Goal: Task Accomplishment & Management: Manage account settings

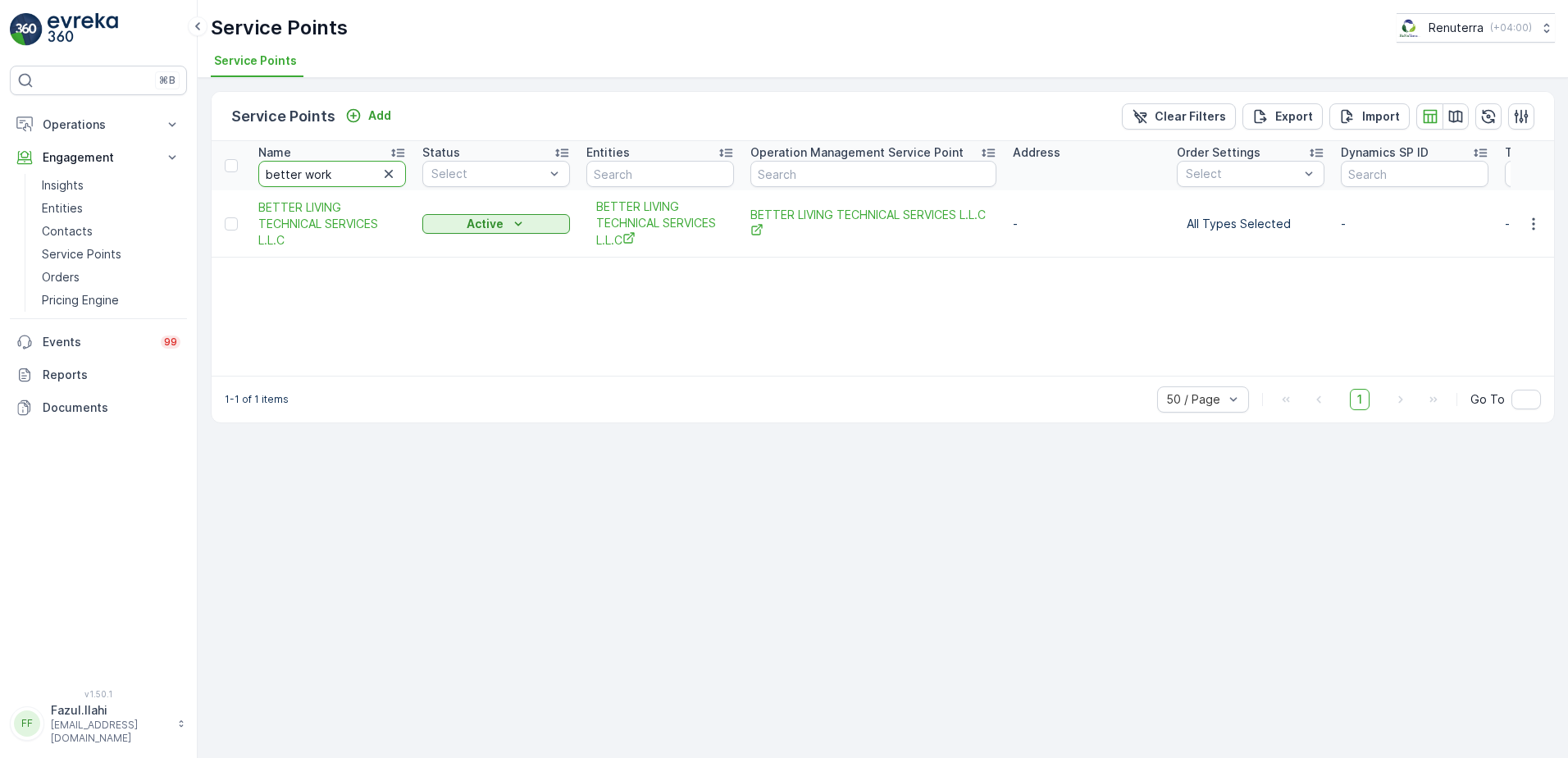
type input "better work"
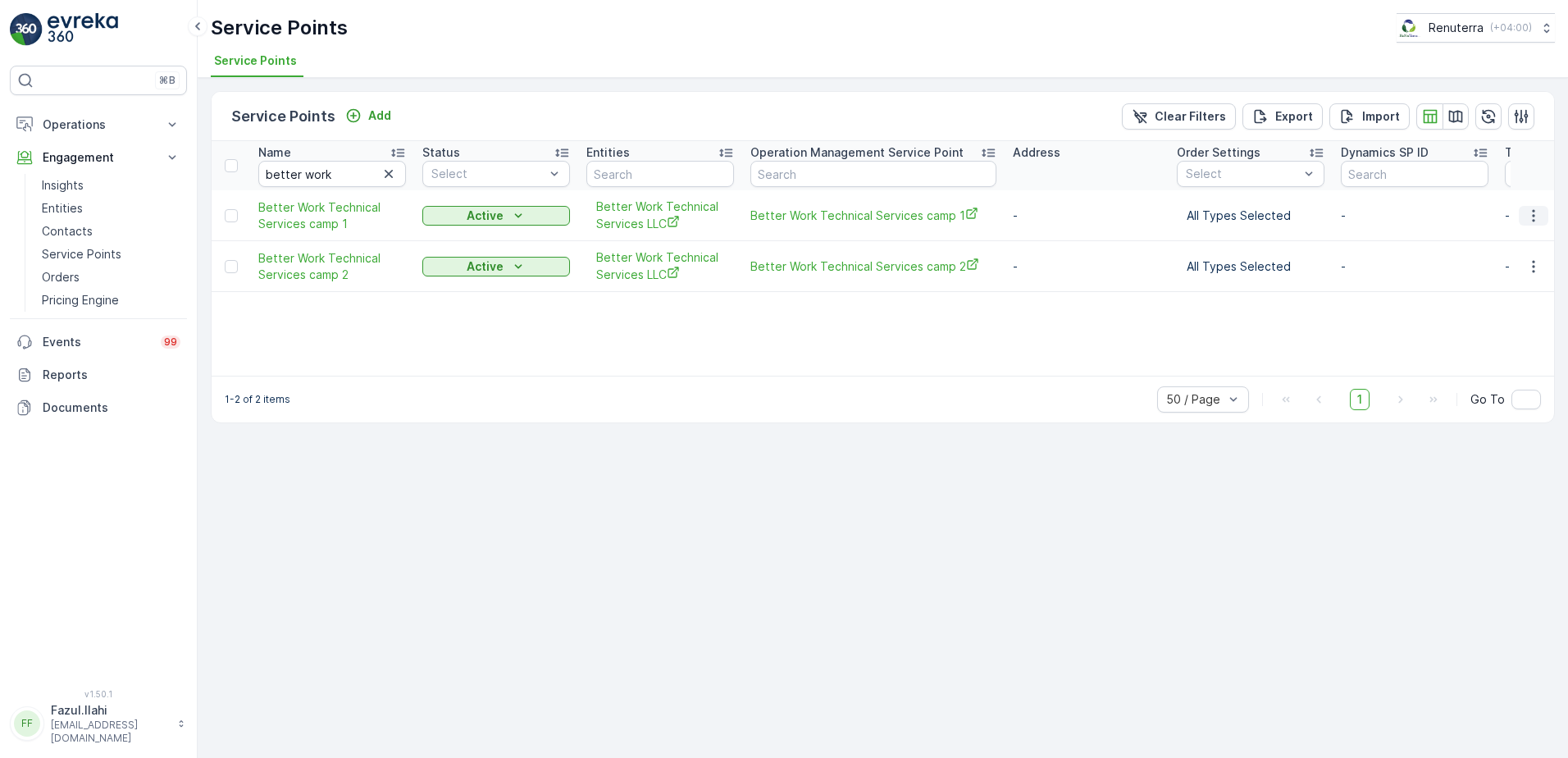
click at [1535, 214] on icon "button" at bounding box center [1534, 216] width 17 height 17
click at [1535, 217] on icon "button" at bounding box center [1534, 216] width 17 height 17
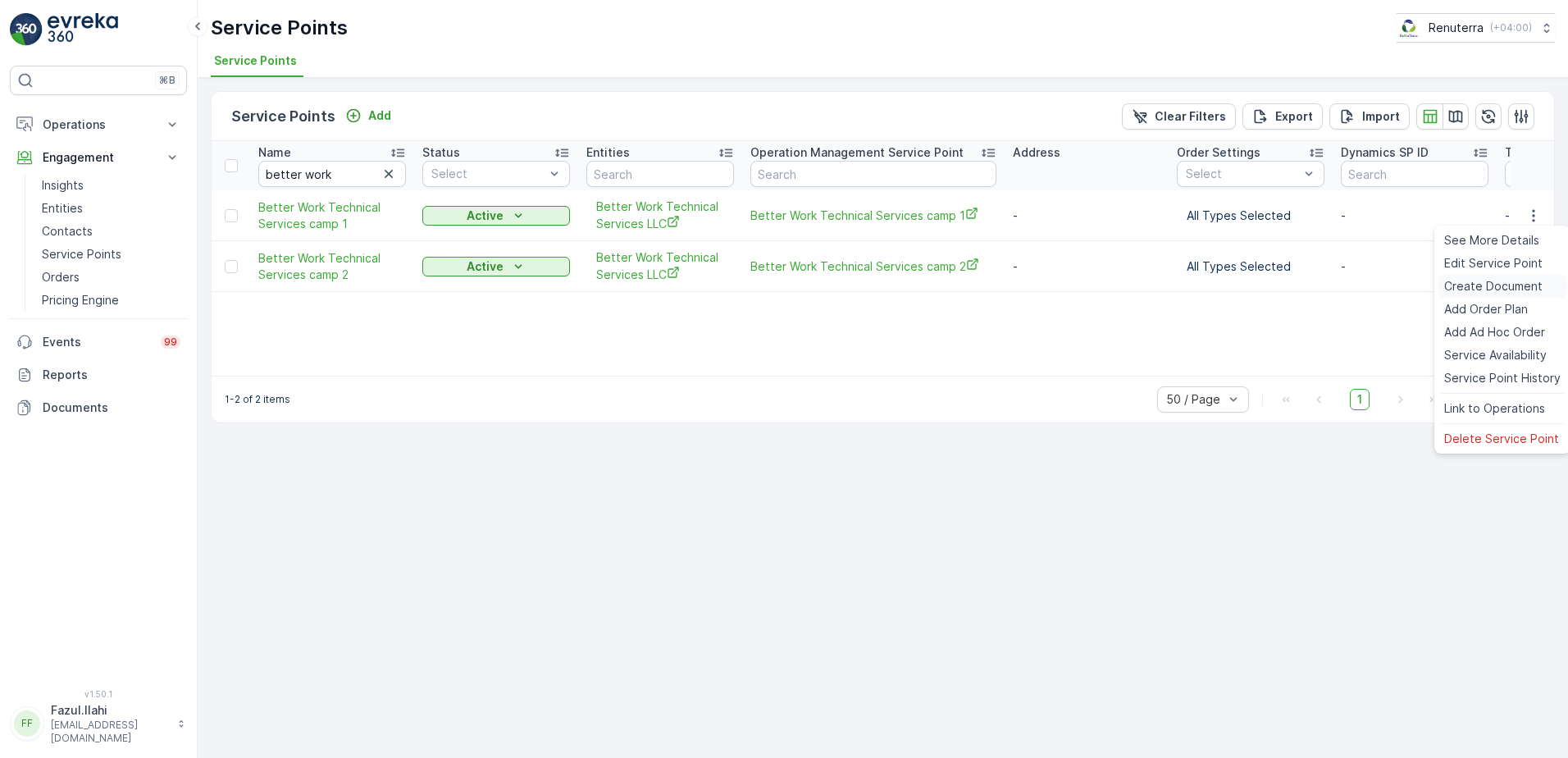
click at [1466, 284] on span "Create Document" at bounding box center [1493, 286] width 98 height 17
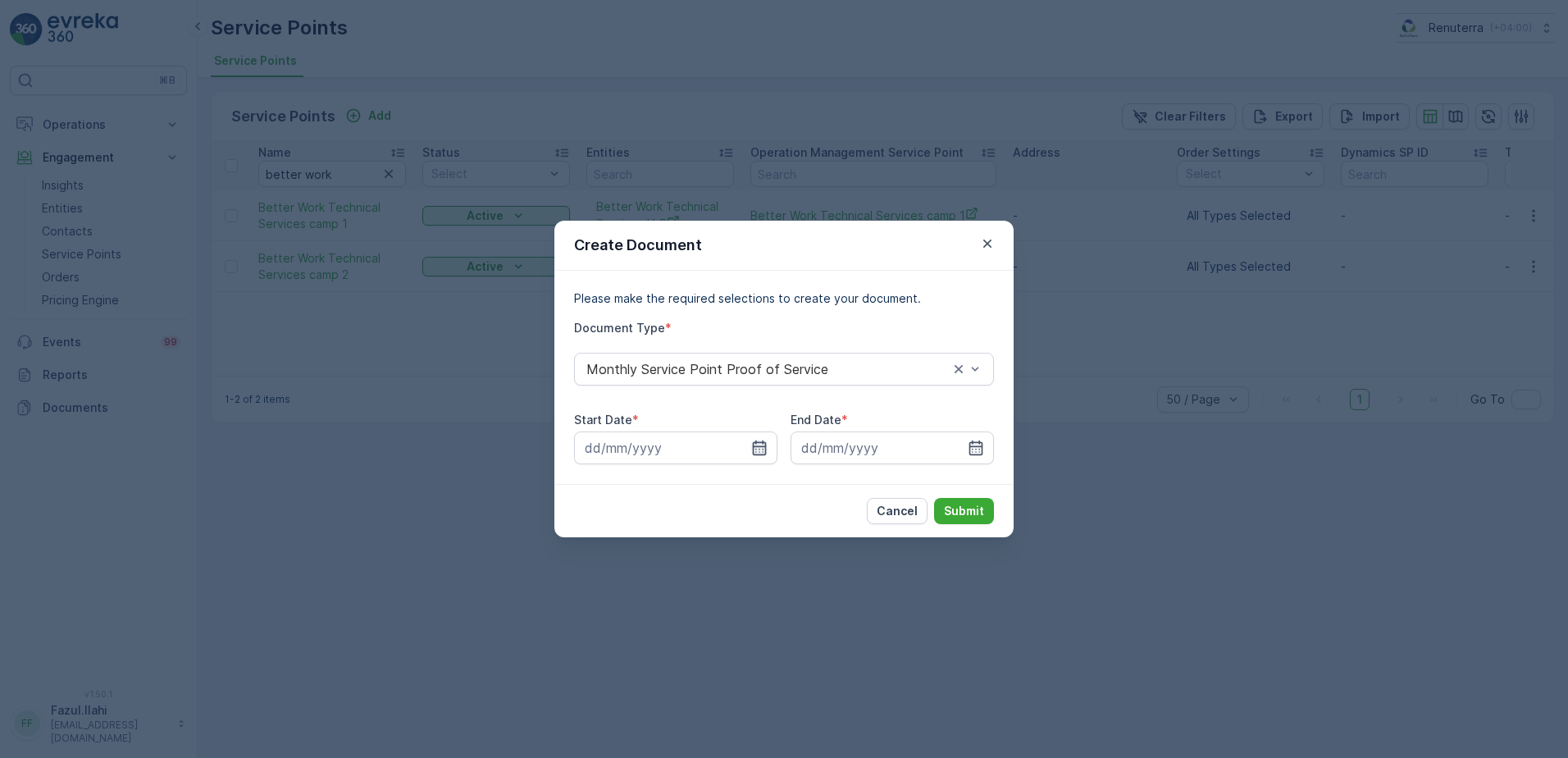
click at [752, 442] on icon "button" at bounding box center [759, 447] width 17 height 17
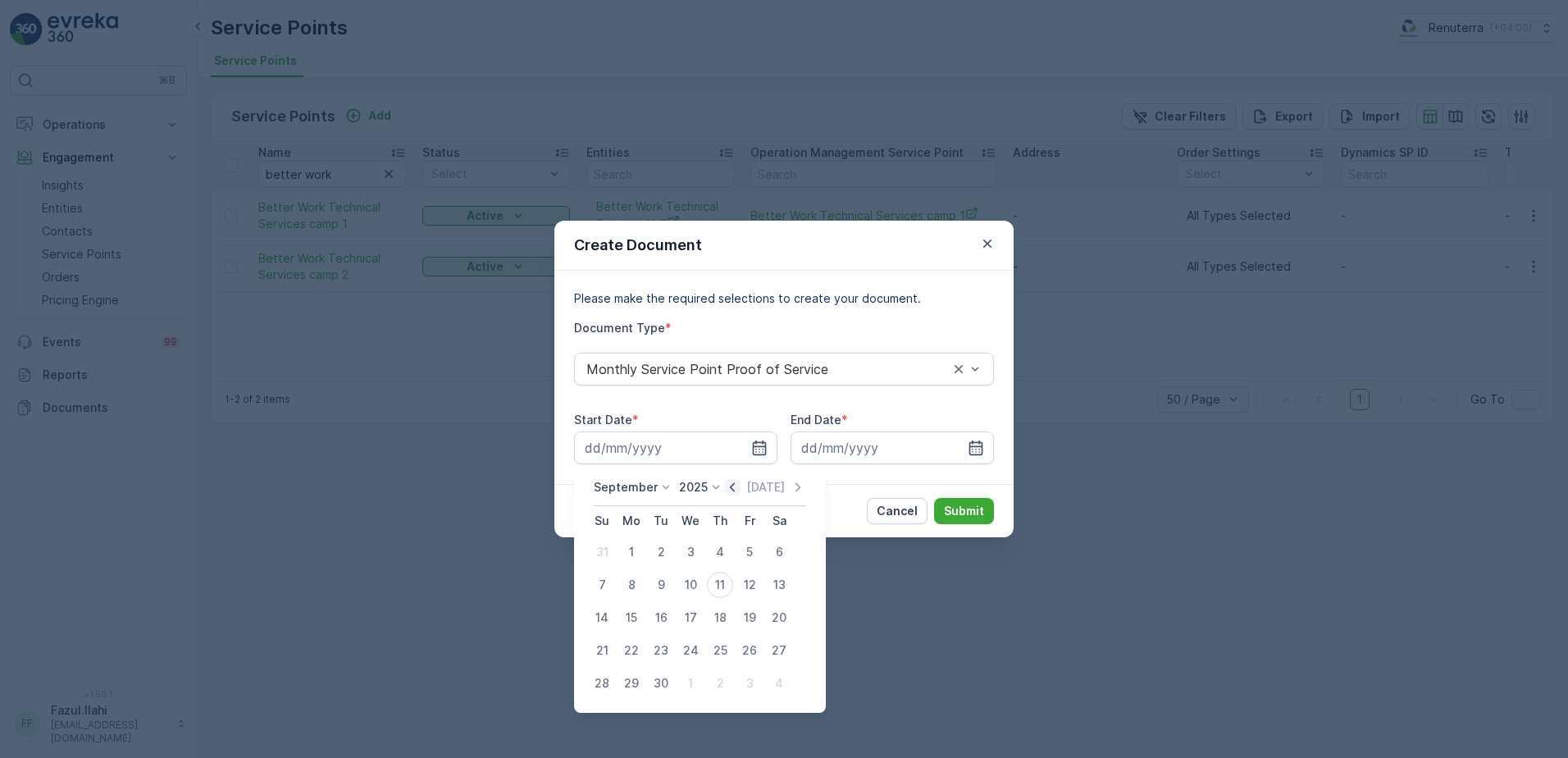
click at [733, 487] on icon "button" at bounding box center [733, 487] width 17 height 17
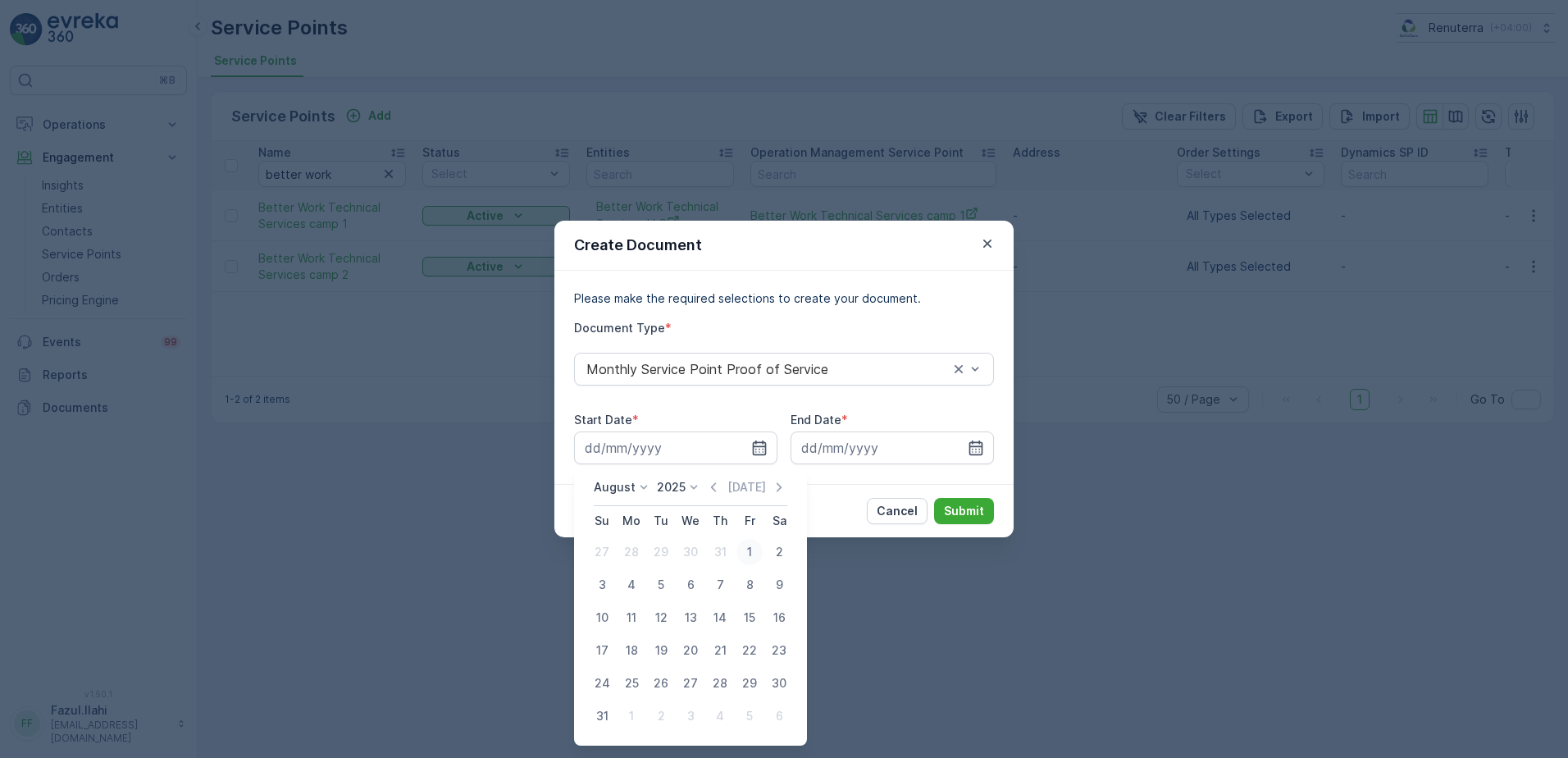
click at [743, 552] on div "1" at bounding box center [749, 551] width 27 height 27
type input "[DATE]"
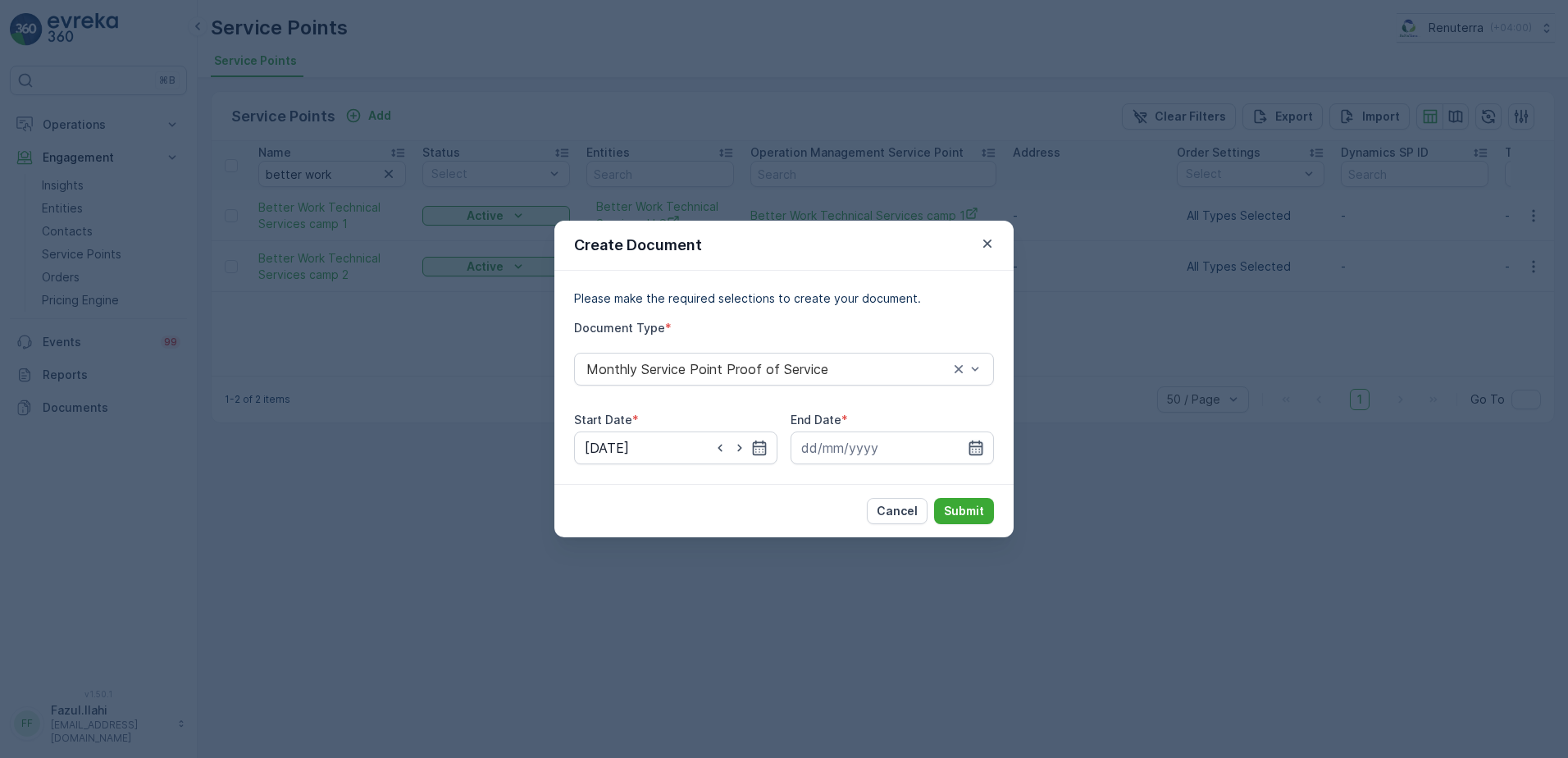
click at [974, 451] on icon "button" at bounding box center [976, 447] width 17 height 17
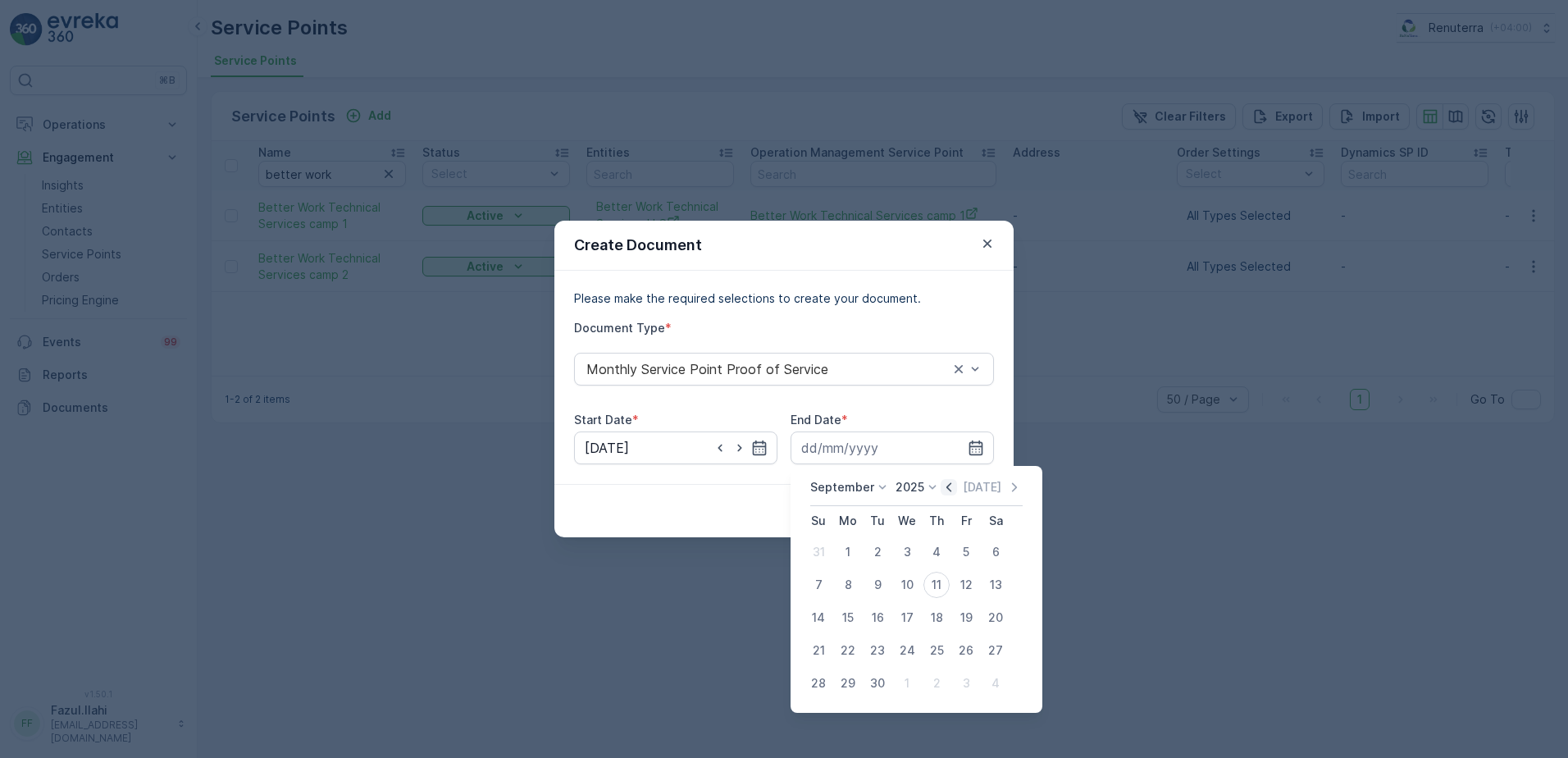
click at [950, 486] on icon "button" at bounding box center [949, 487] width 17 height 17
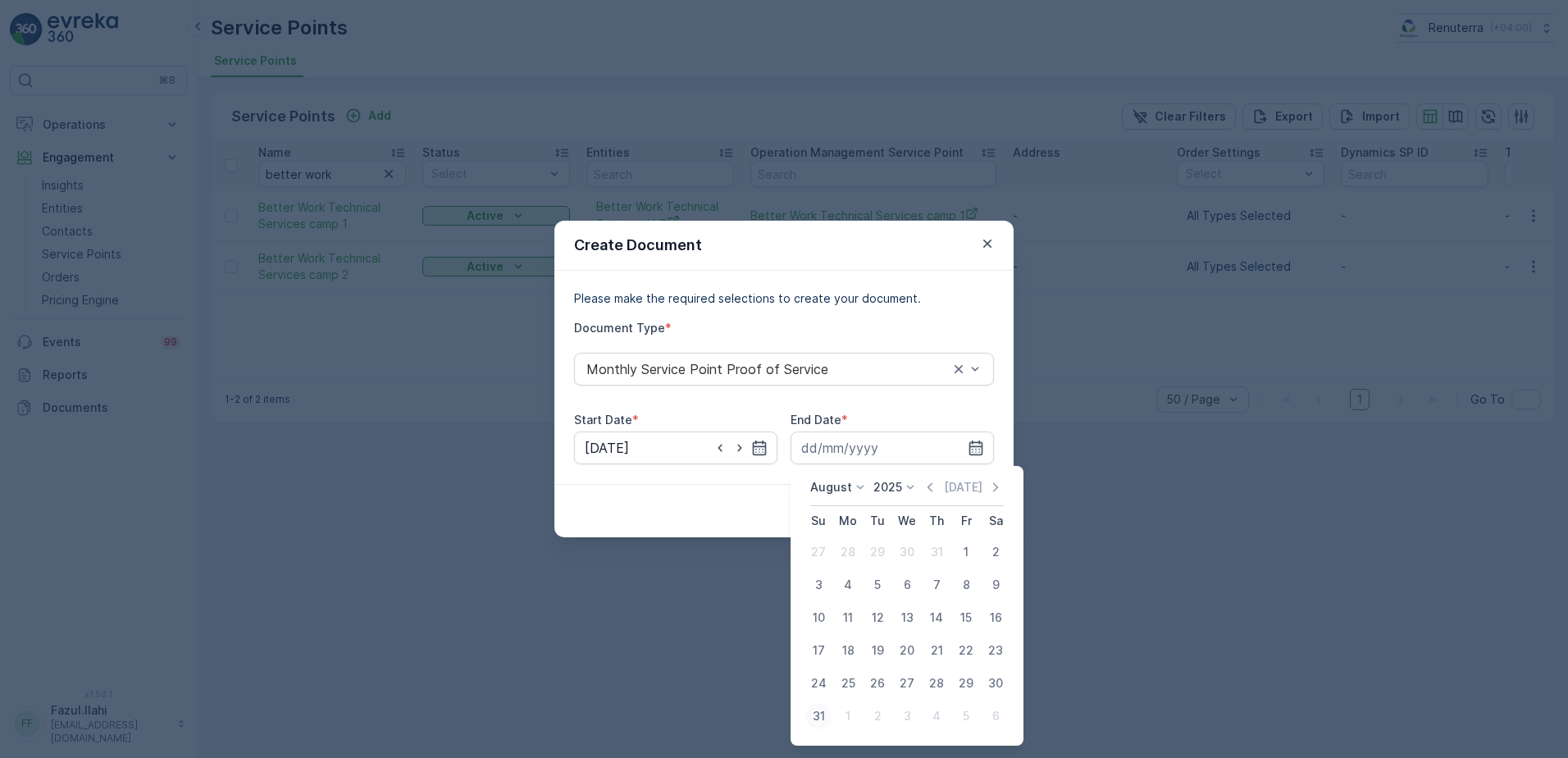
click at [821, 725] on div "31" at bounding box center [818, 716] width 27 height 27
type input "[DATE]"
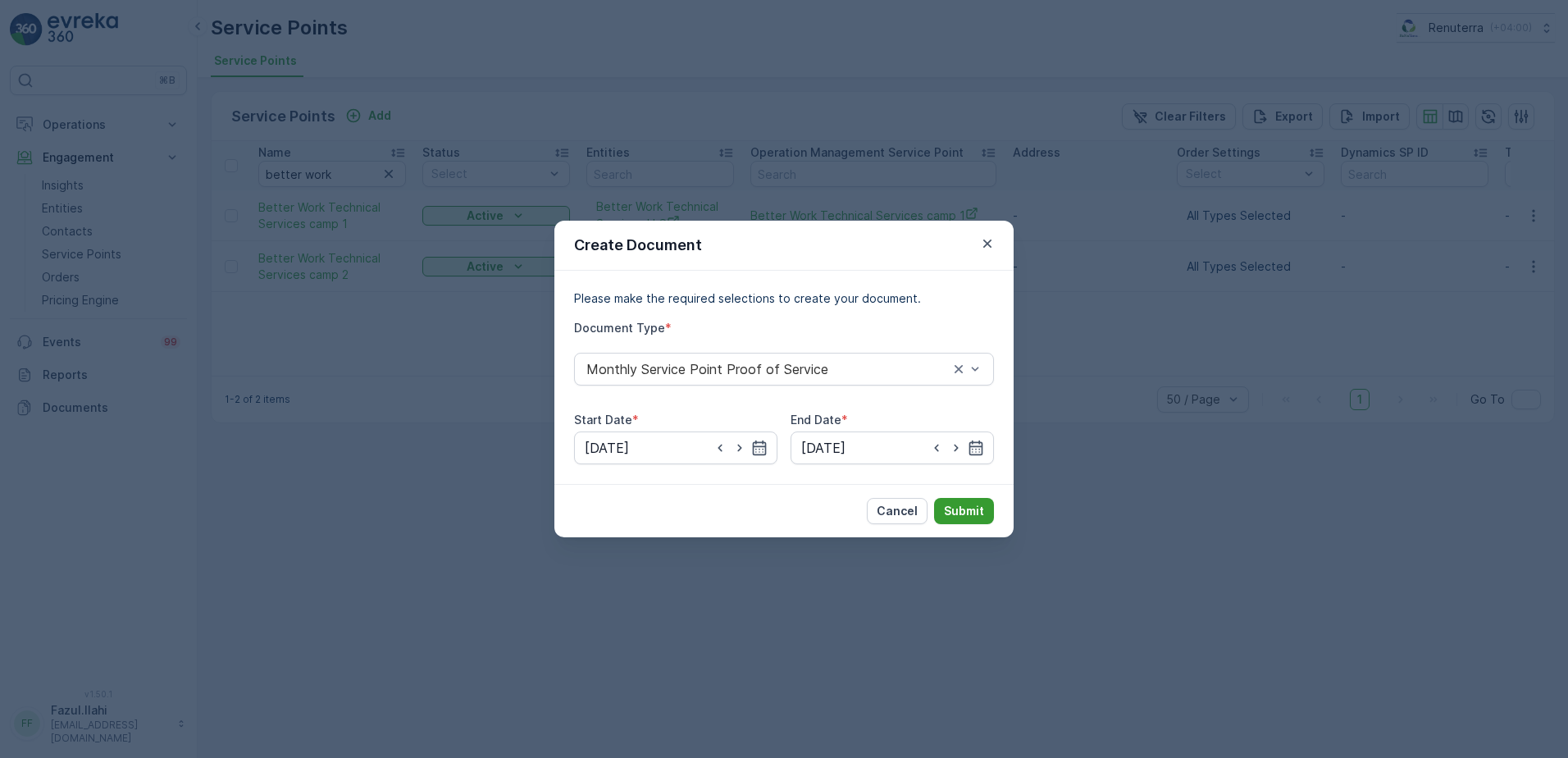
click at [972, 505] on p "Submit" at bounding box center [964, 511] width 40 height 17
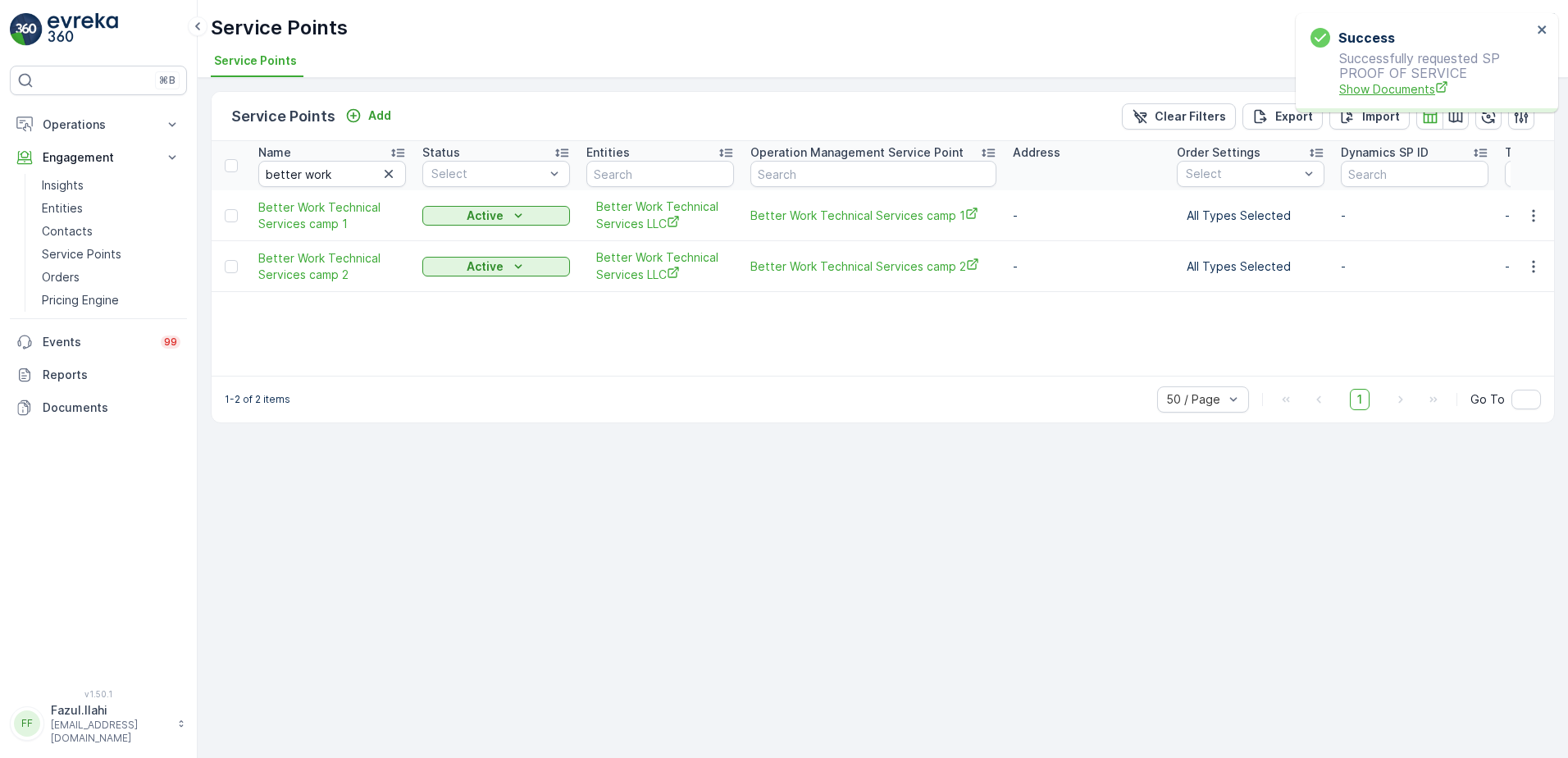
click at [1372, 84] on span "Show Documents" at bounding box center [1436, 88] width 193 height 17
click at [1533, 273] on icon "button" at bounding box center [1534, 266] width 17 height 17
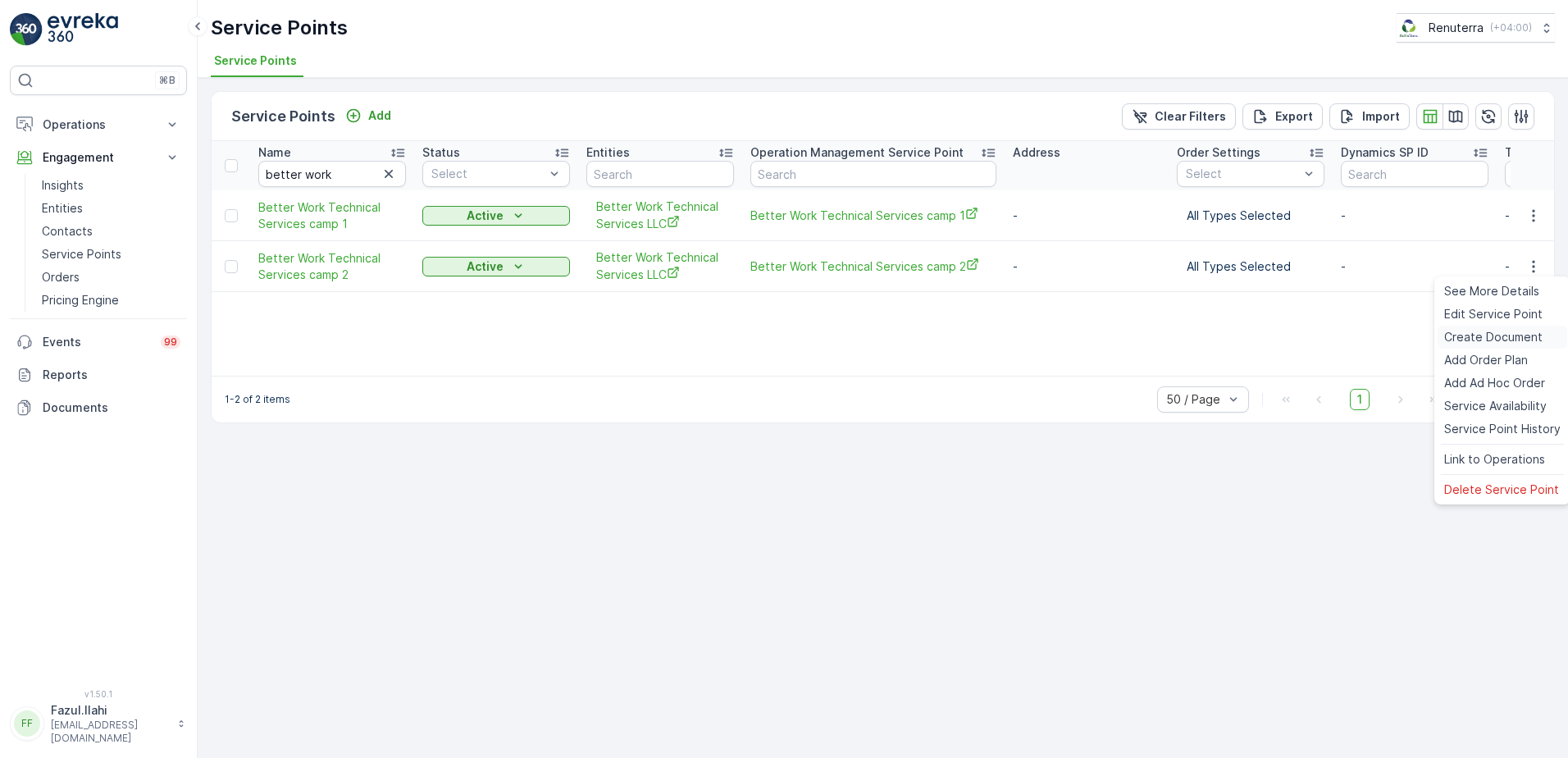
click at [1501, 339] on span "Create Document" at bounding box center [1493, 337] width 98 height 17
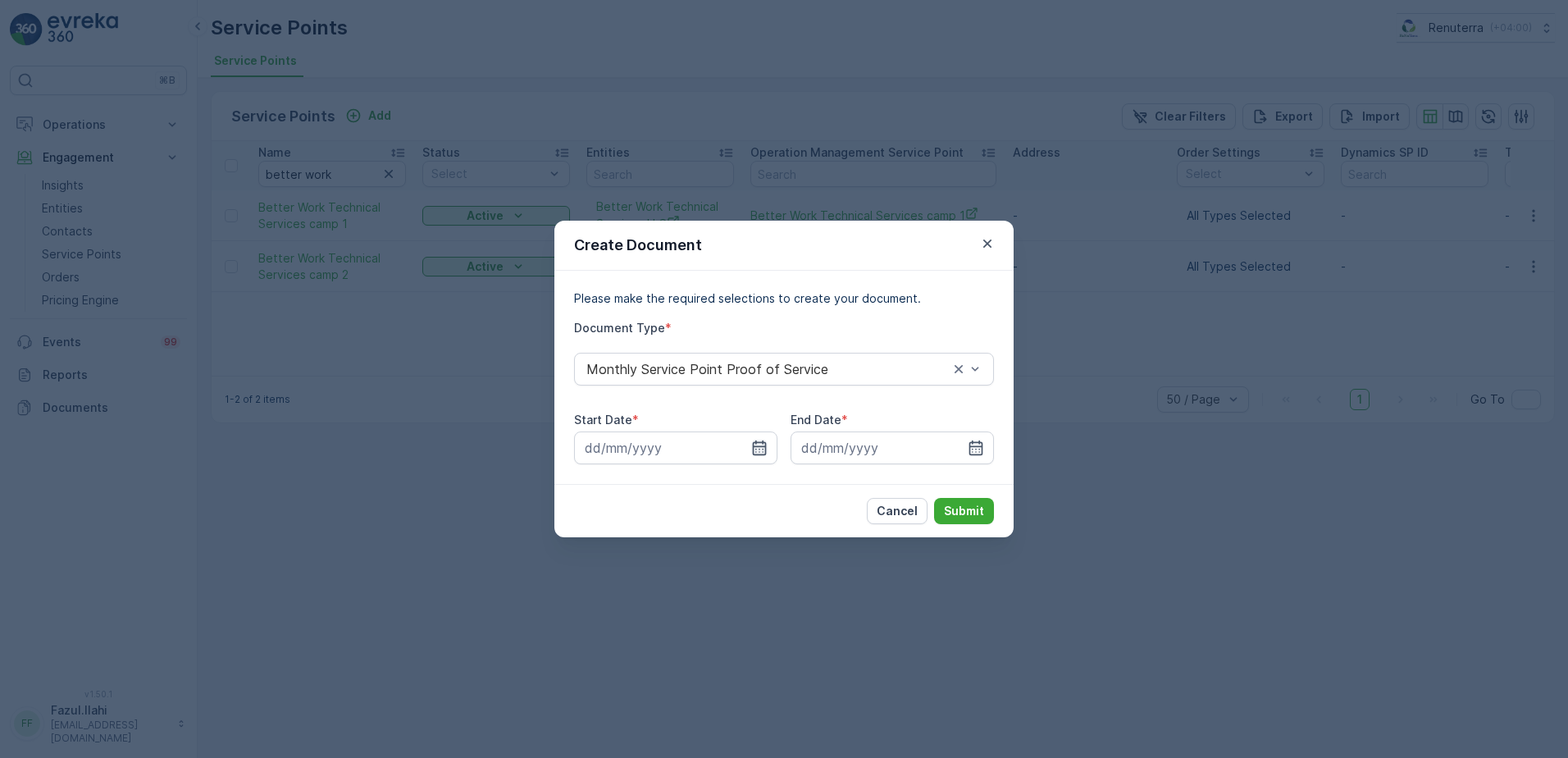
click at [759, 446] on icon "button" at bounding box center [759, 447] width 17 height 17
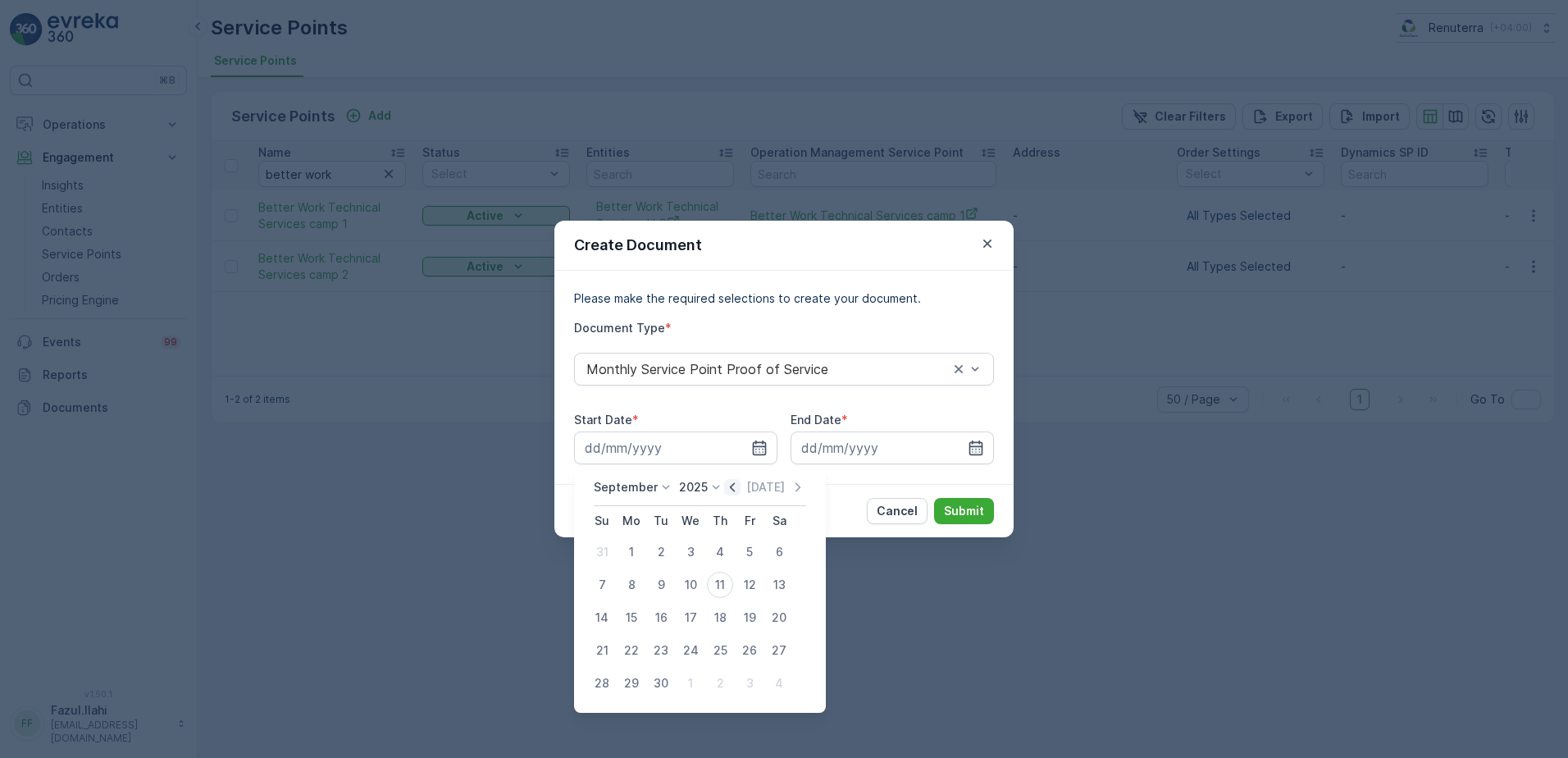
click at [734, 488] on icon "button" at bounding box center [733, 487] width 17 height 17
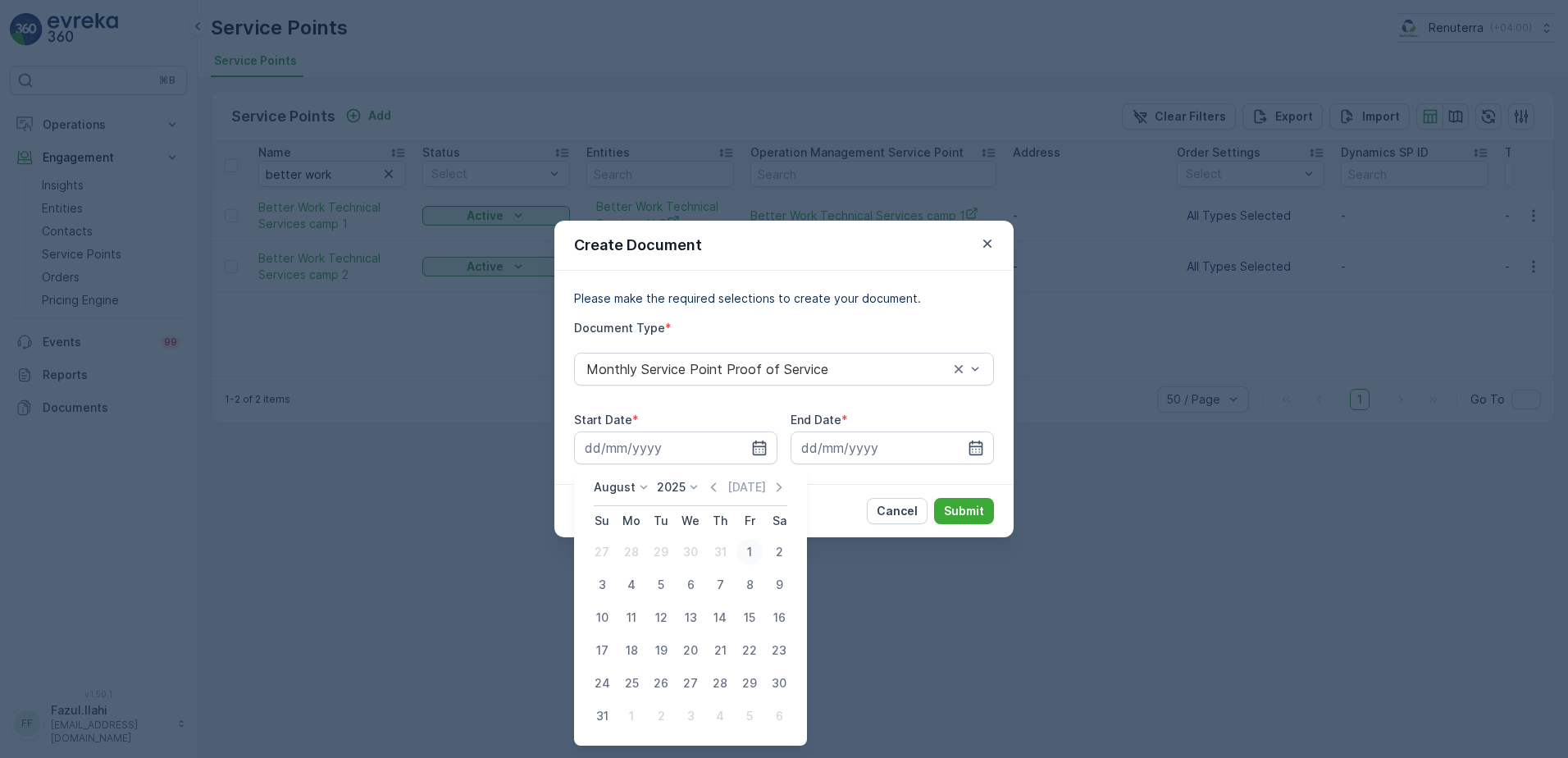
click at [750, 550] on div "1" at bounding box center [749, 551] width 27 height 27
type input "01.08.2025"
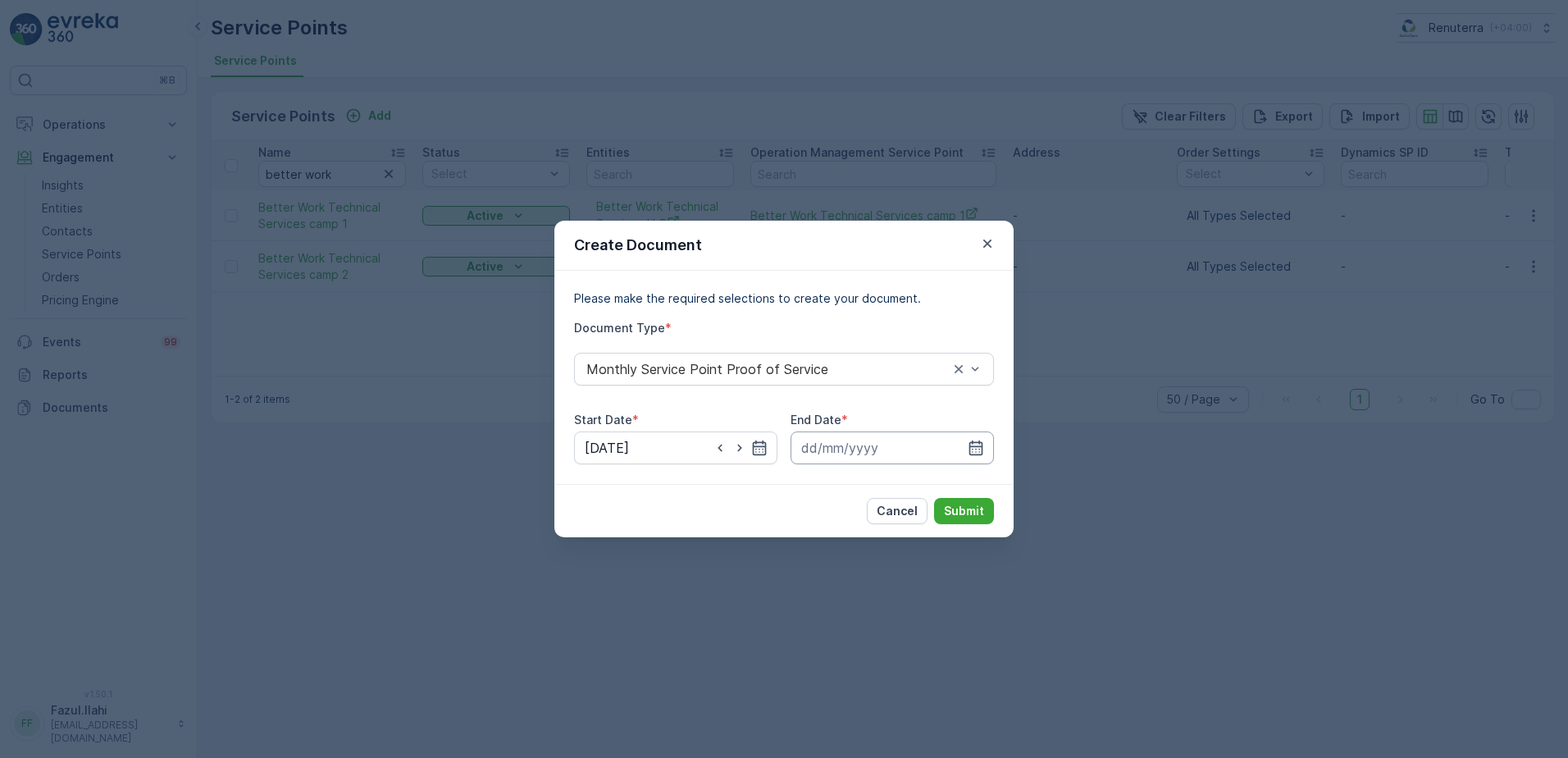
click at [985, 452] on input at bounding box center [892, 447] width 203 height 33
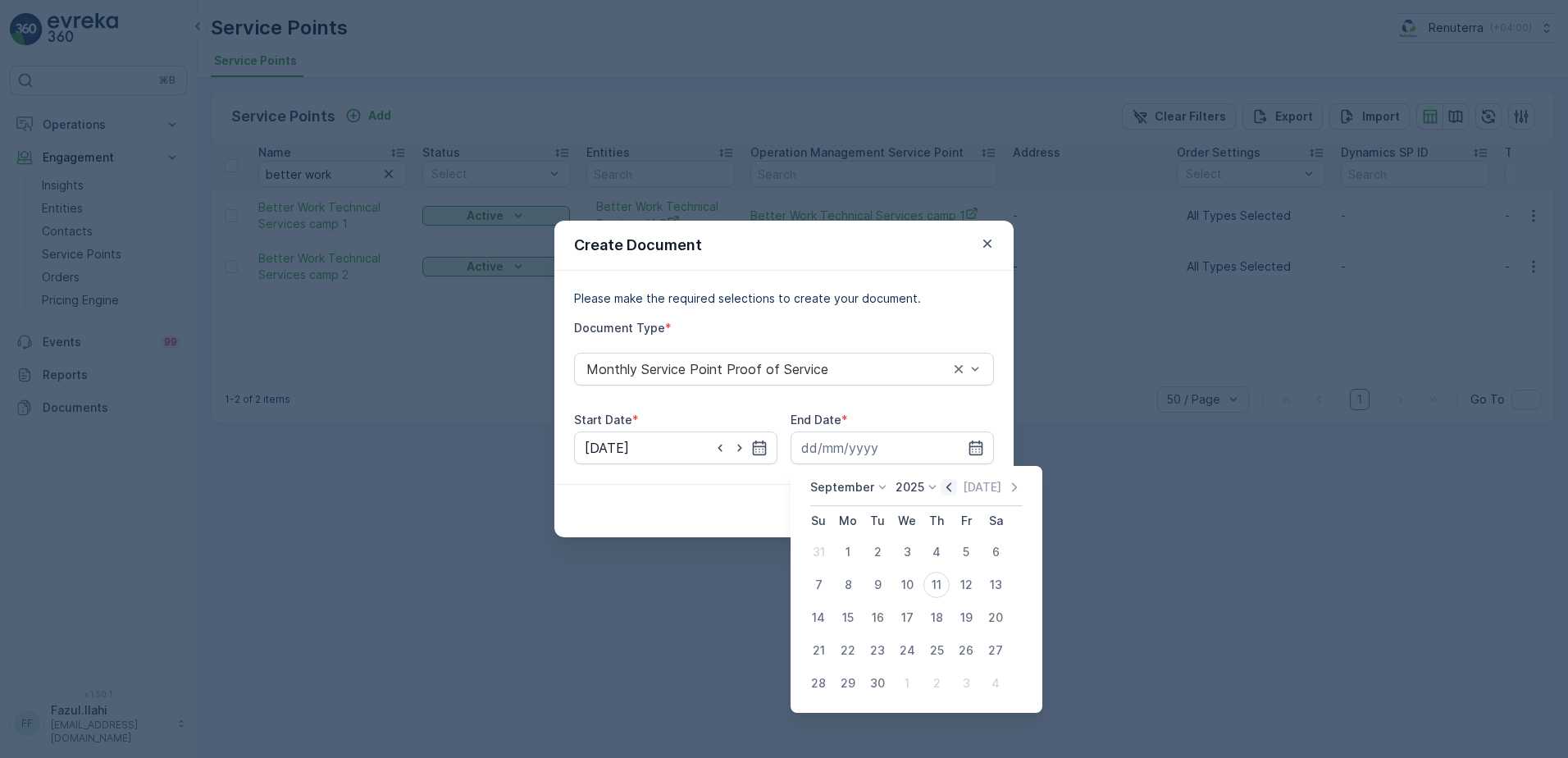
click at [947, 490] on icon "button" at bounding box center [949, 487] width 5 height 9
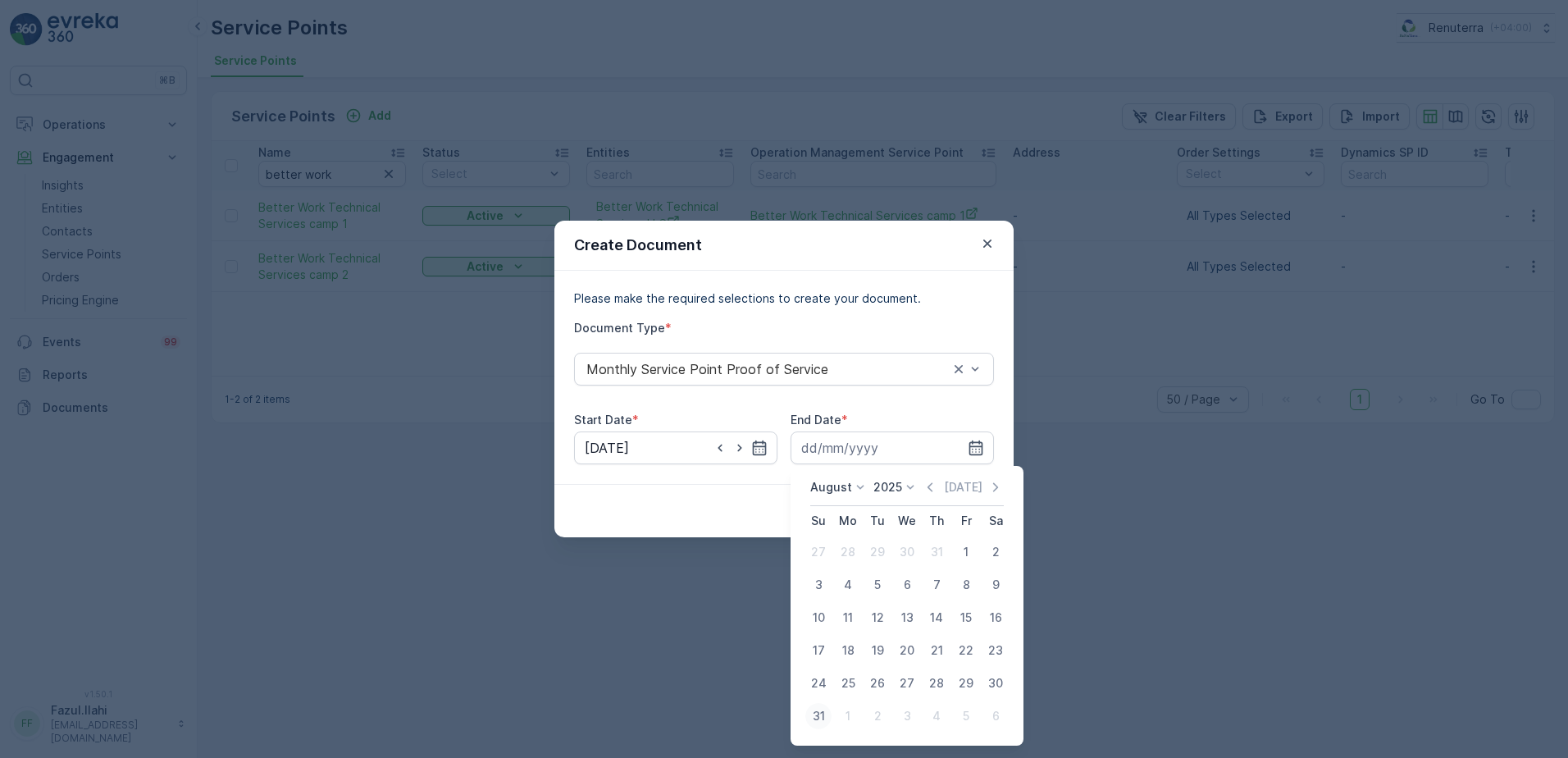
click at [822, 717] on div "31" at bounding box center [818, 716] width 27 height 27
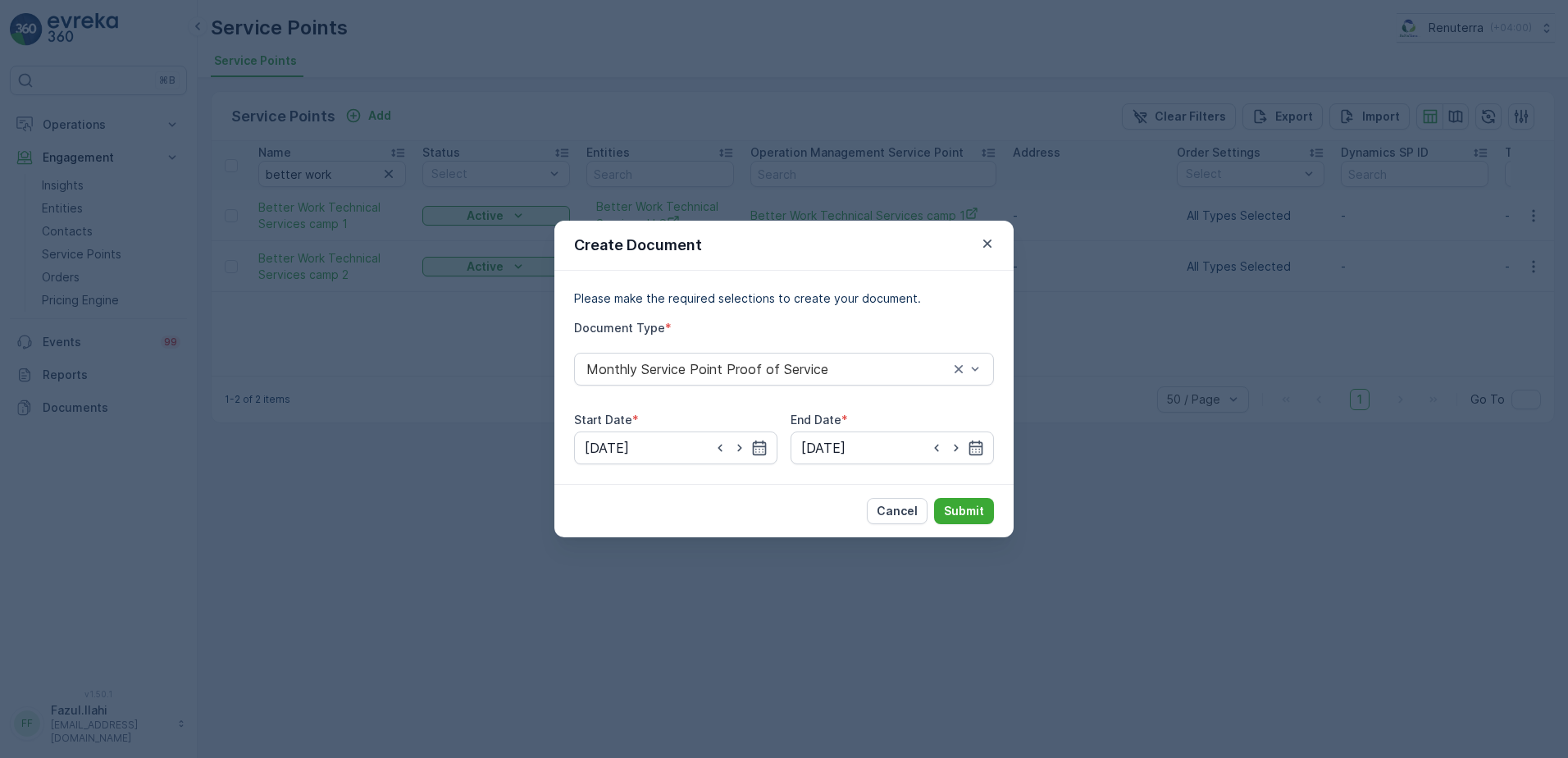
type input "31.08.2025"
click at [971, 515] on p "Submit" at bounding box center [964, 511] width 40 height 17
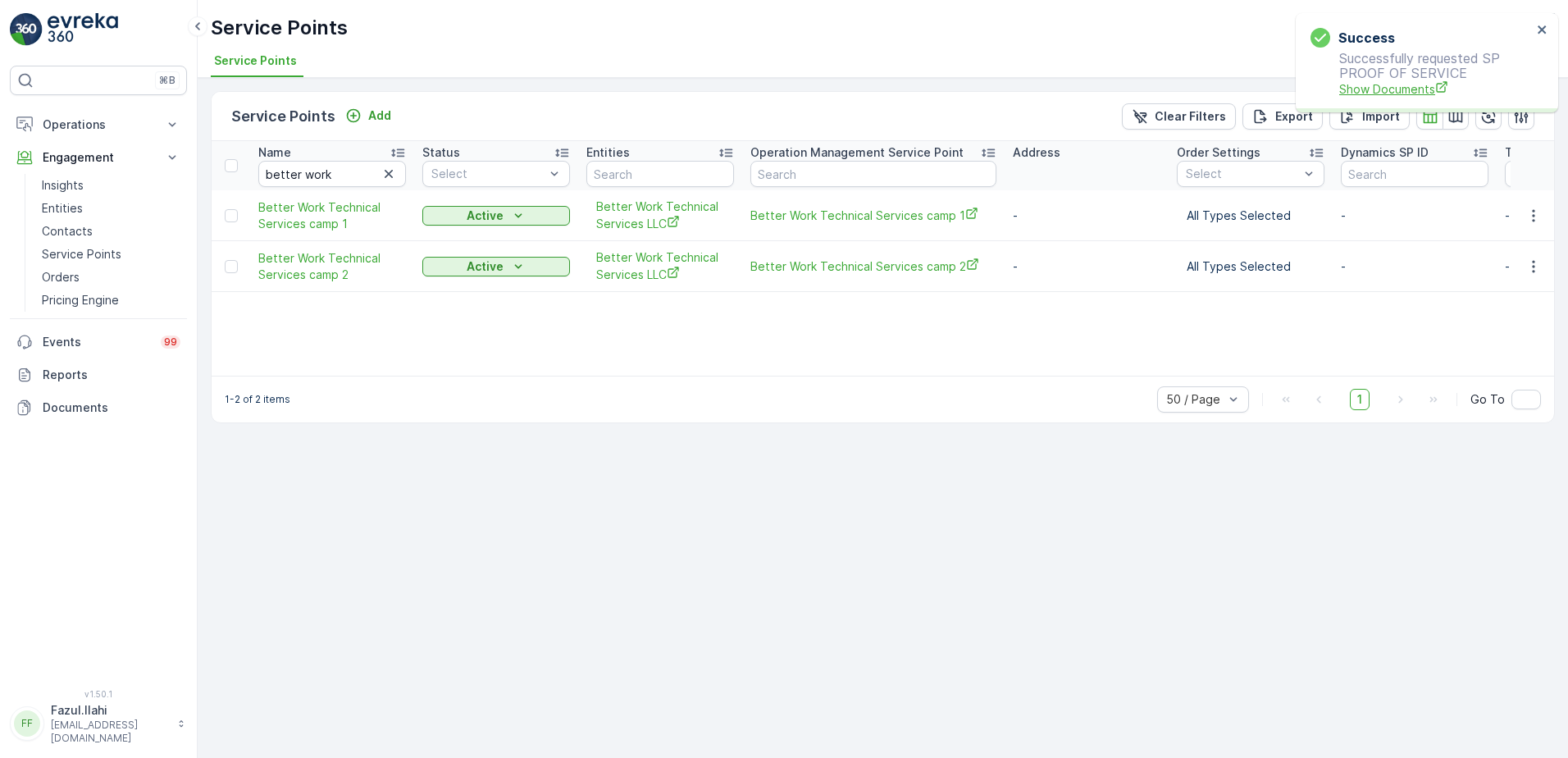
click at [1436, 86] on icon "Show Documents" at bounding box center [1442, 86] width 13 height 13
click at [334, 175] on input "better work" at bounding box center [332, 174] width 148 height 27
type input "Bho"
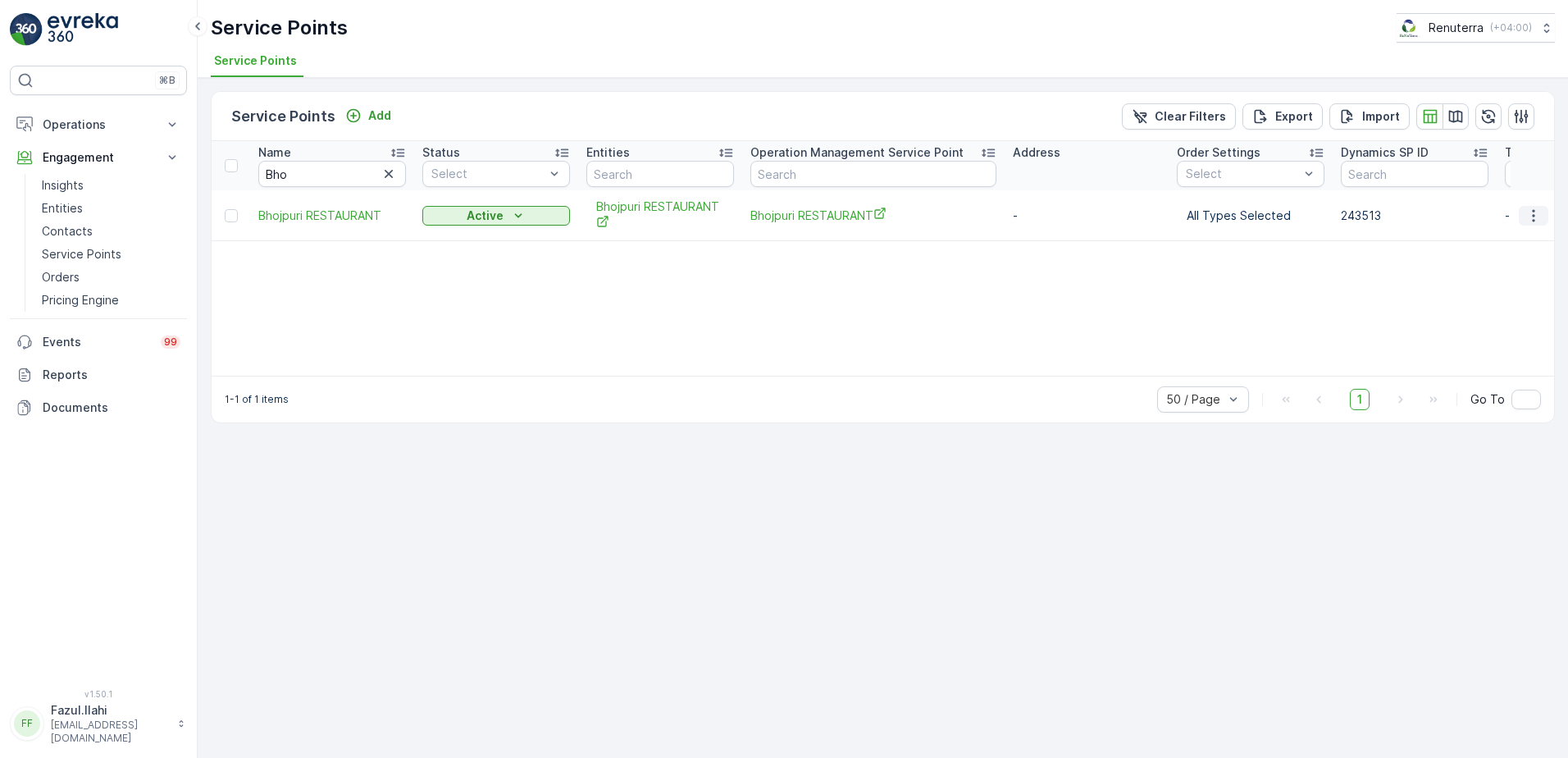
click at [1529, 215] on icon "button" at bounding box center [1534, 216] width 17 height 17
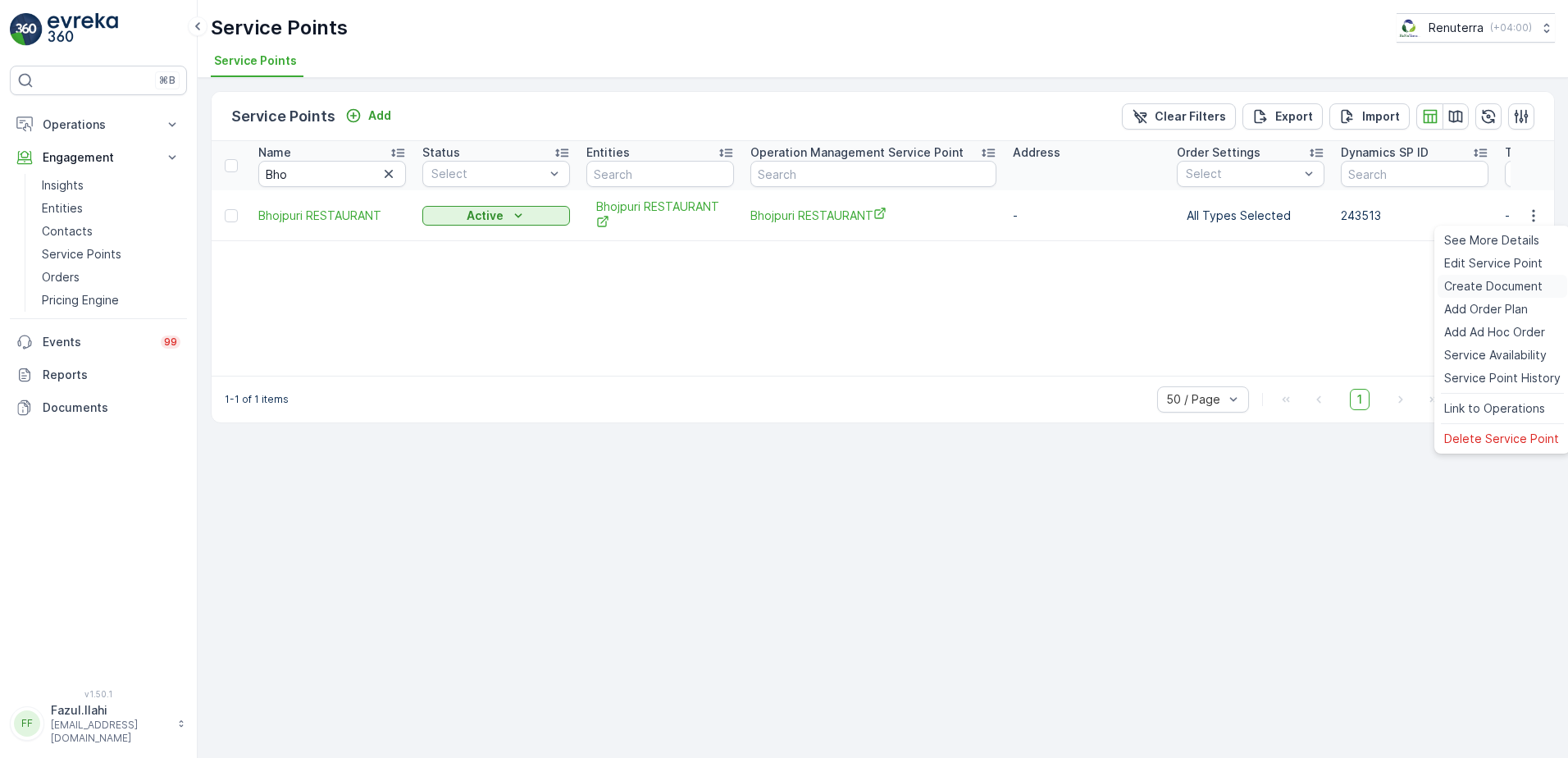
click at [1483, 285] on span "Create Document" at bounding box center [1493, 286] width 98 height 17
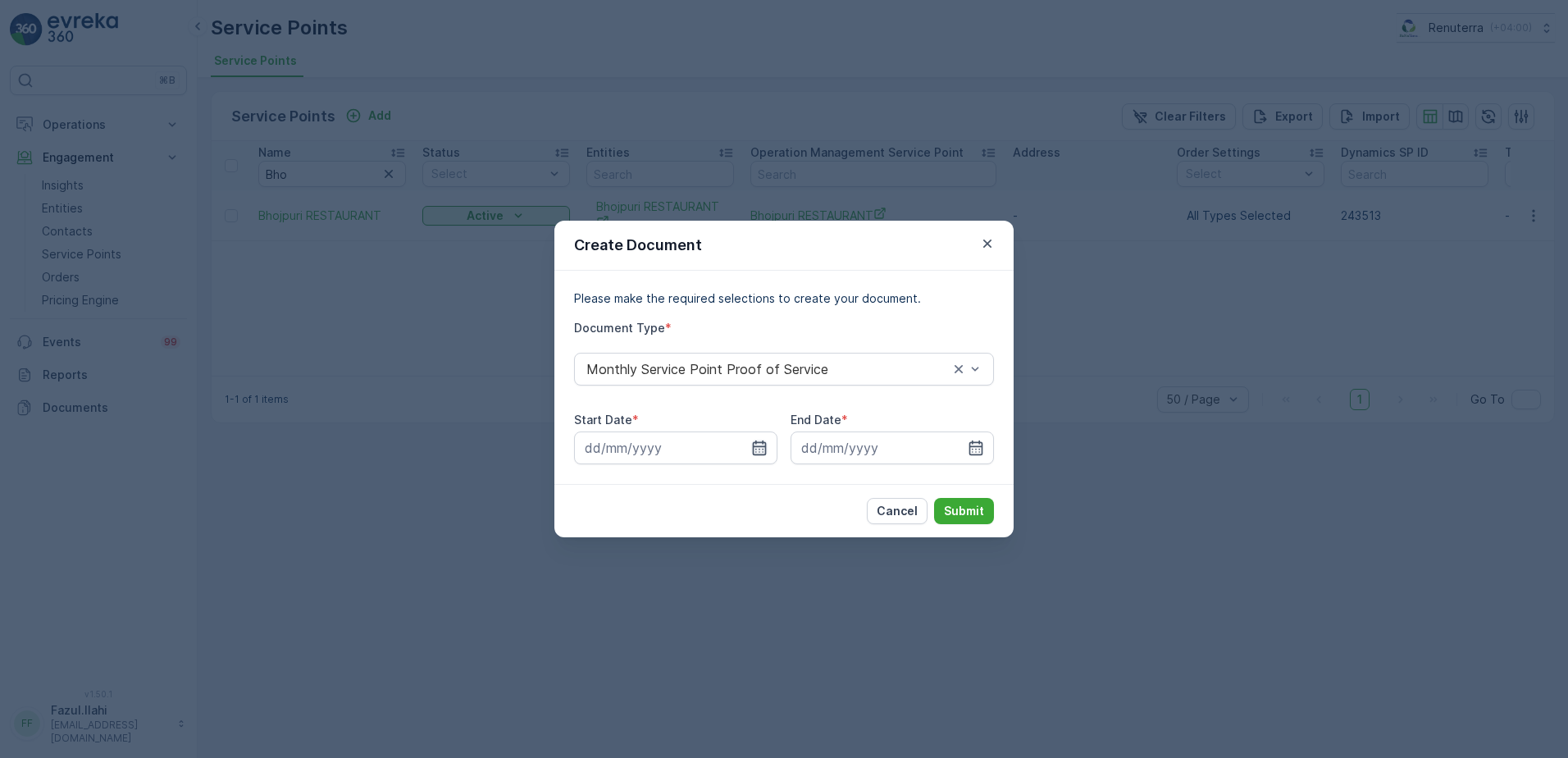
click at [759, 444] on icon "button" at bounding box center [759, 447] width 17 height 17
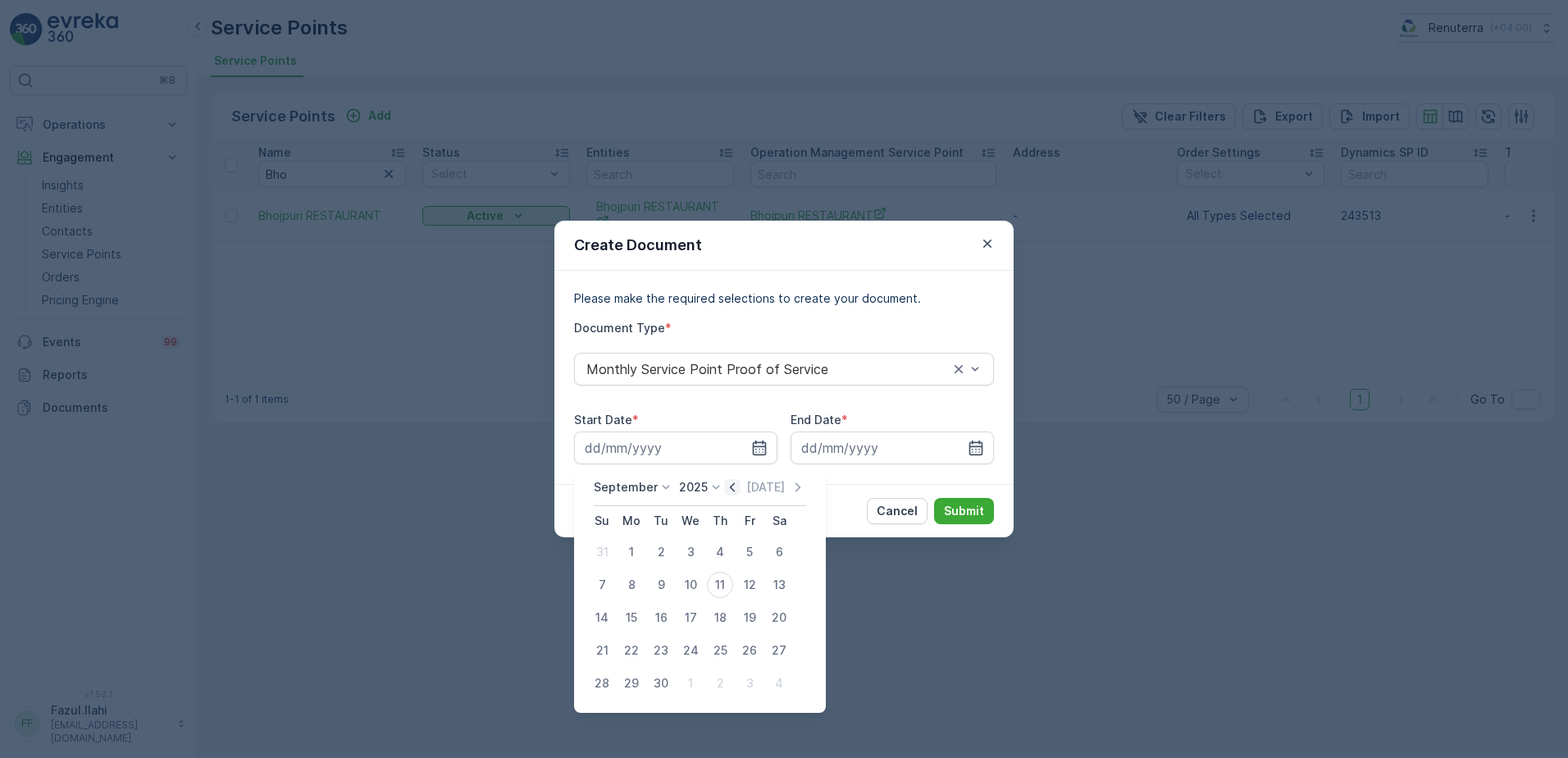
click at [729, 483] on icon "button" at bounding box center [733, 487] width 17 height 17
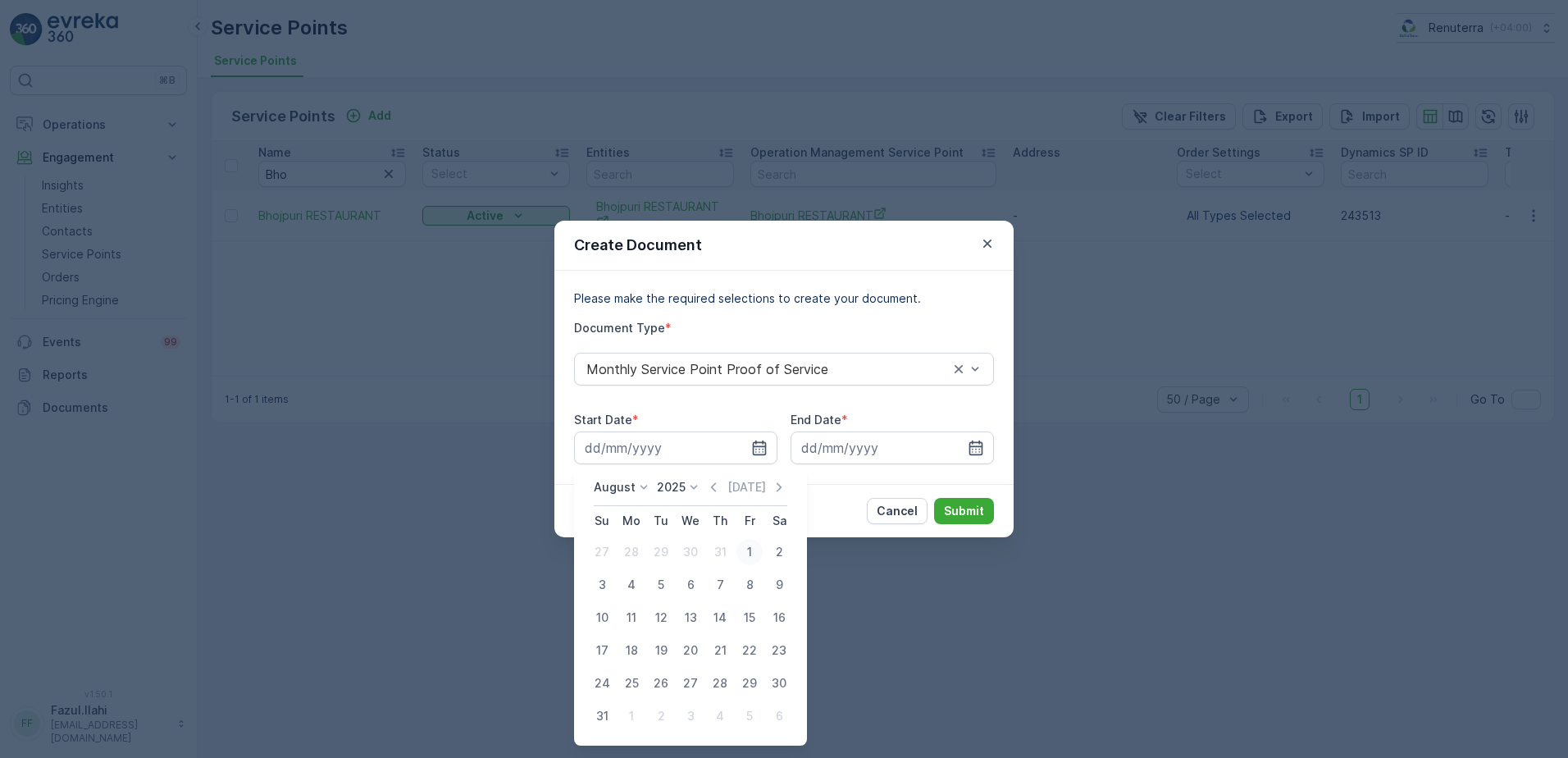
click at [754, 550] on div "1" at bounding box center [749, 551] width 27 height 27
type input "01.08.2025"
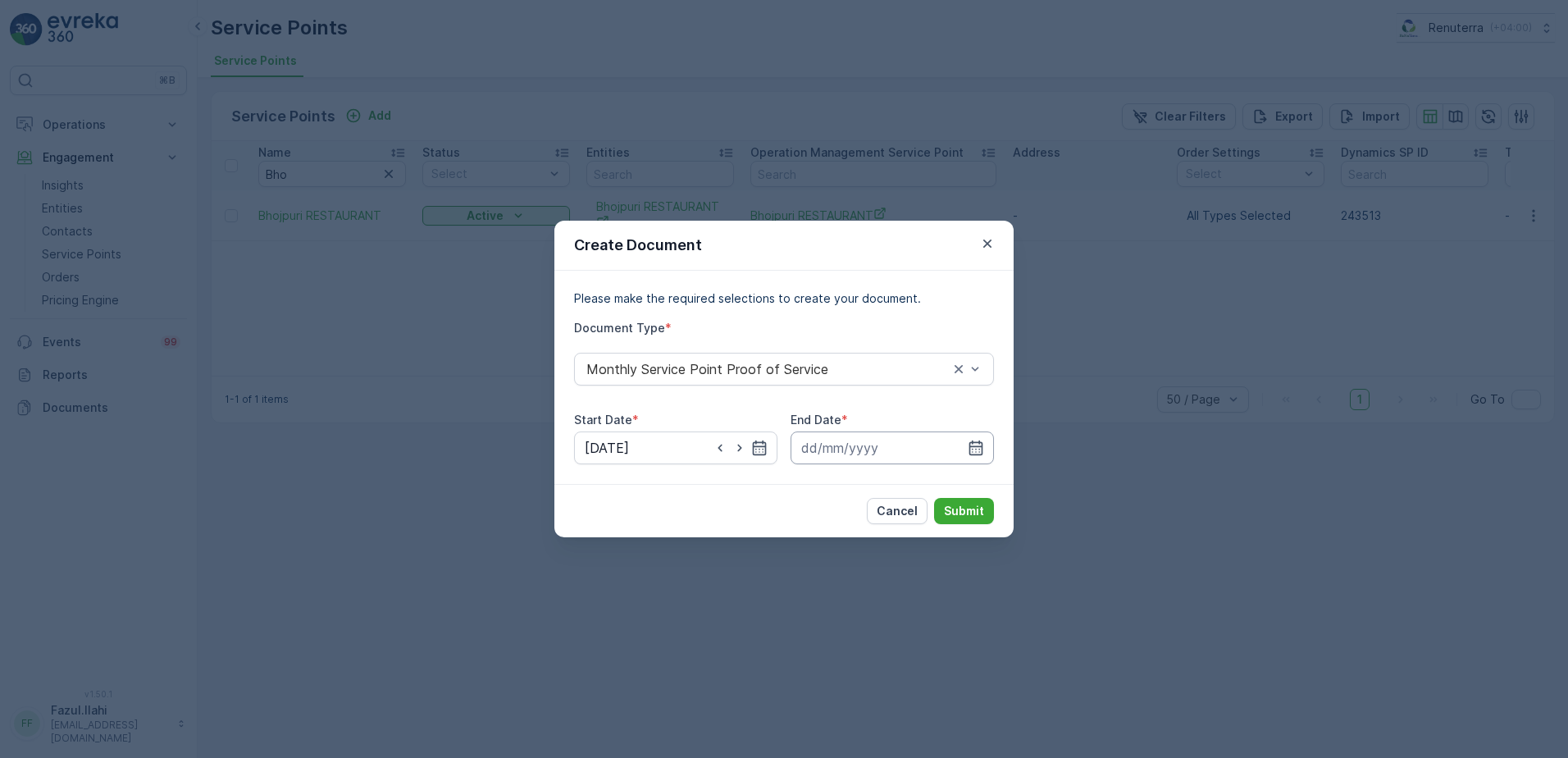
drag, startPoint x: 1004, startPoint y: 447, endPoint x: 992, endPoint y: 447, distance: 12.0
click at [1003, 445] on div "Please make the required selections to create your document. Document Type * Mo…" at bounding box center [784, 377] width 460 height 213
click at [990, 444] on input at bounding box center [892, 447] width 203 height 33
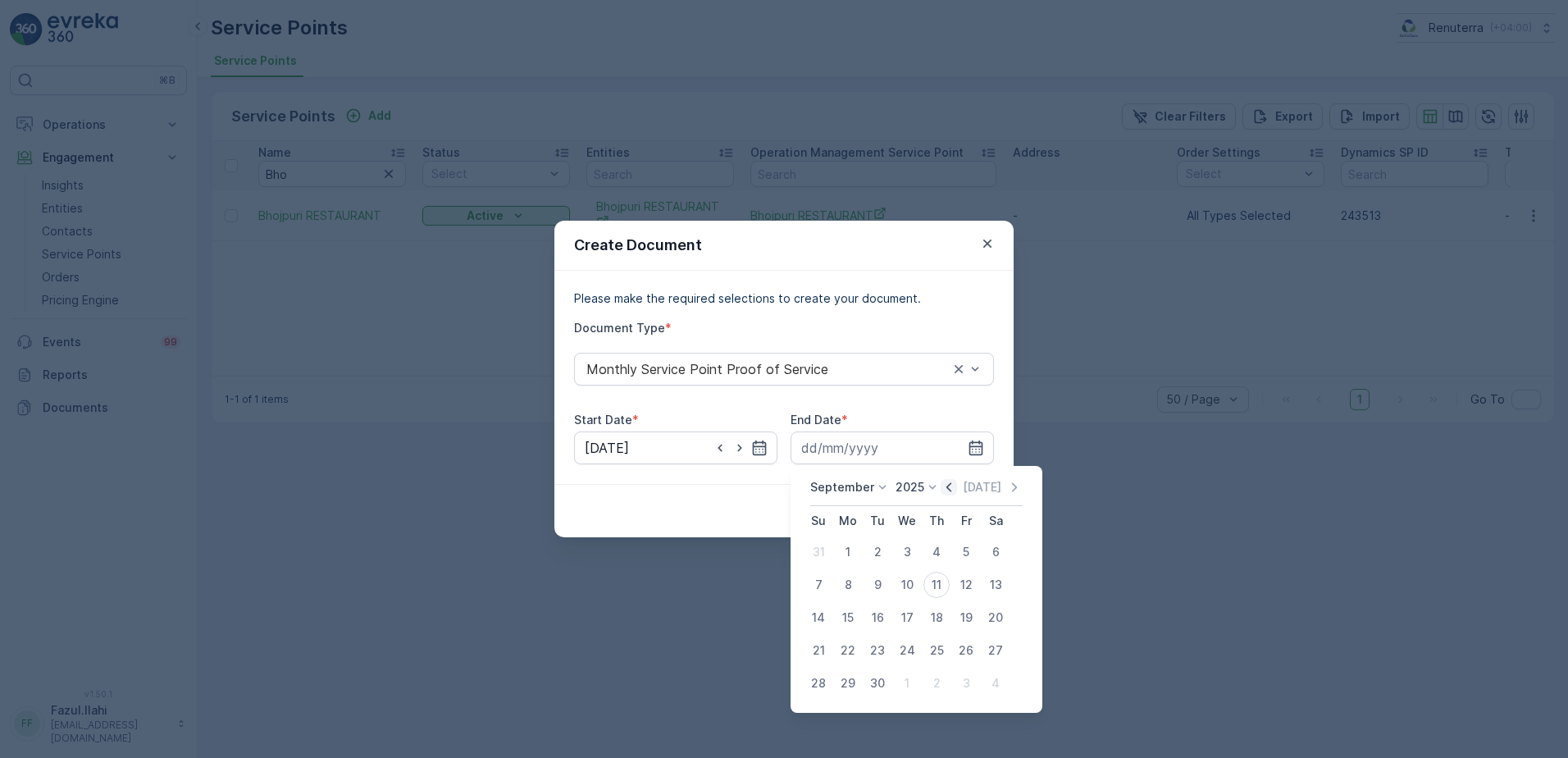
click at [943, 492] on icon "button" at bounding box center [949, 487] width 17 height 17
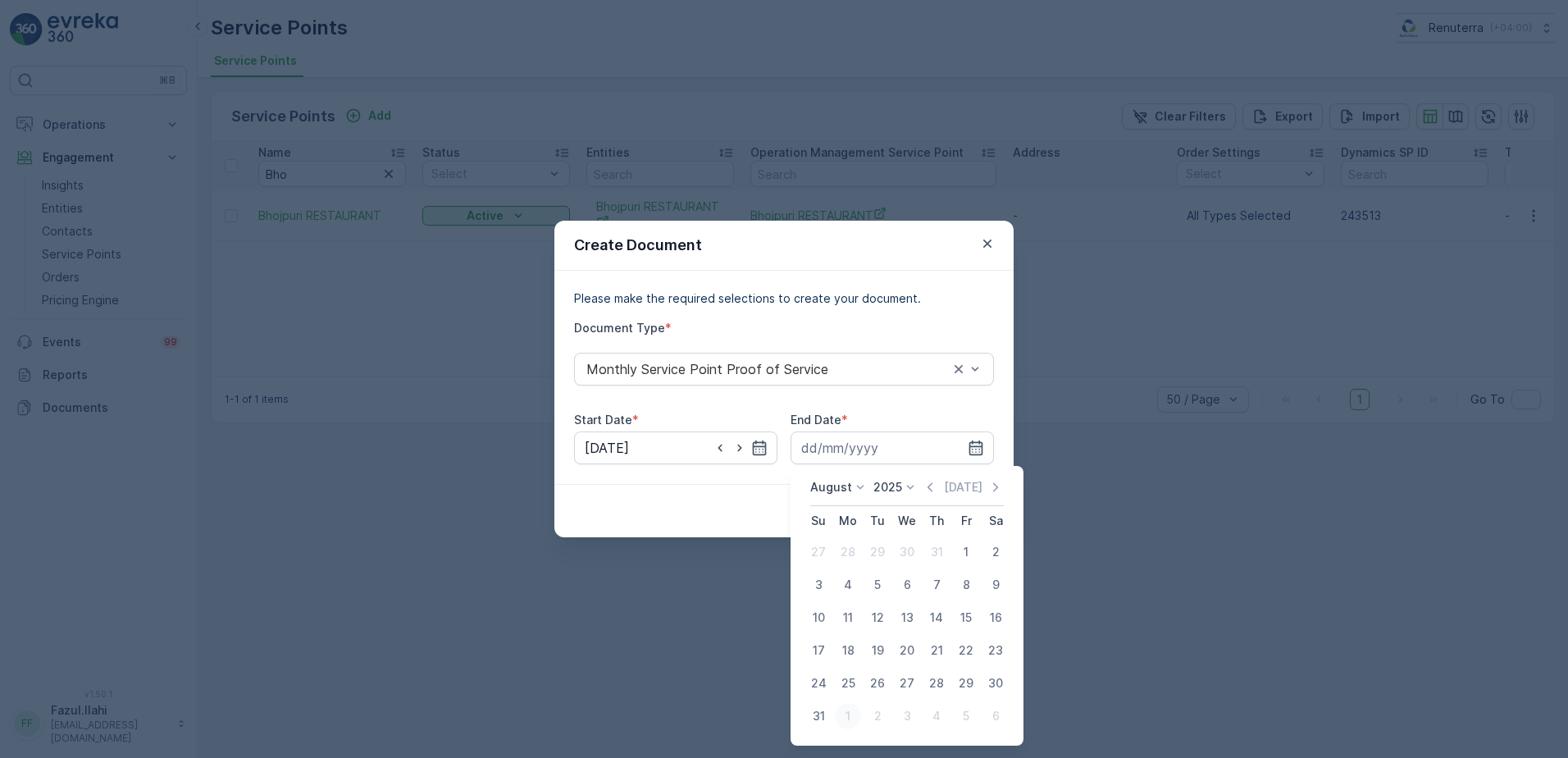
click at [849, 712] on div "1" at bounding box center [847, 716] width 27 height 27
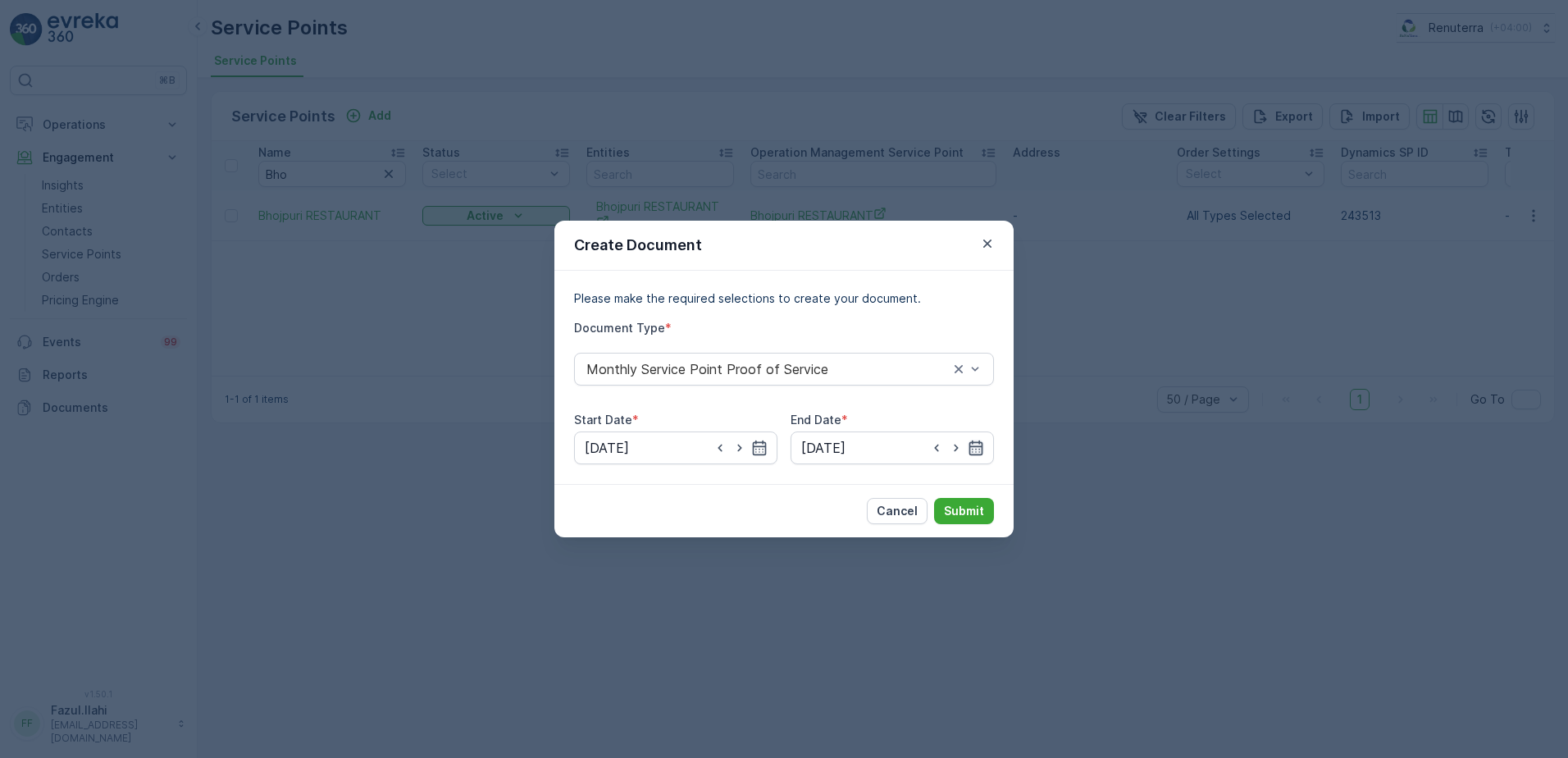
click at [979, 439] on icon "button" at bounding box center [976, 447] width 17 height 17
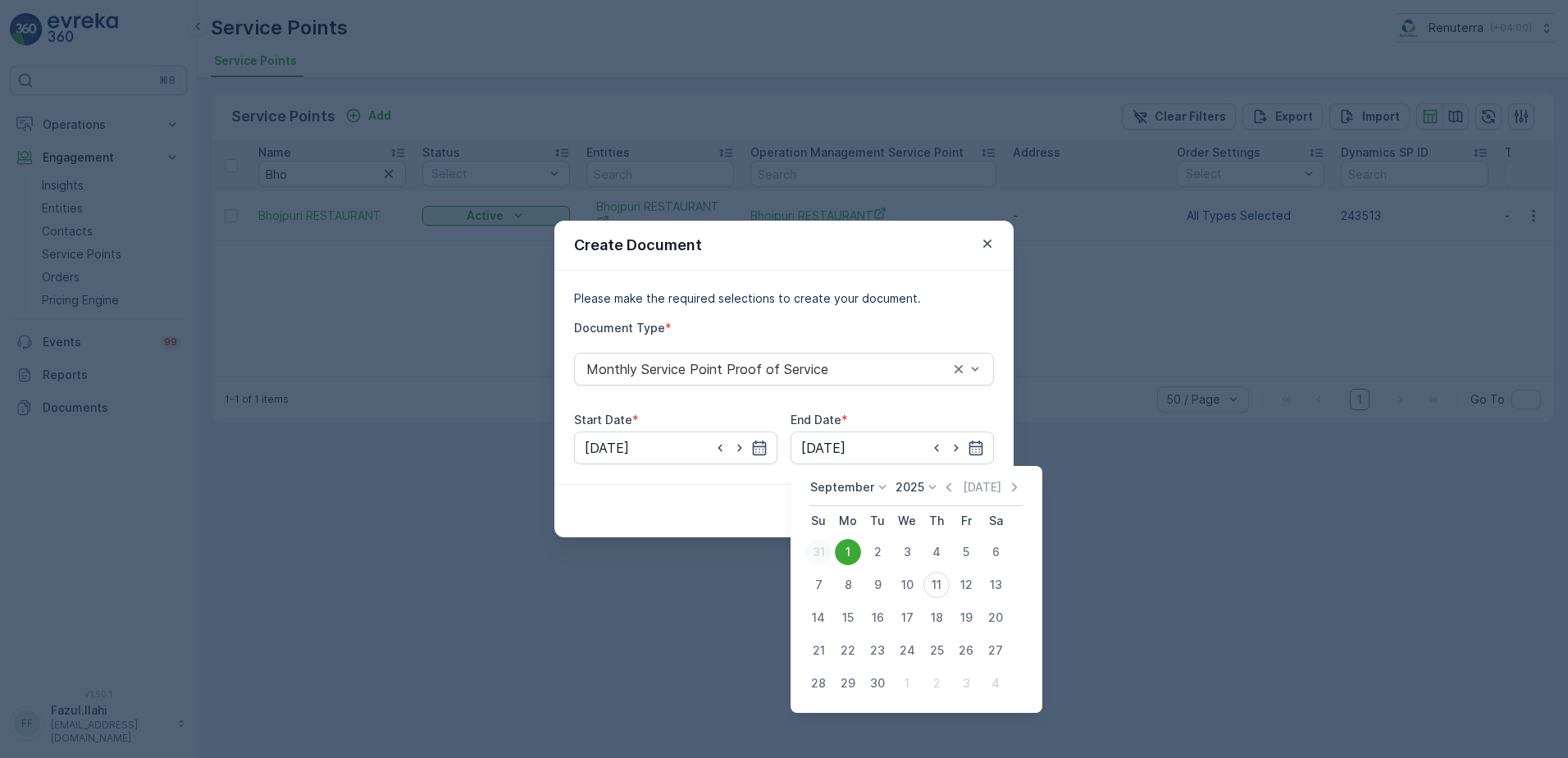
click at [819, 549] on div "31" at bounding box center [818, 551] width 27 height 27
type input "31.08.2025"
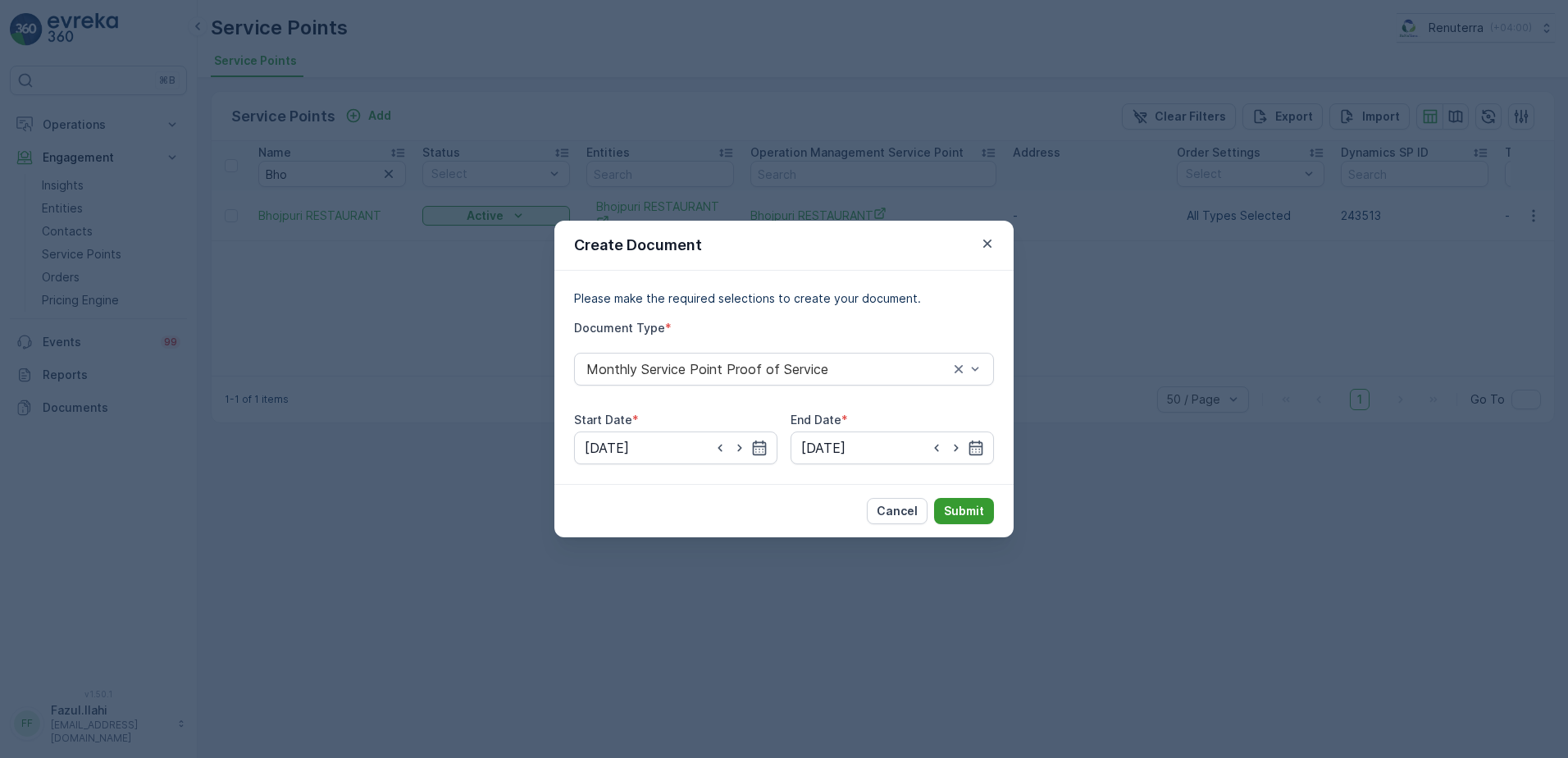
click at [967, 514] on p "Submit" at bounding box center [964, 511] width 40 height 17
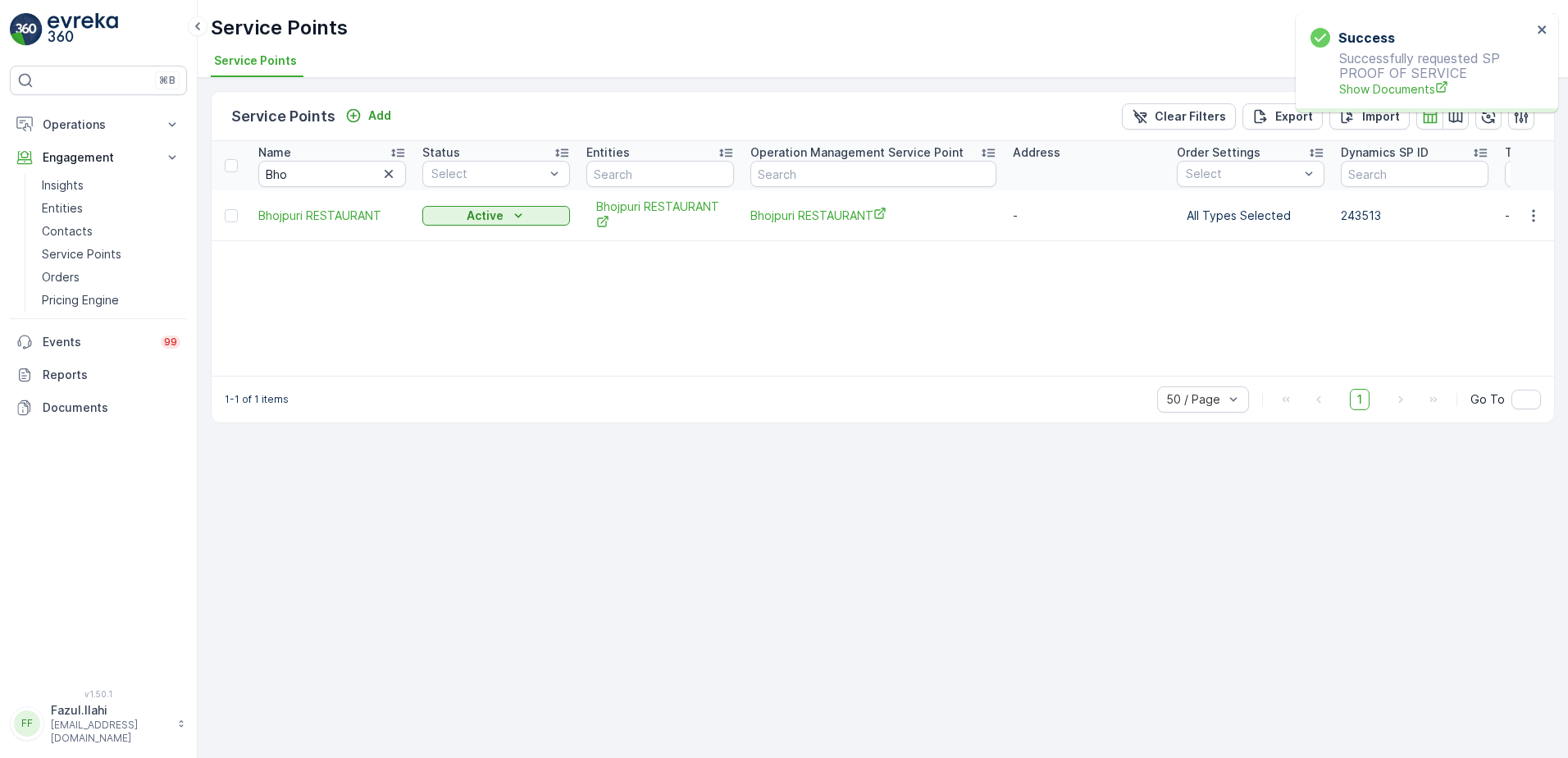
click at [1368, 78] on p "Successfully requested SP PROOF OF SERVICE Show Documents" at bounding box center [1421, 74] width 222 height 47
click at [1368, 85] on span "Show Documents" at bounding box center [1436, 88] width 193 height 17
click at [1539, 210] on icon "button" at bounding box center [1534, 216] width 17 height 17
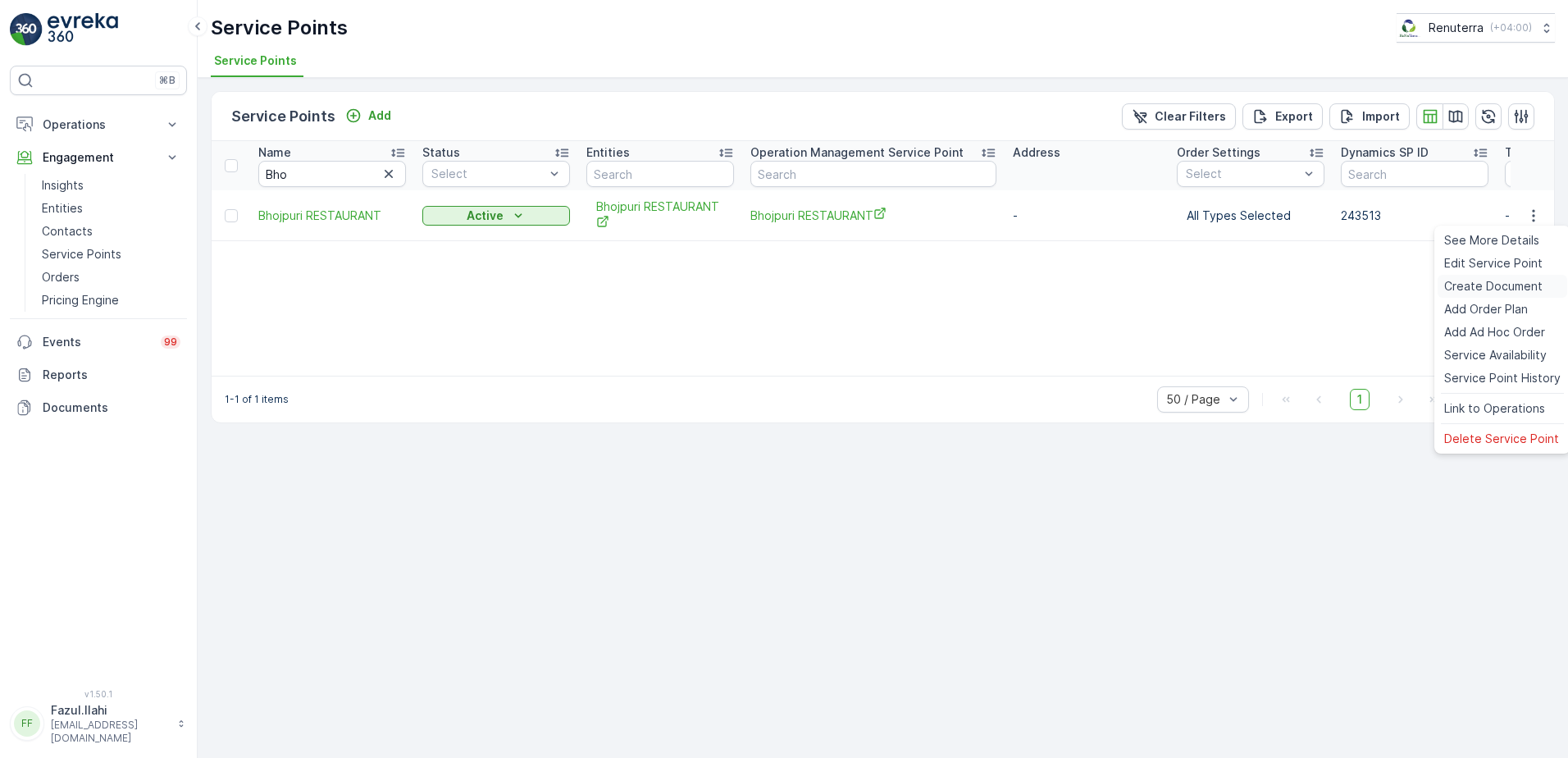
click at [1496, 279] on span "Create Document" at bounding box center [1493, 286] width 98 height 17
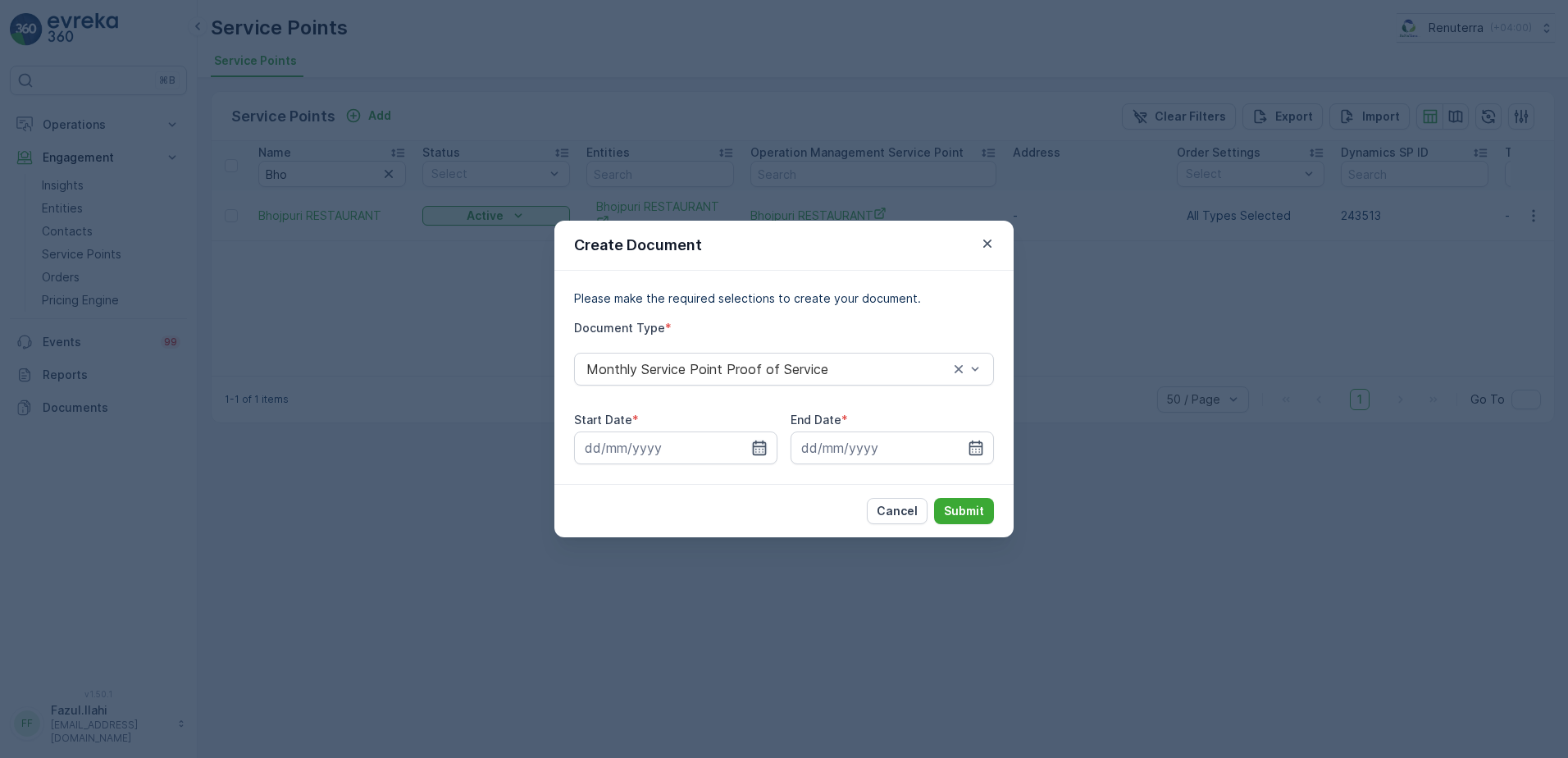
click at [766, 441] on icon "button" at bounding box center [759, 447] width 17 height 17
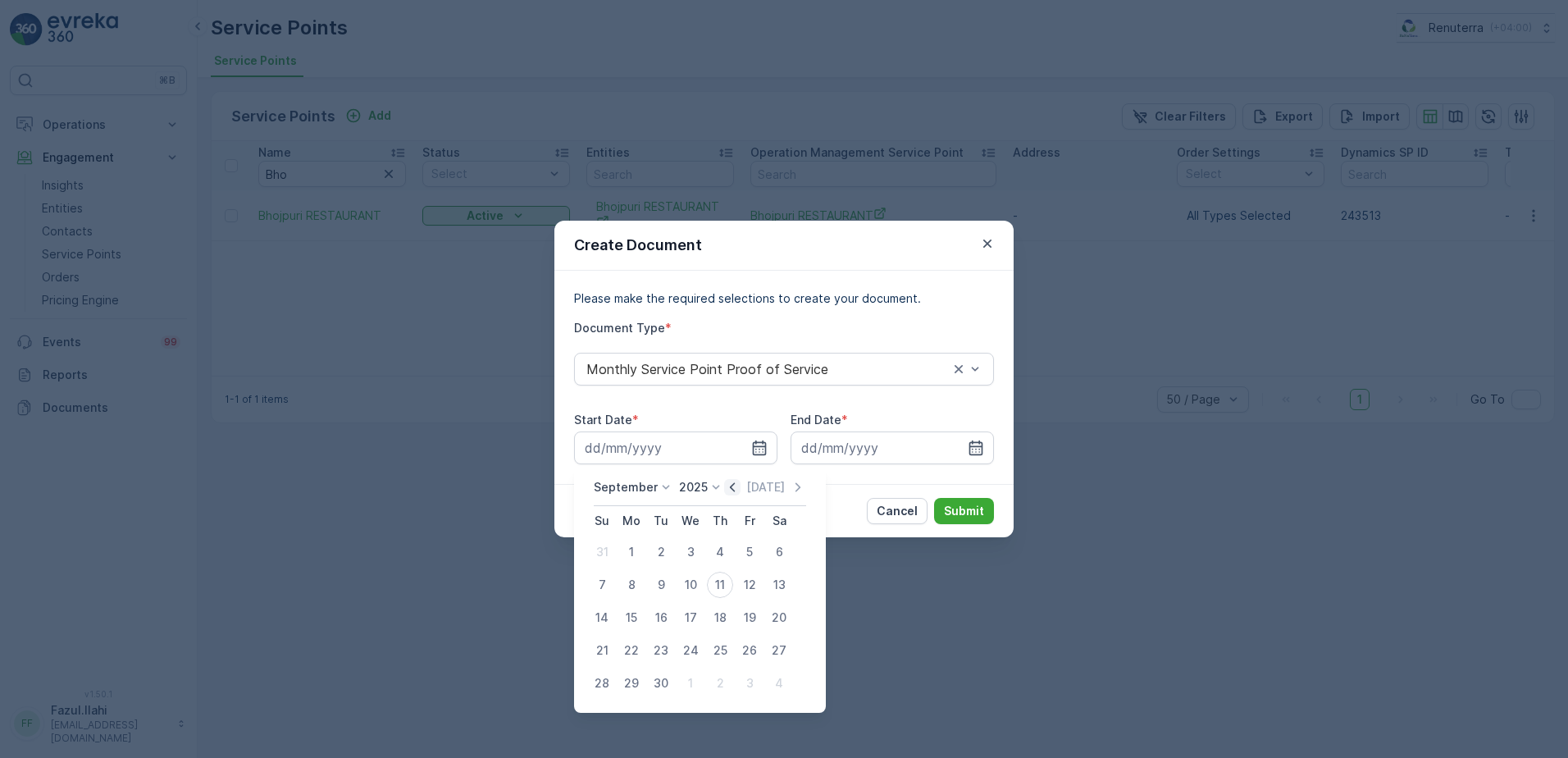
click at [728, 483] on icon "button" at bounding box center [733, 487] width 17 height 17
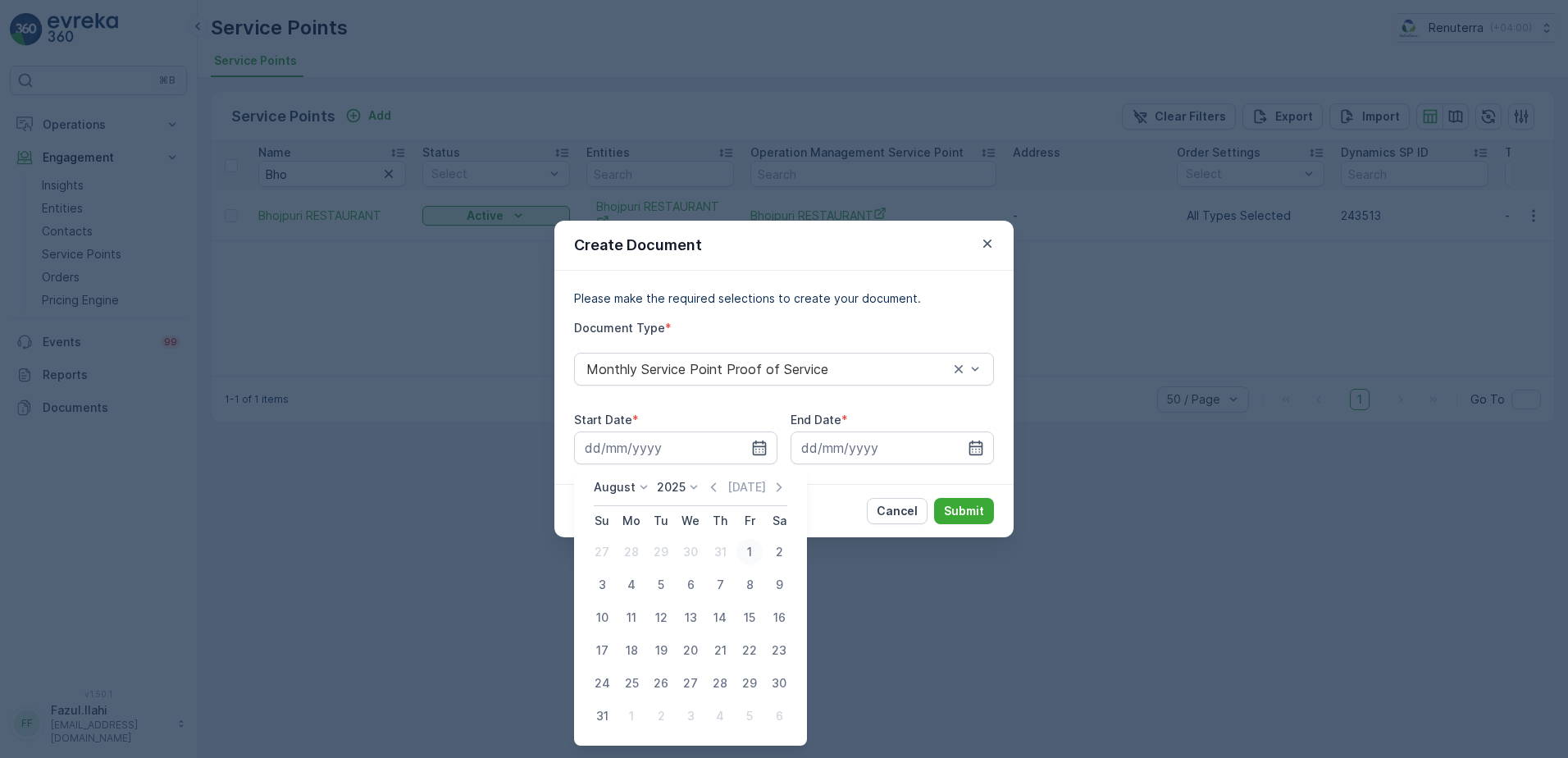
click at [745, 550] on div "1" at bounding box center [749, 551] width 27 height 27
type input "01.08.2025"
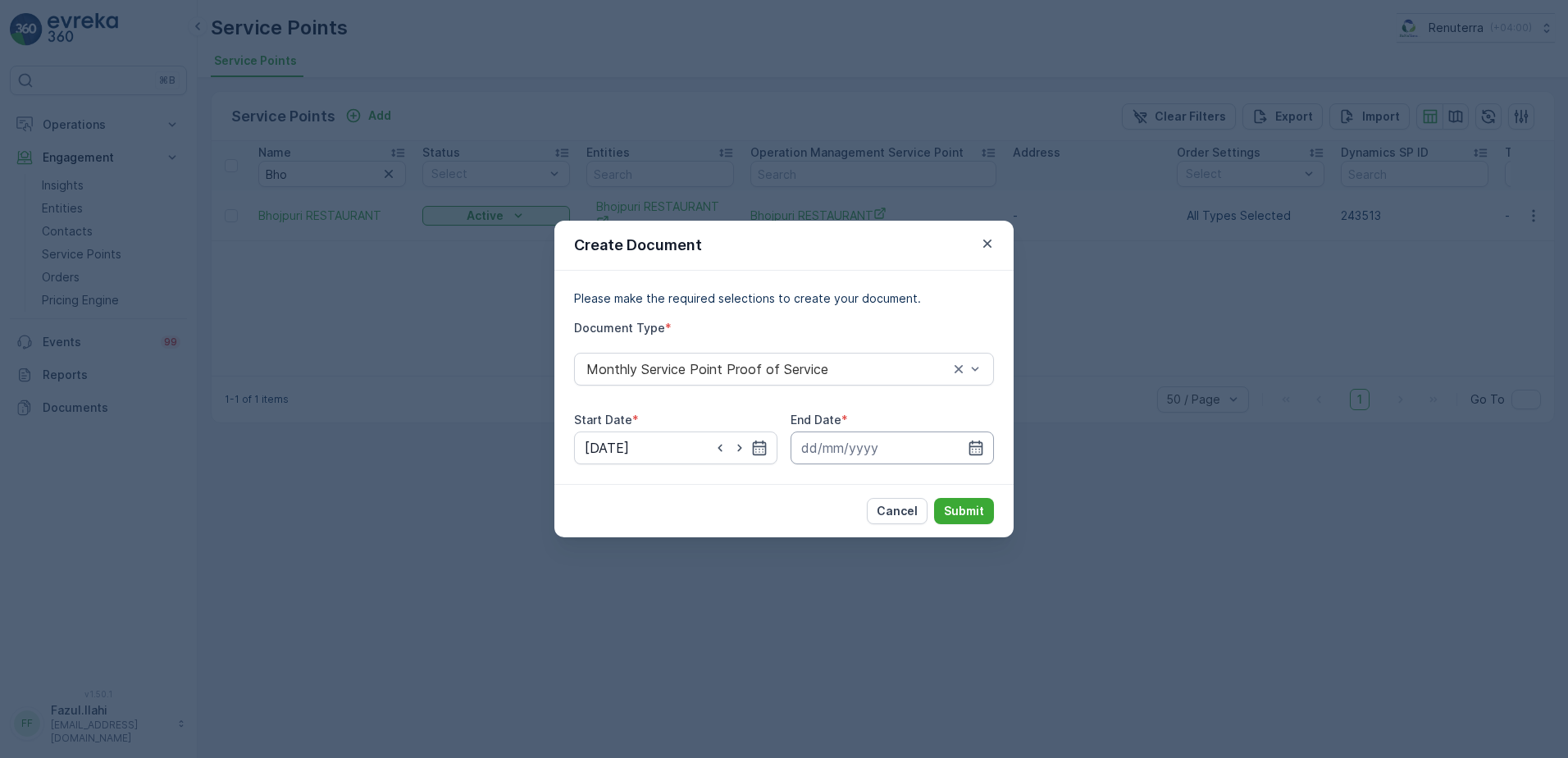
click at [991, 449] on input at bounding box center [892, 447] width 203 height 33
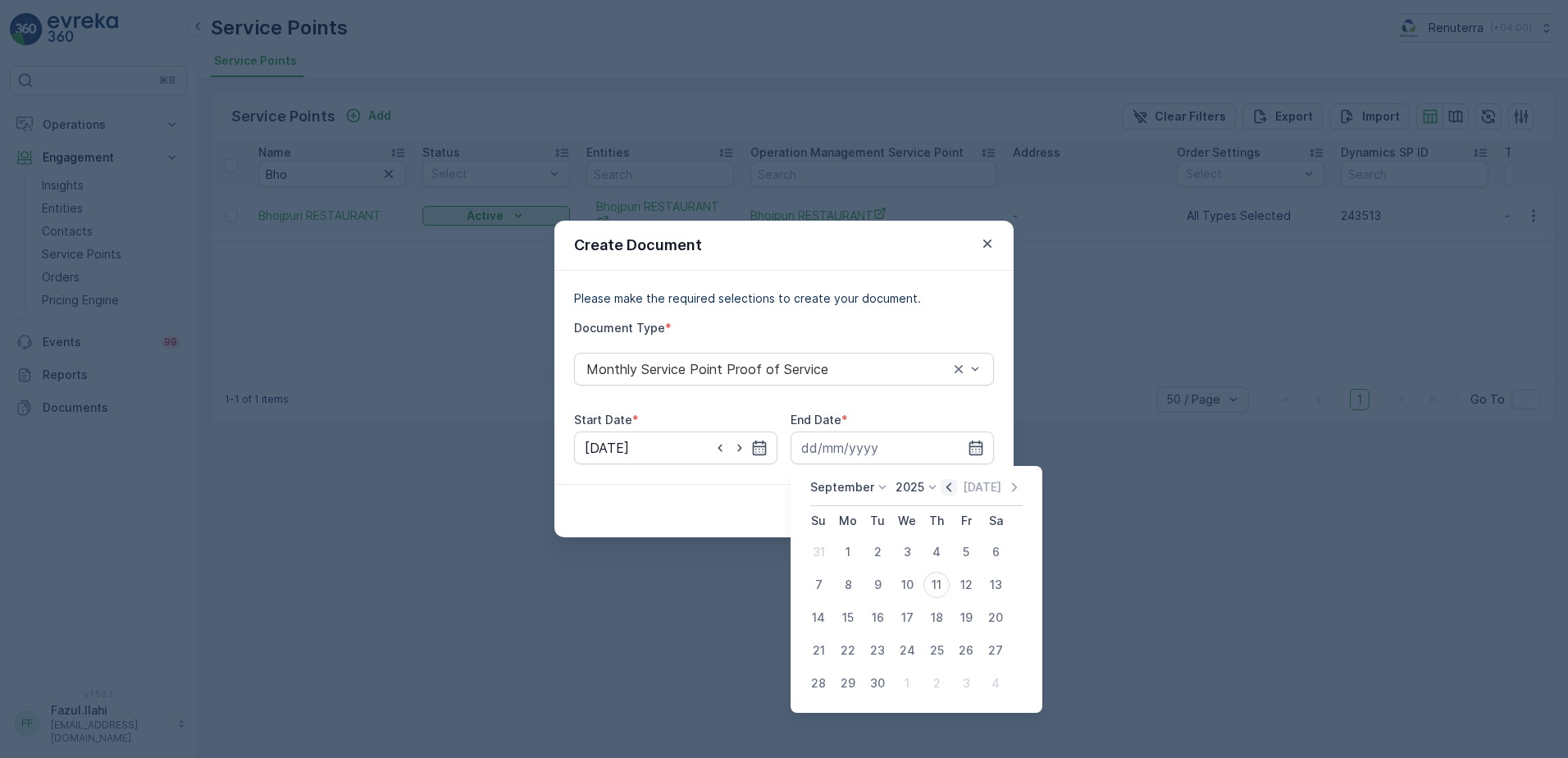
click at [948, 483] on icon "button" at bounding box center [949, 487] width 5 height 9
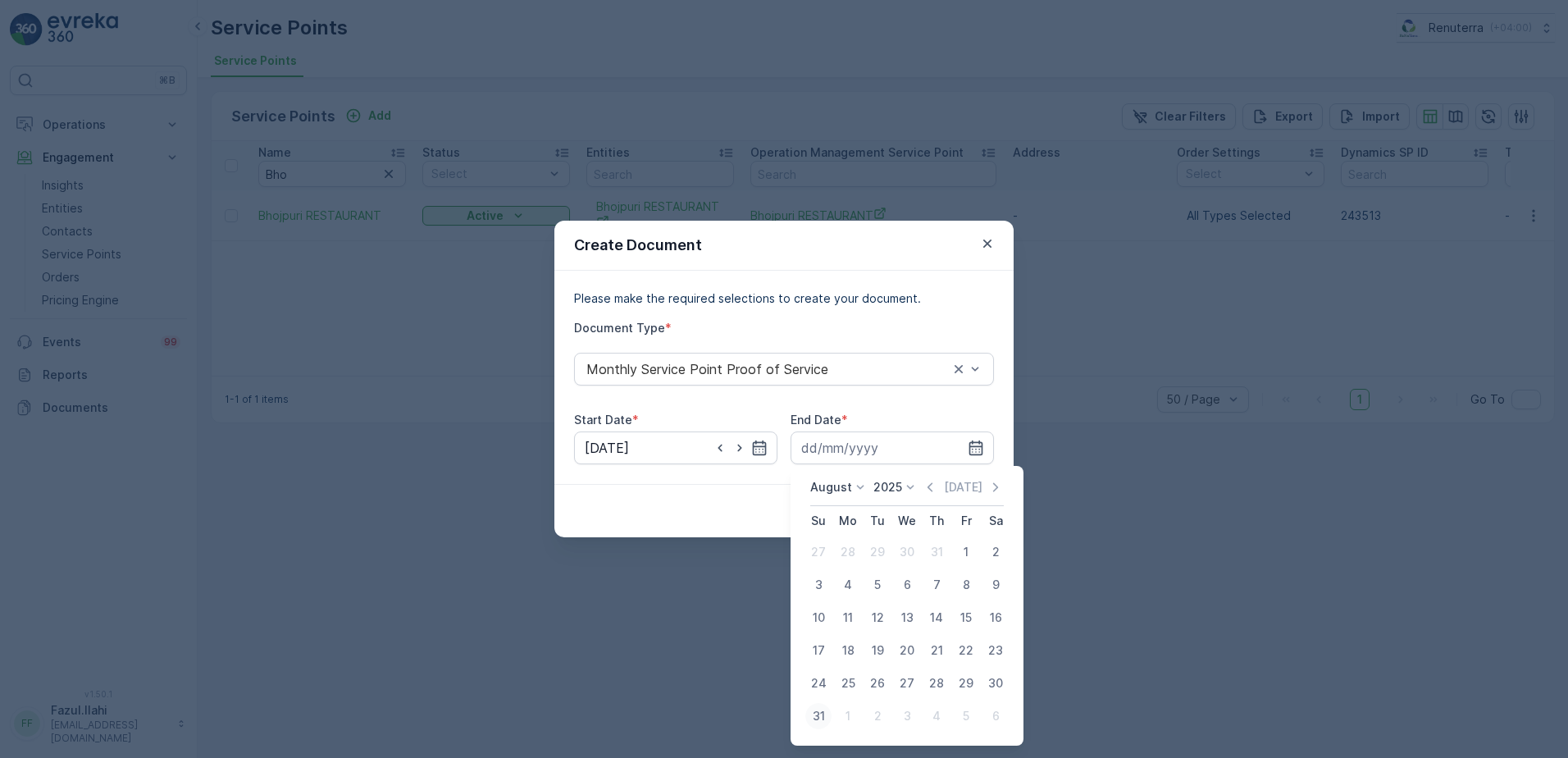
click at [822, 713] on div "31" at bounding box center [818, 716] width 27 height 27
type input "31.08.2025"
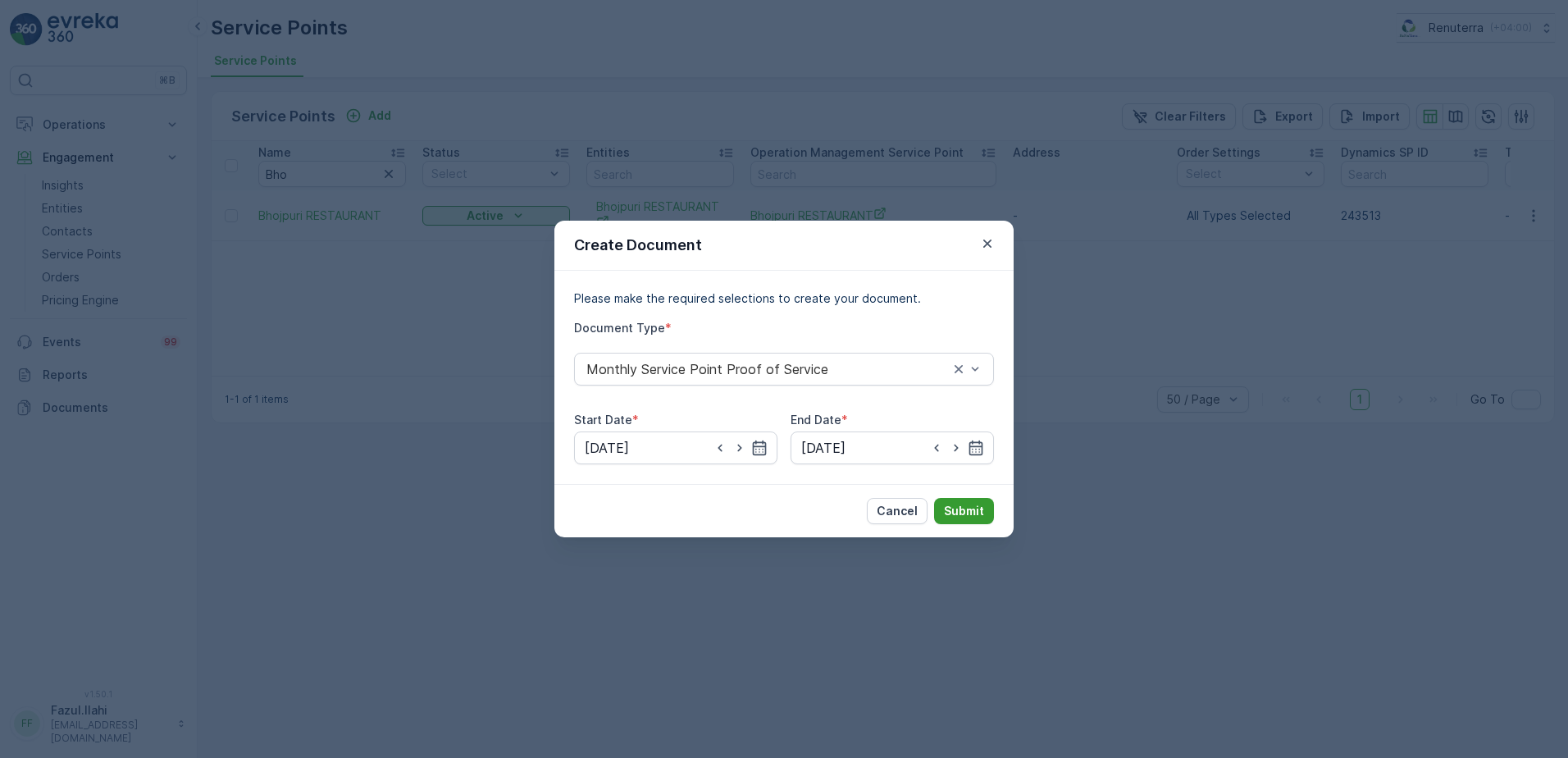
click at [976, 515] on p "Submit" at bounding box center [964, 511] width 40 height 17
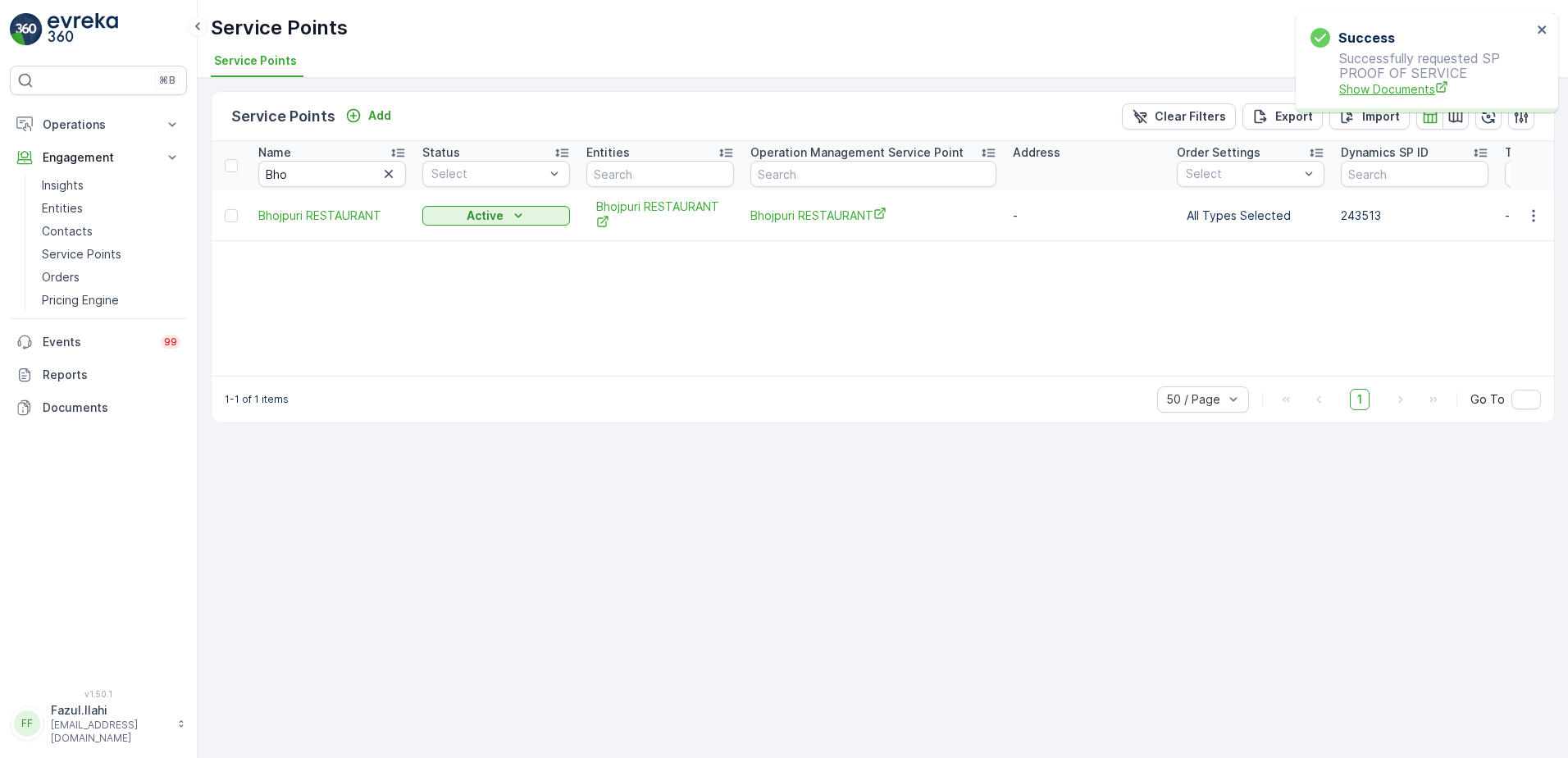
click at [1391, 92] on span "Show Documents" at bounding box center [1436, 88] width 193 height 17
click at [326, 164] on input "Bho" at bounding box center [332, 174] width 148 height 27
click at [326, 164] on input "Bho" at bounding box center [332, 174] width 148 height 27
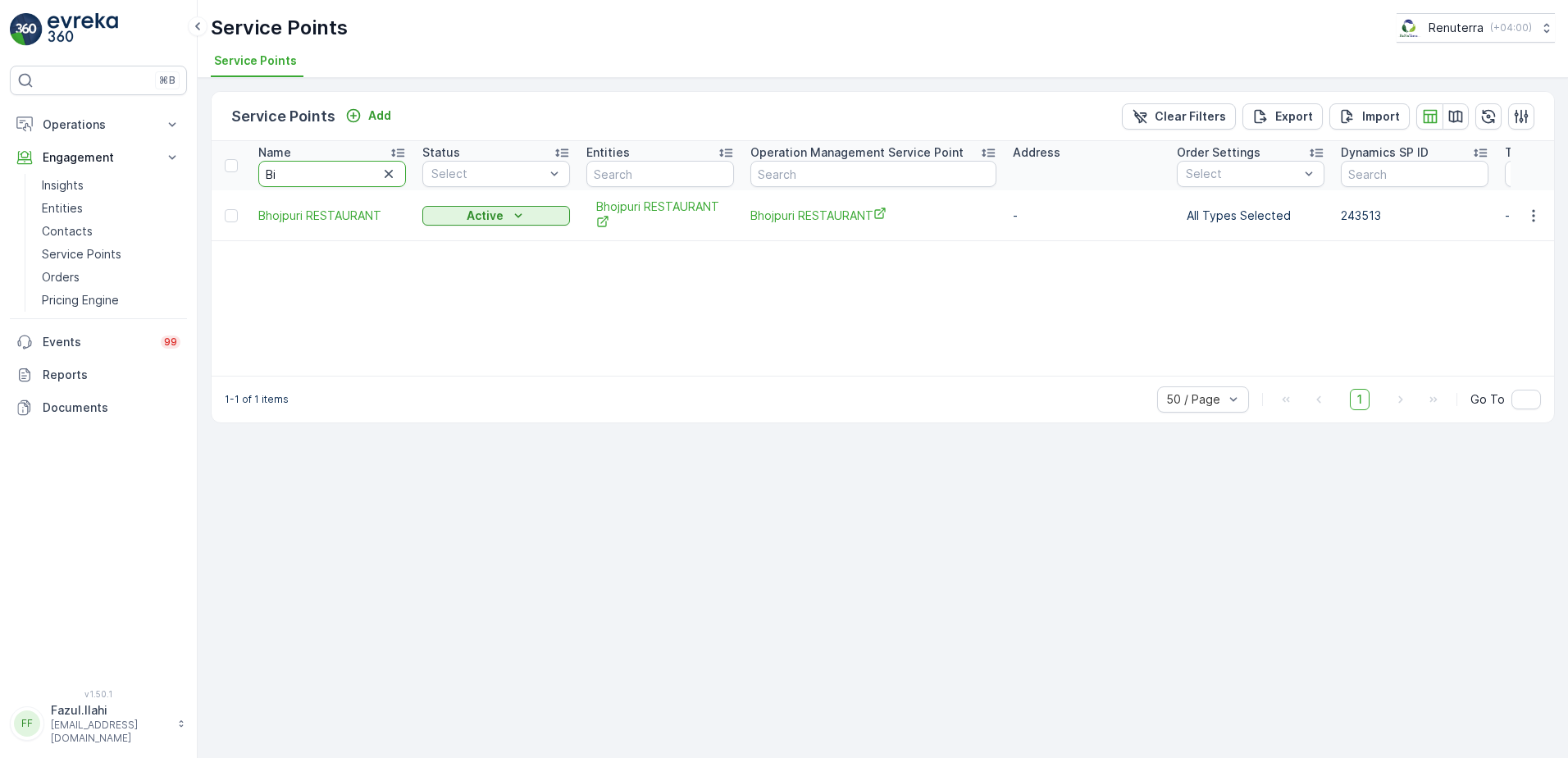
type input "Bin"
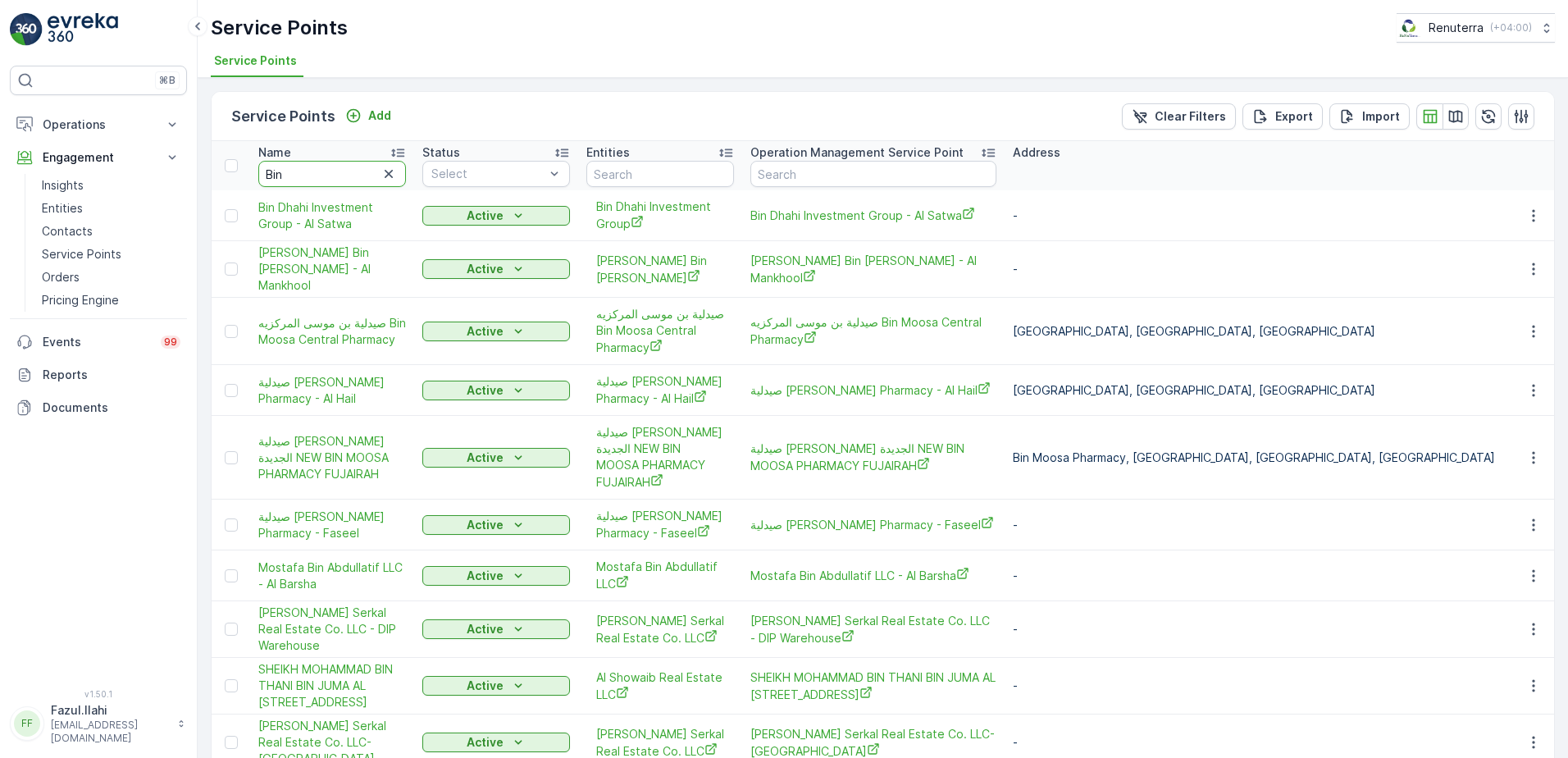
click at [326, 164] on input "Bin" at bounding box center [332, 174] width 148 height 27
type input "Bin Dhan"
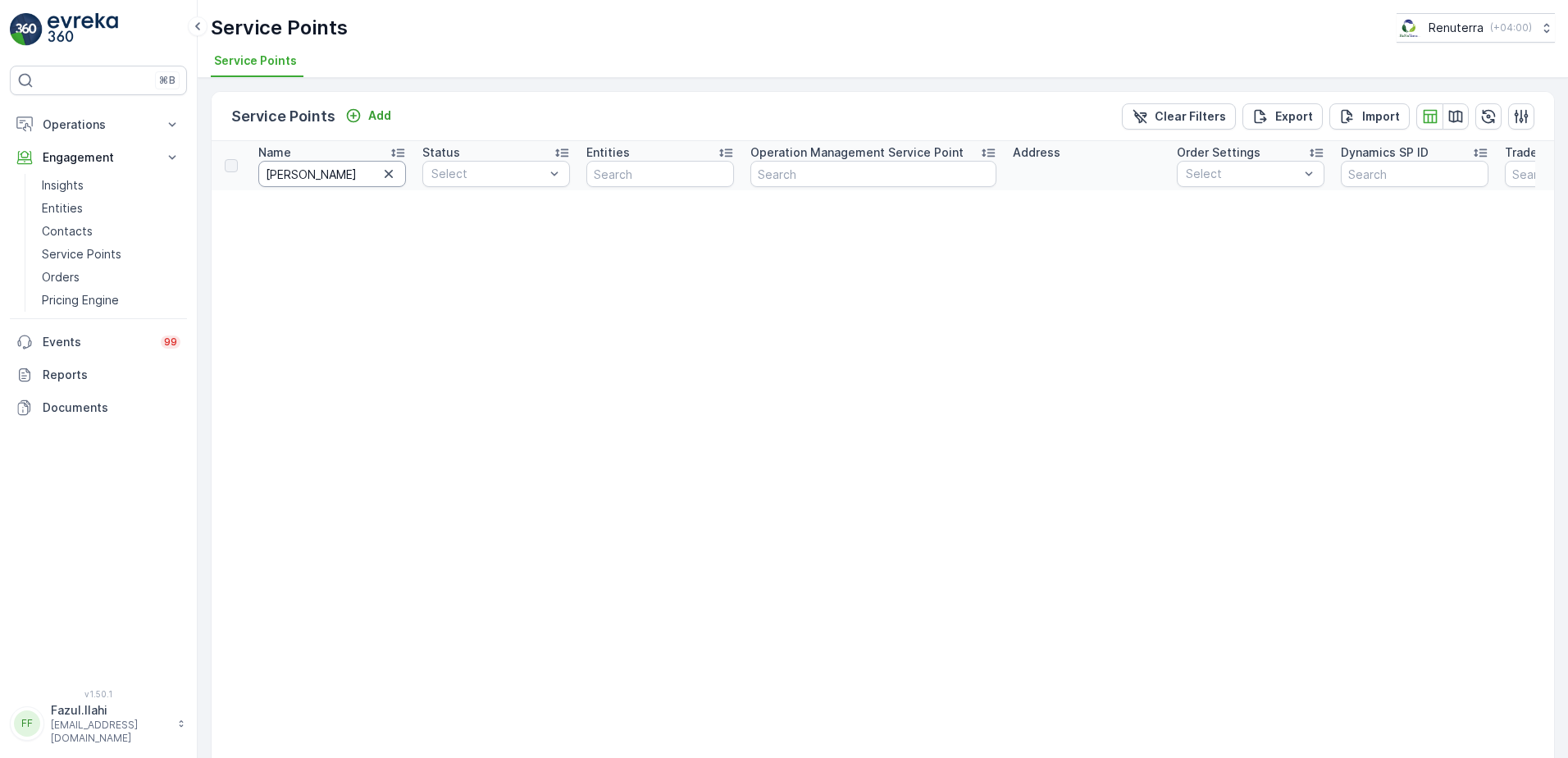
click at [326, 164] on input "Bin Dhan" at bounding box center [332, 174] width 148 height 27
type input "Bin Dhaka"
click at [335, 178] on input "Bin Dhaka" at bounding box center [332, 174] width 148 height 27
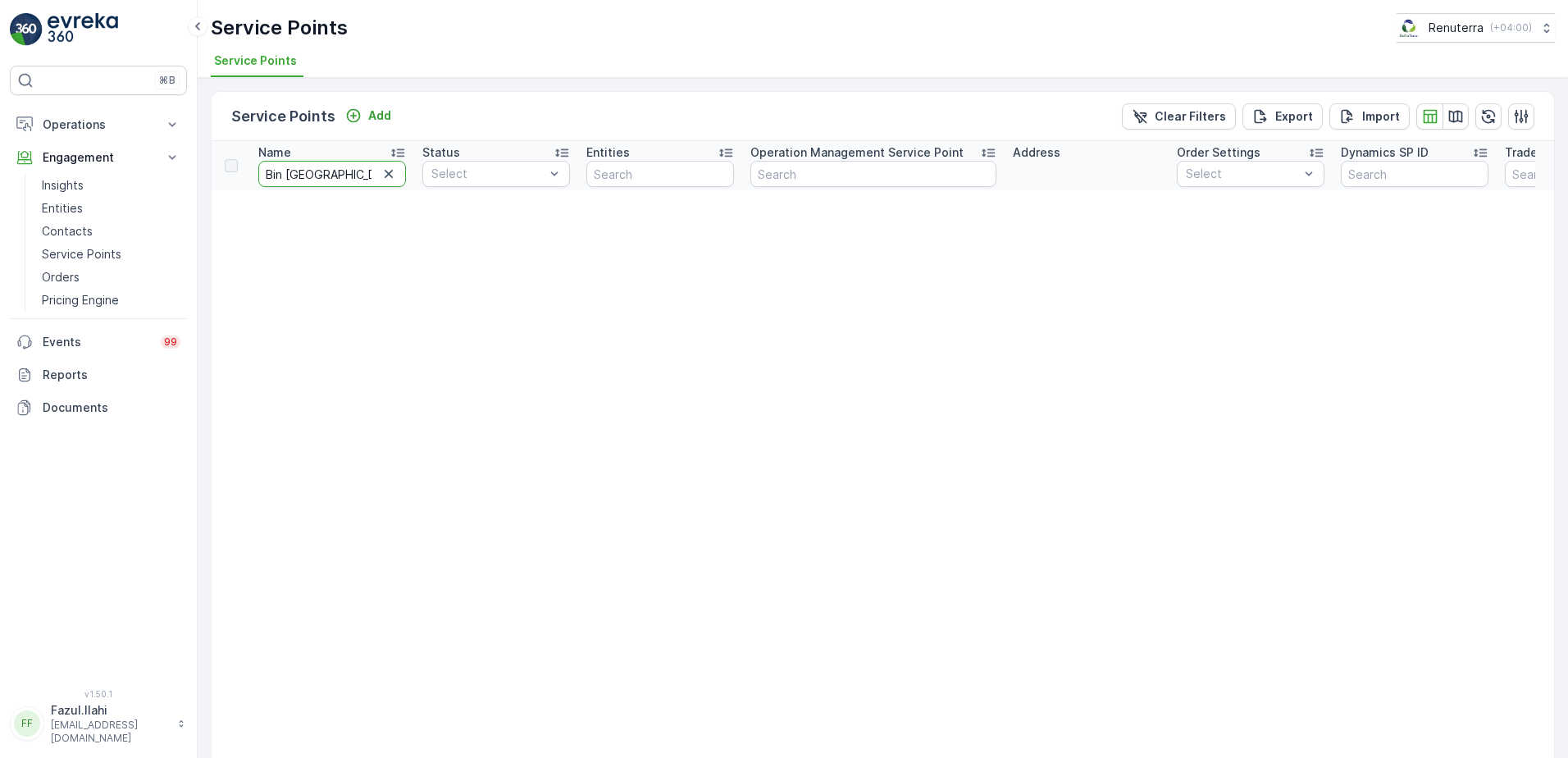
click at [335, 178] on input "Bin Dhaka" at bounding box center [332, 174] width 148 height 27
type input "Bin"
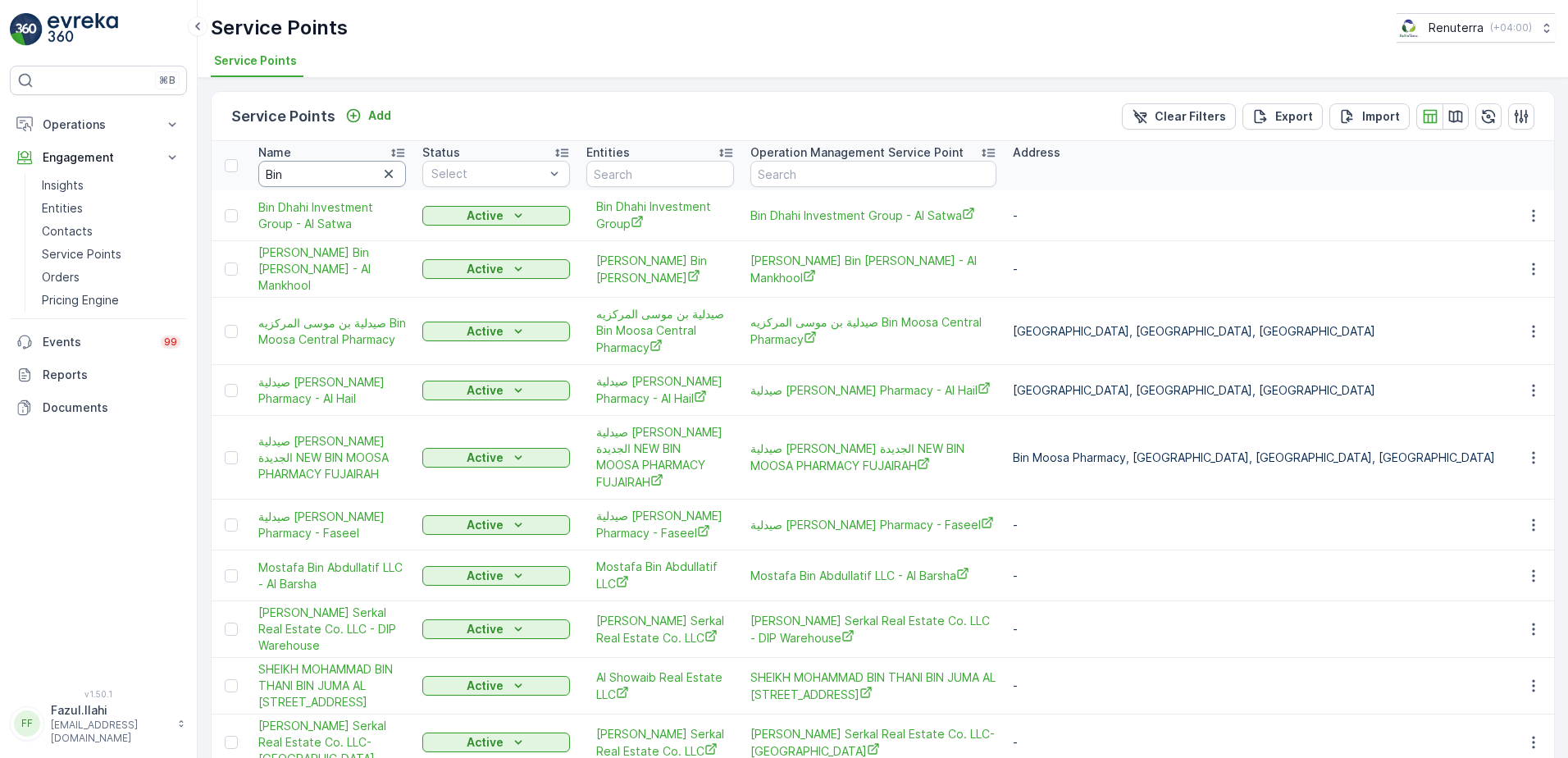
click at [339, 176] on input "Bin" at bounding box center [332, 174] width 148 height 27
type input "B"
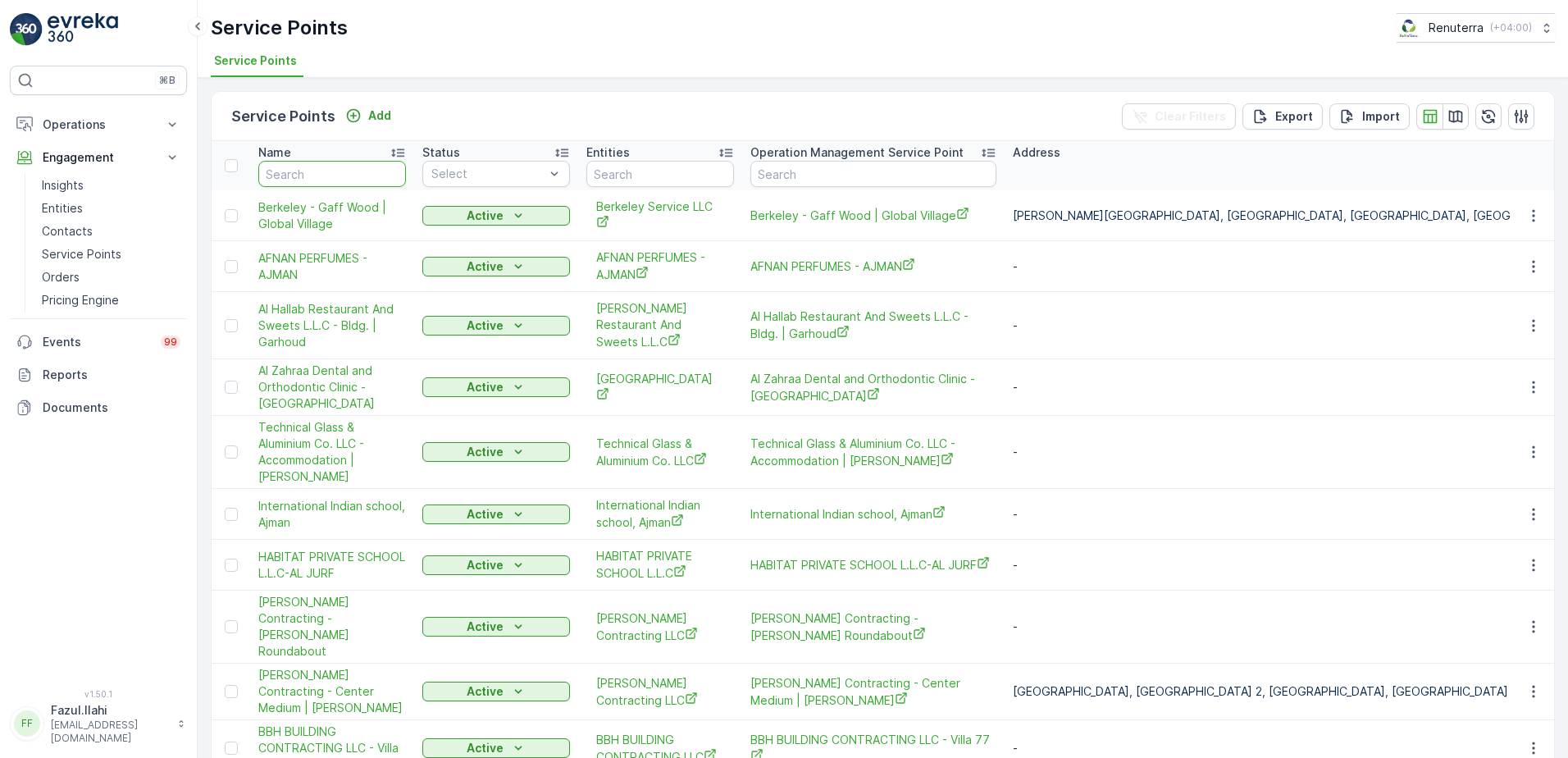
click at [339, 176] on input "text" at bounding box center [332, 174] width 148 height 27
type input "Dha"
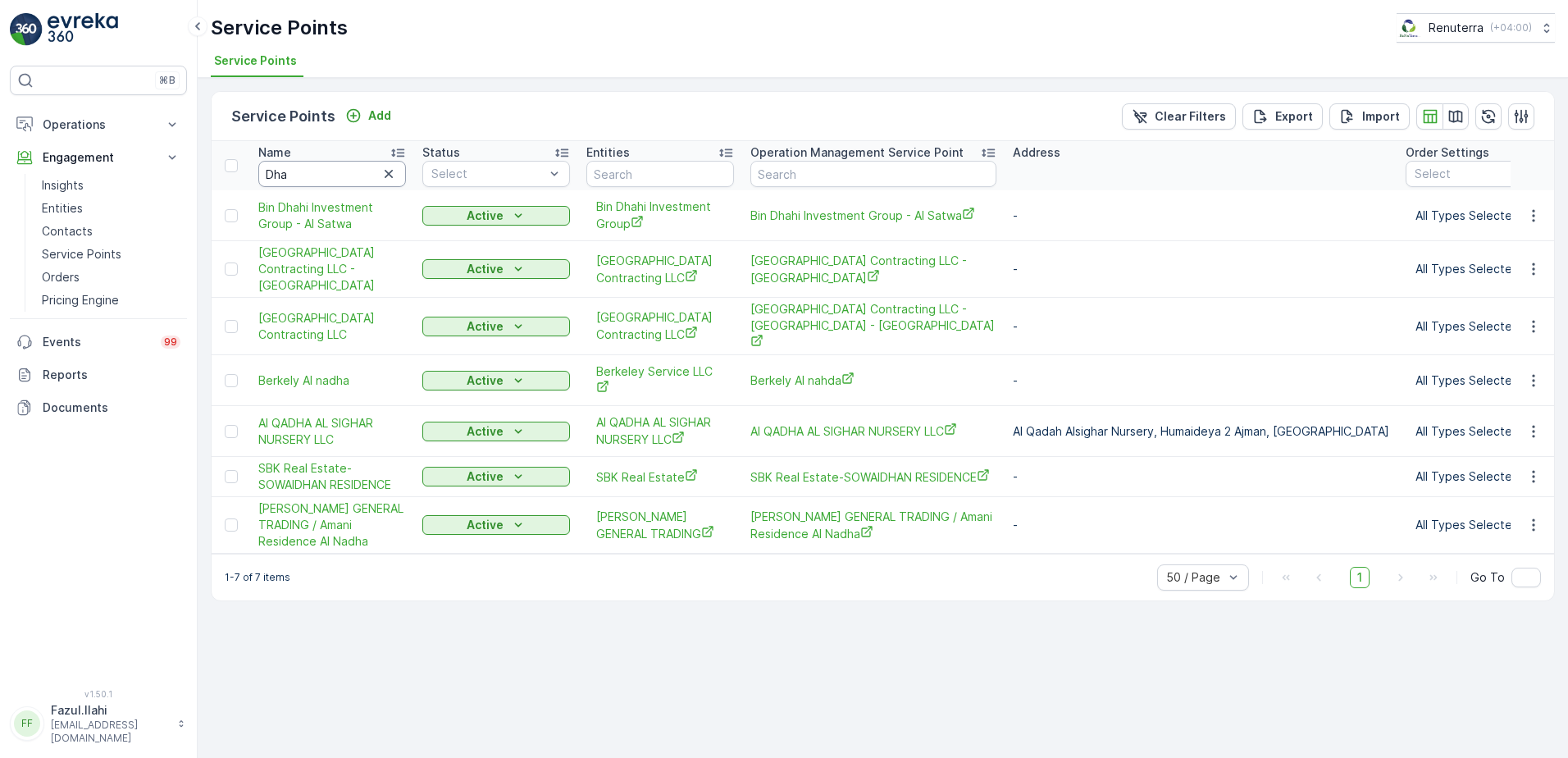
click at [308, 174] on input "Dha" at bounding box center [332, 174] width 148 height 27
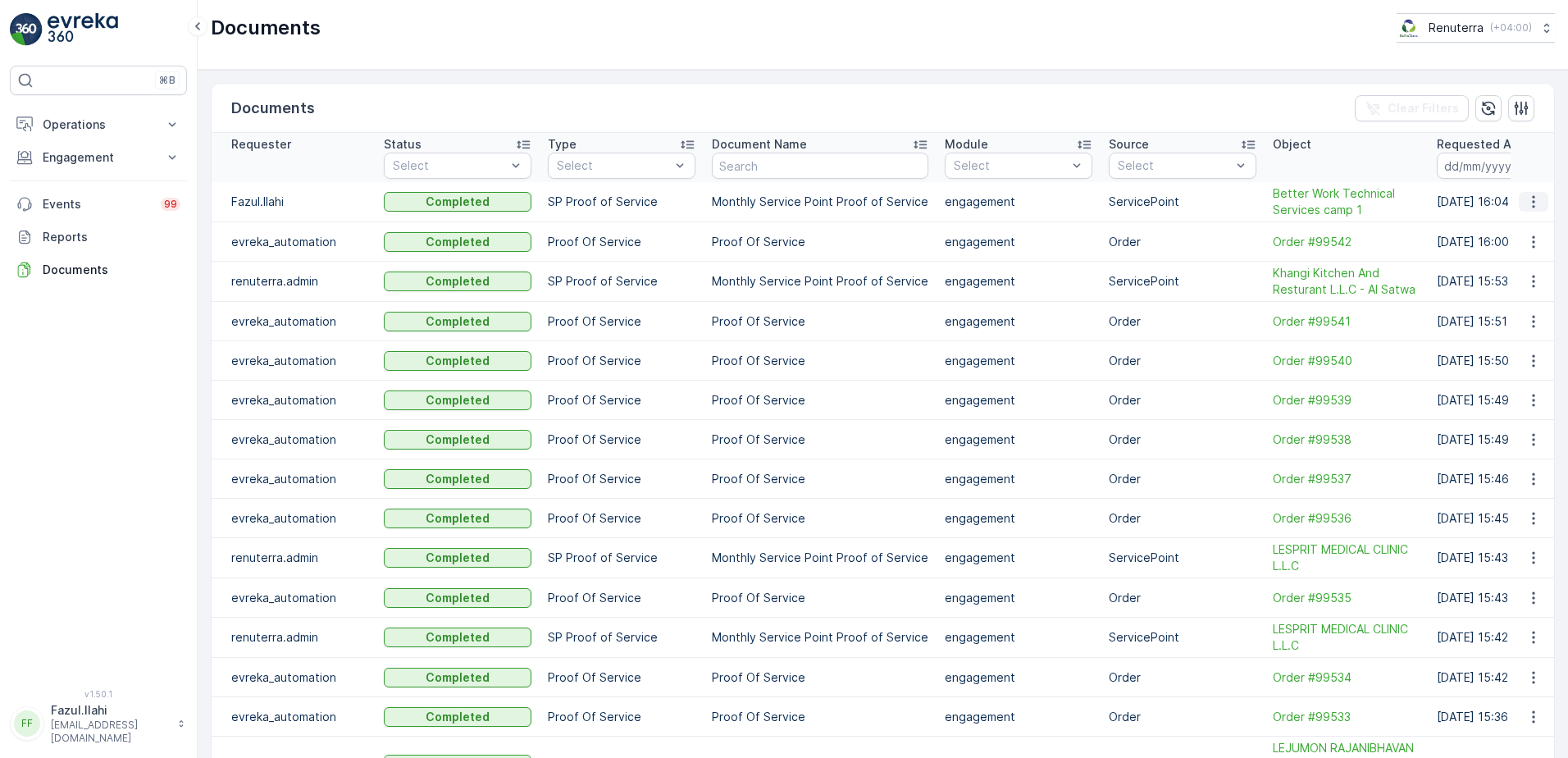
click at [1536, 202] on icon "button" at bounding box center [1534, 202] width 17 height 17
click at [1522, 228] on span "See Details" at bounding box center [1528, 226] width 63 height 17
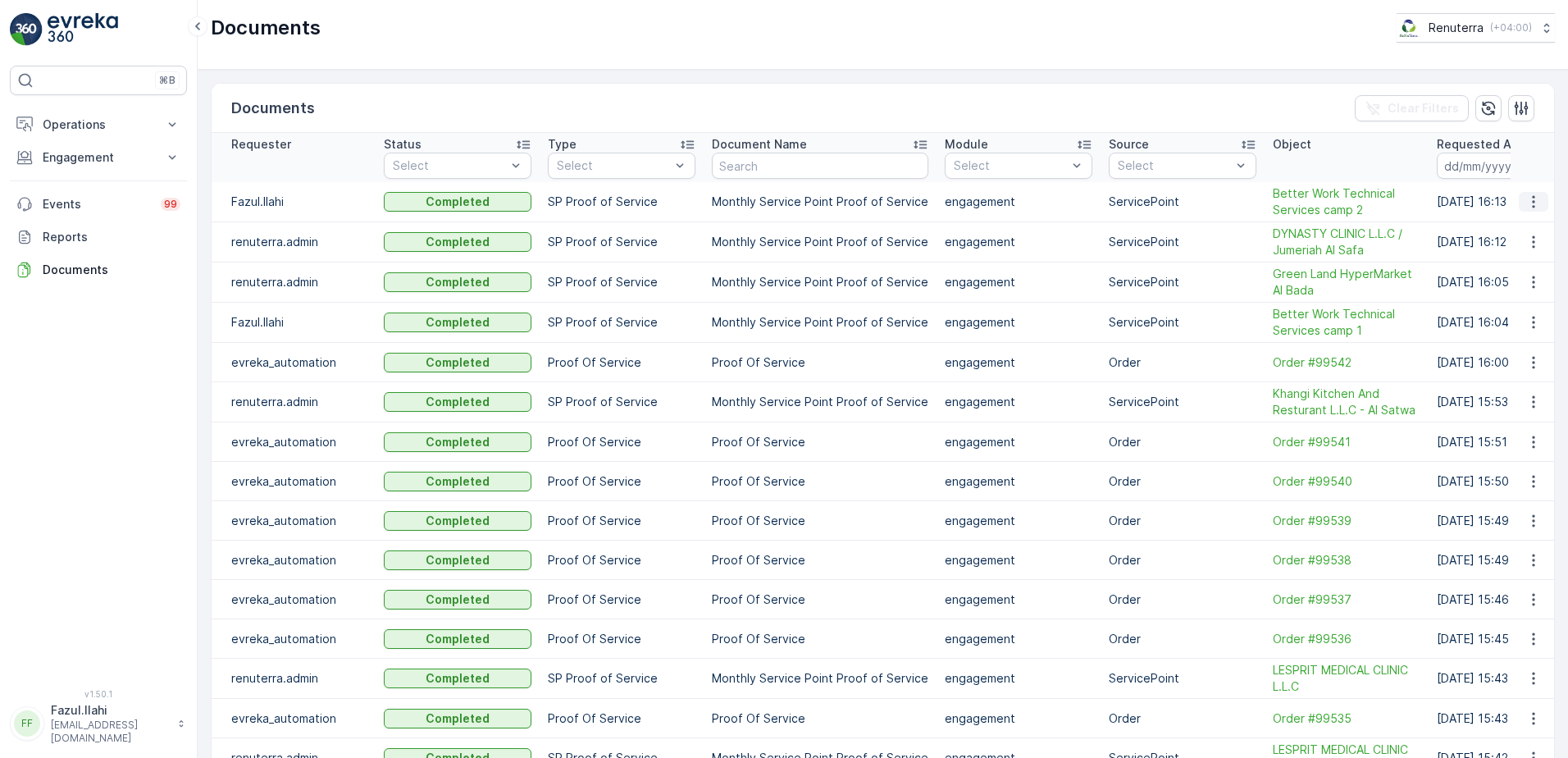
click at [1527, 203] on icon "button" at bounding box center [1534, 202] width 17 height 17
click at [1517, 225] on span "See Details" at bounding box center [1528, 226] width 63 height 17
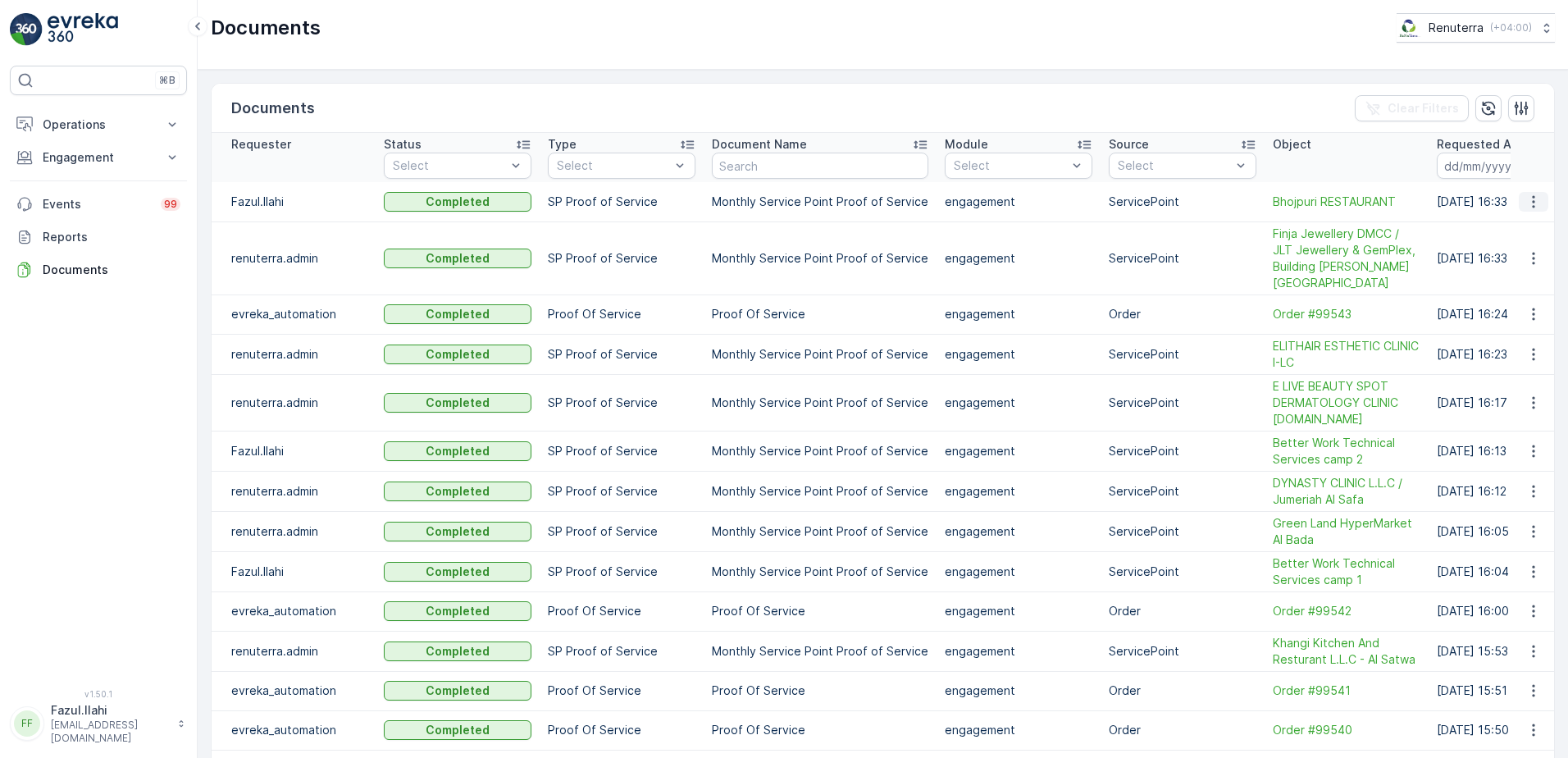
click at [1528, 201] on icon "button" at bounding box center [1534, 202] width 17 height 17
click at [1500, 232] on span "See Details" at bounding box center [1528, 226] width 63 height 17
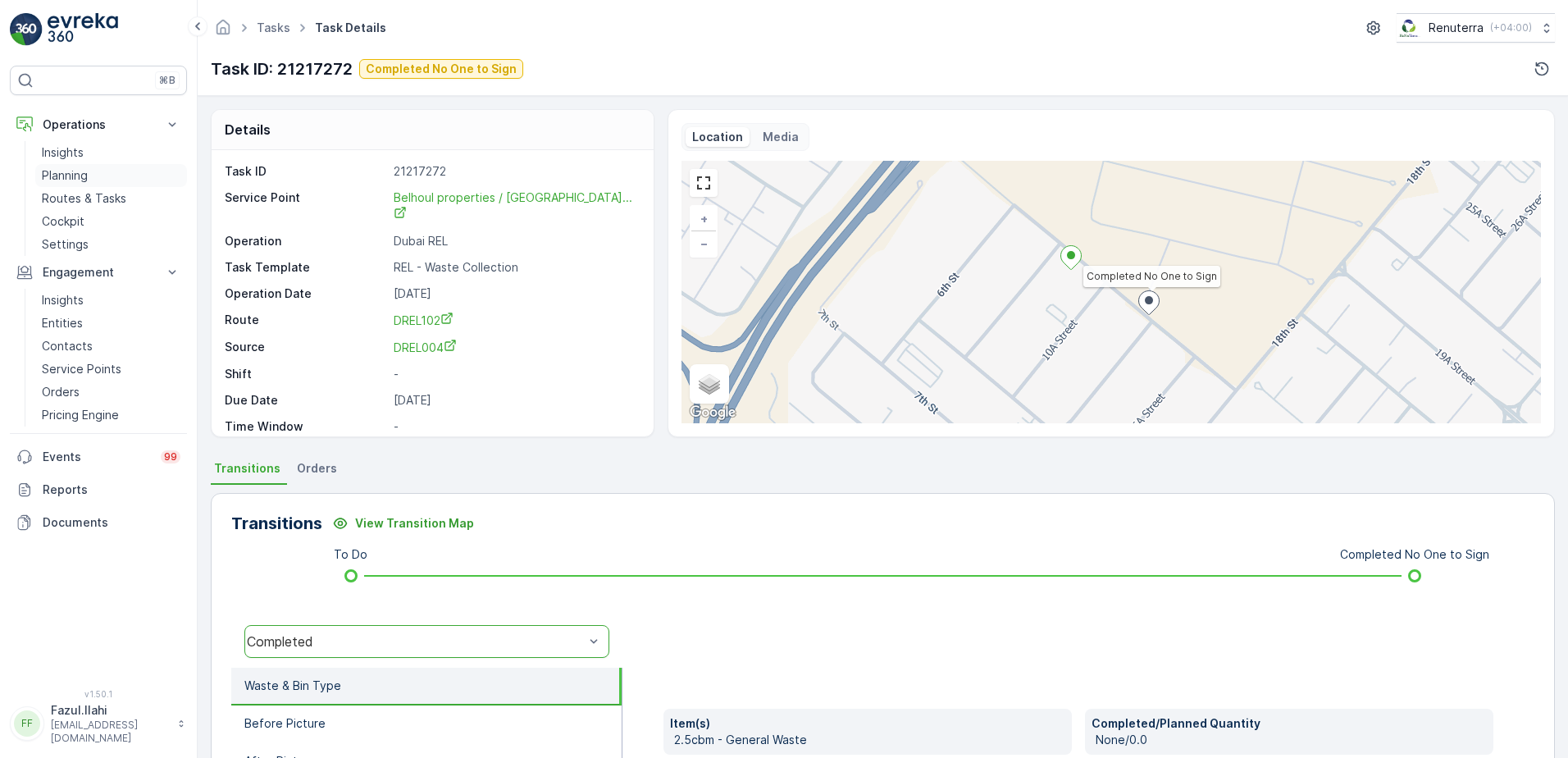
click at [67, 176] on p "Planning" at bounding box center [65, 175] width 46 height 17
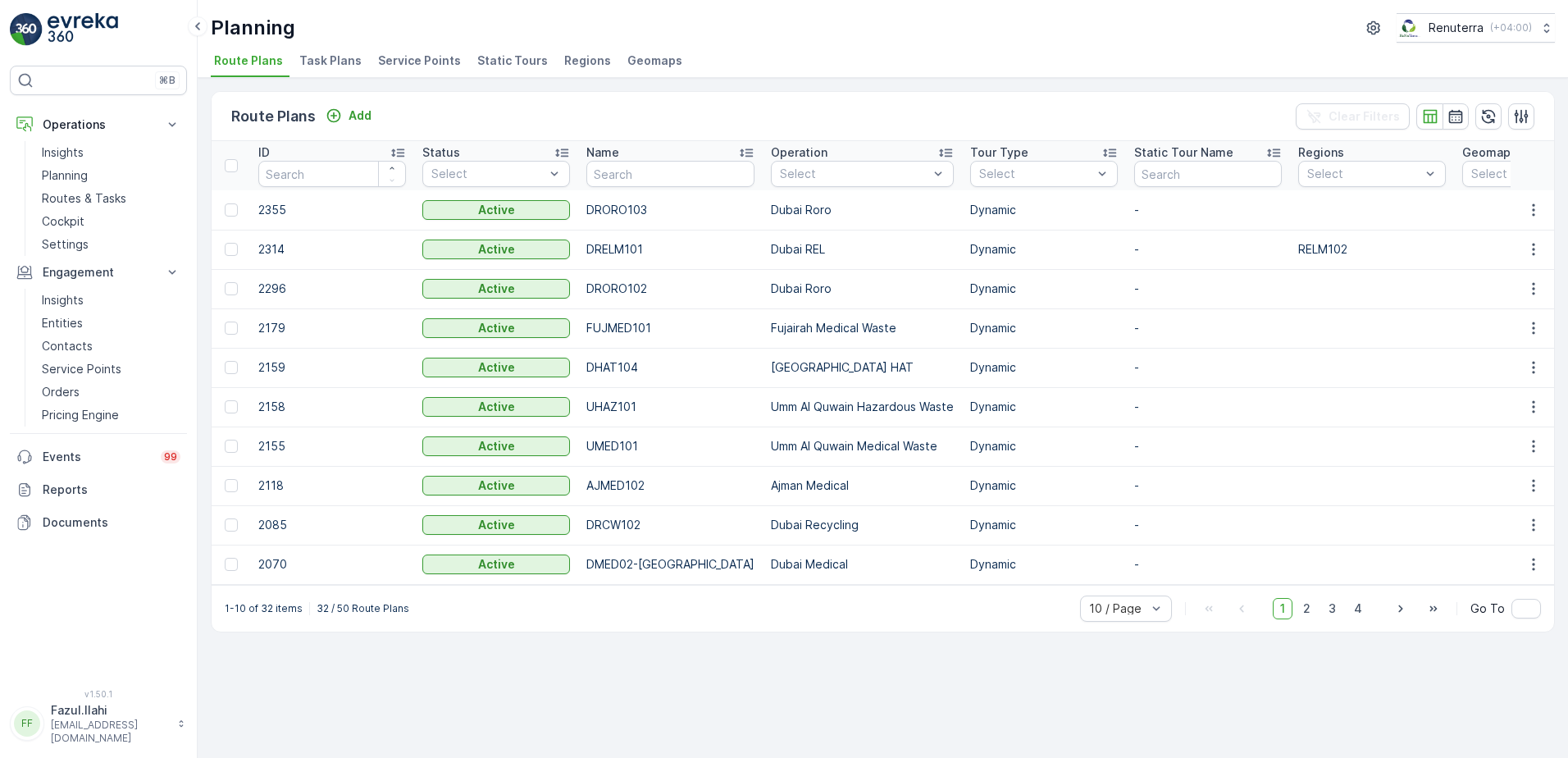
click at [425, 63] on span "Service Points" at bounding box center [419, 61] width 83 height 17
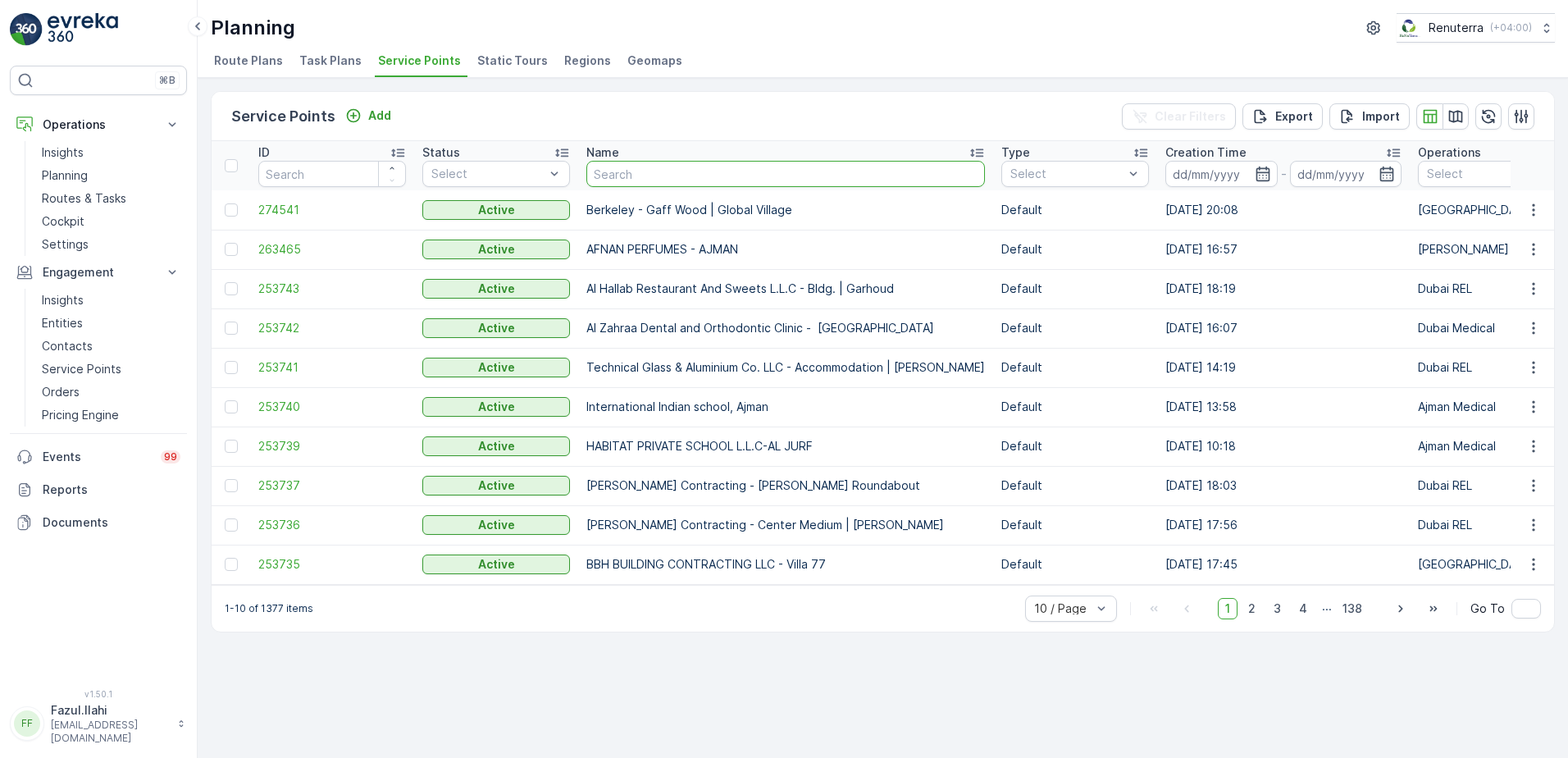
click at [674, 178] on input "text" at bounding box center [786, 174] width 399 height 27
type input "bho"
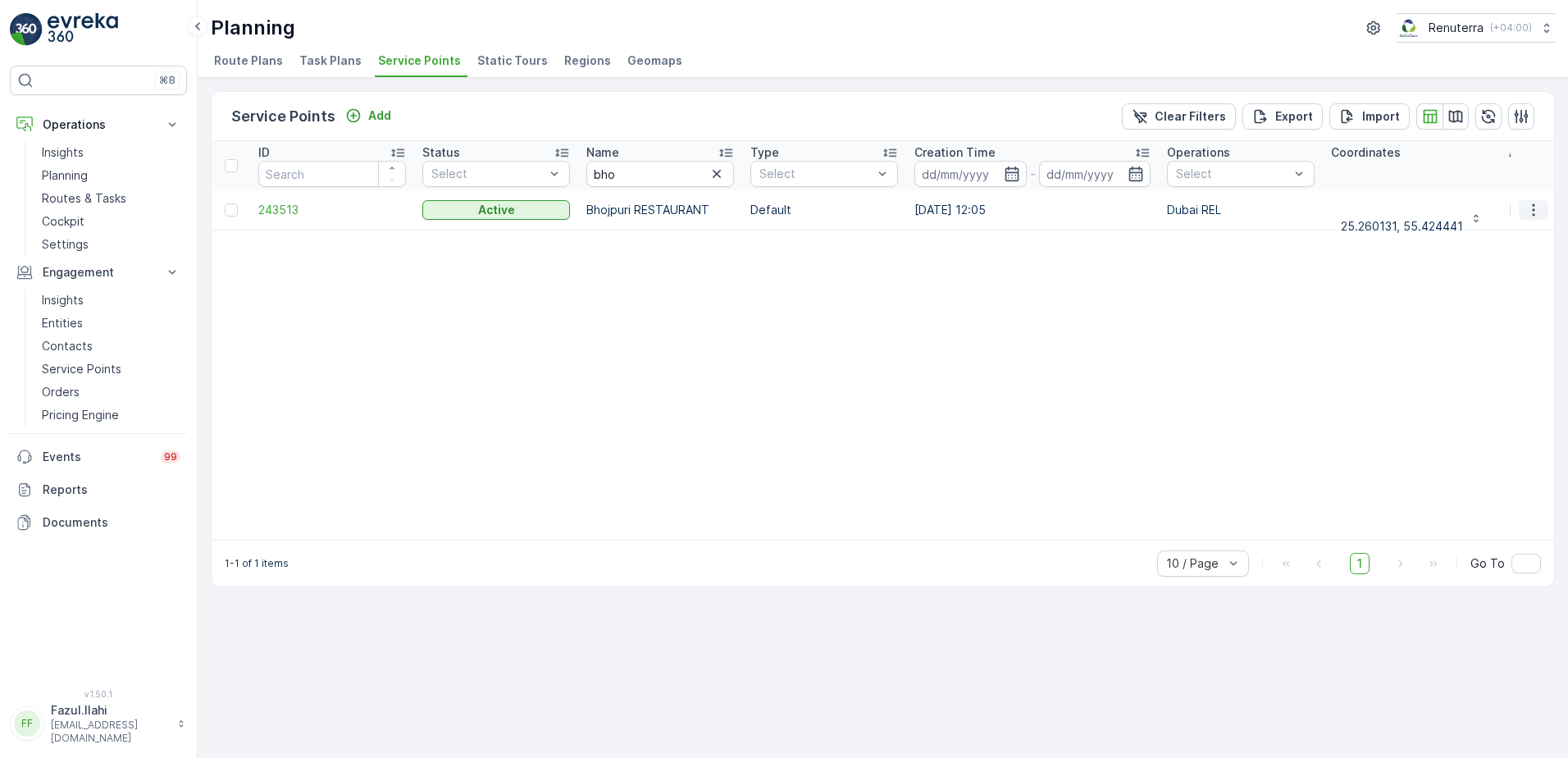
click at [1536, 209] on icon "button" at bounding box center [1534, 210] width 17 height 17
click at [267, 209] on span "243513" at bounding box center [332, 210] width 148 height 17
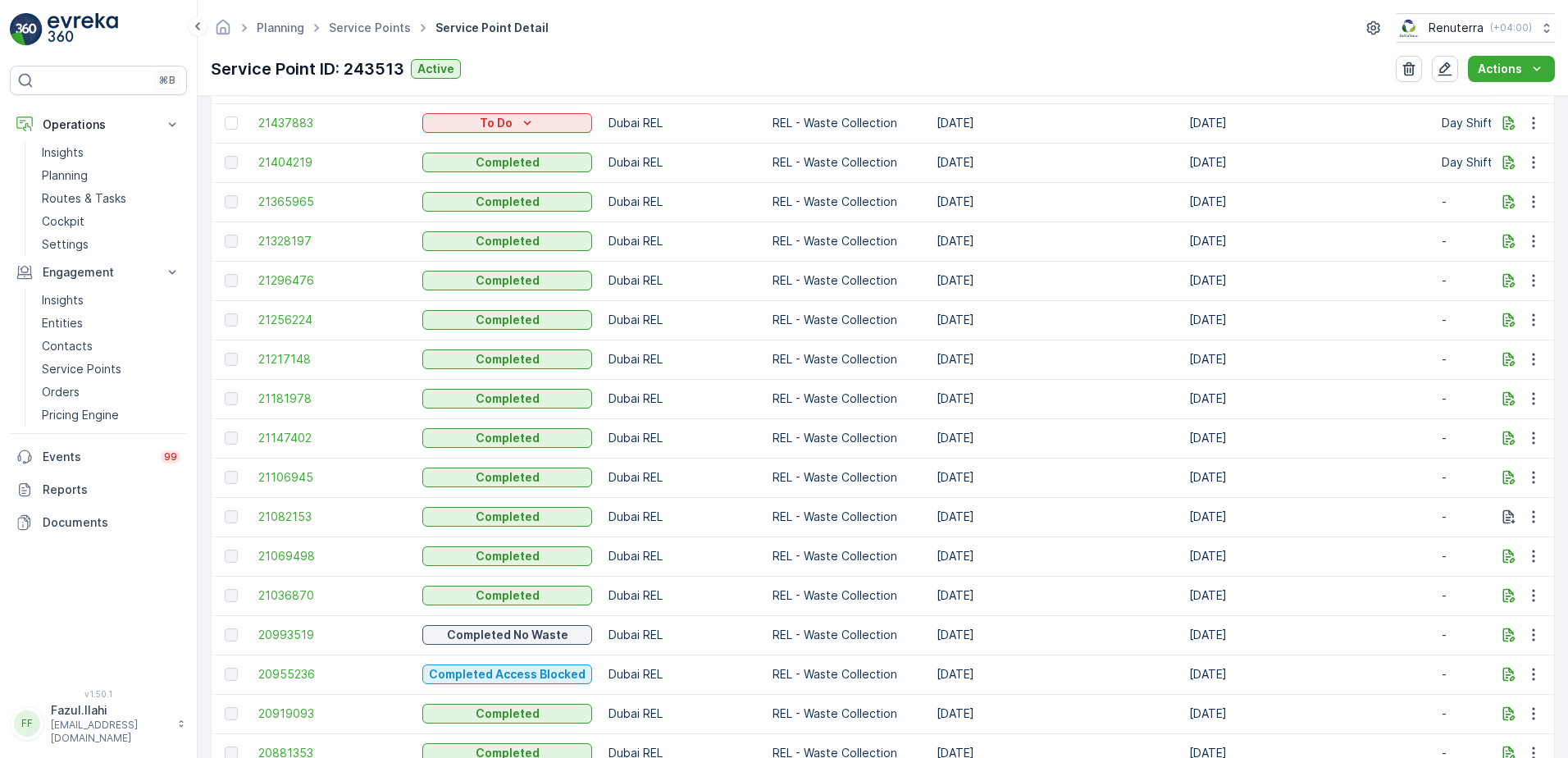
scroll to position [656, 0]
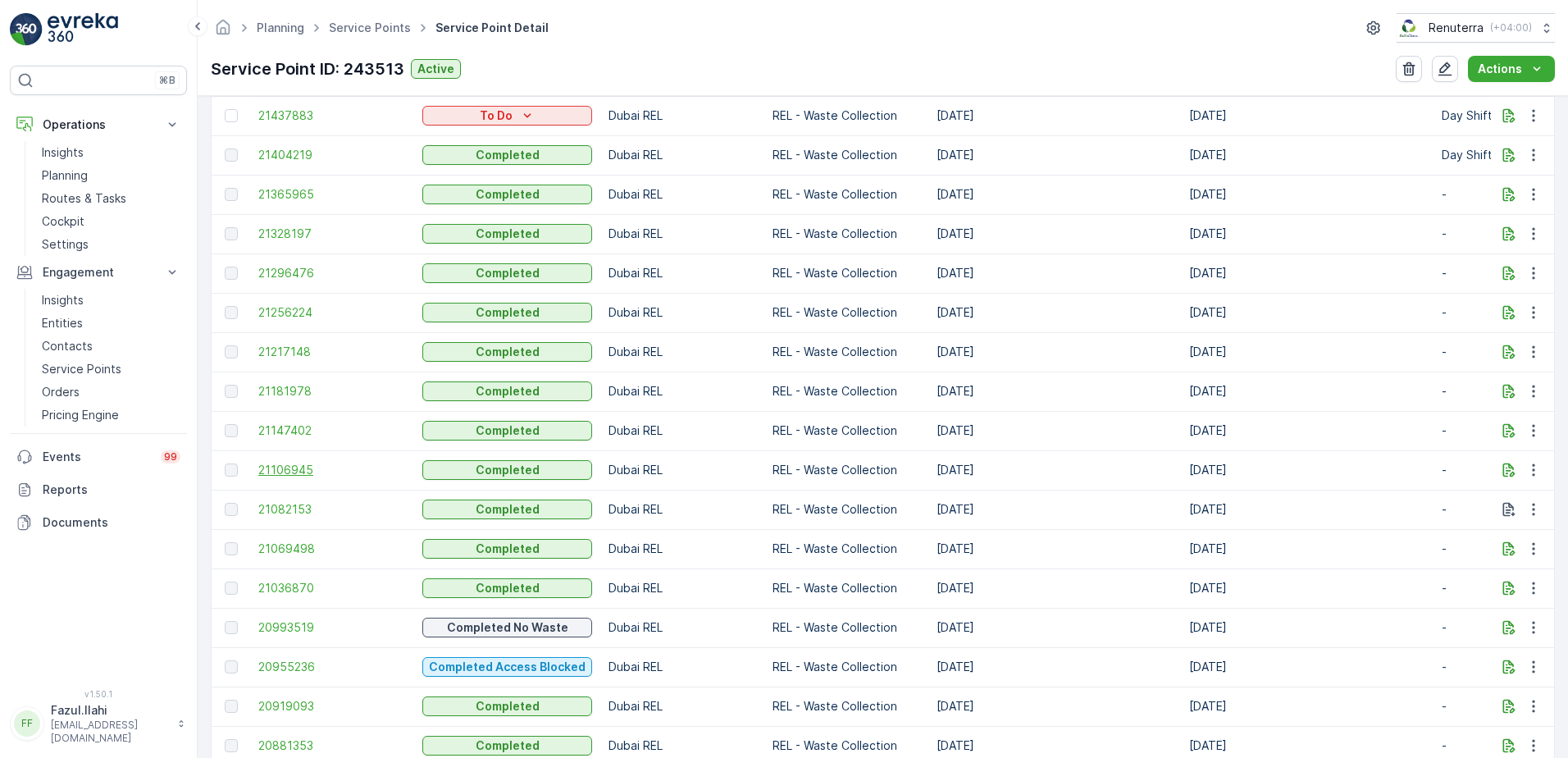
click at [290, 470] on span "21106945" at bounding box center [332, 470] width 148 height 17
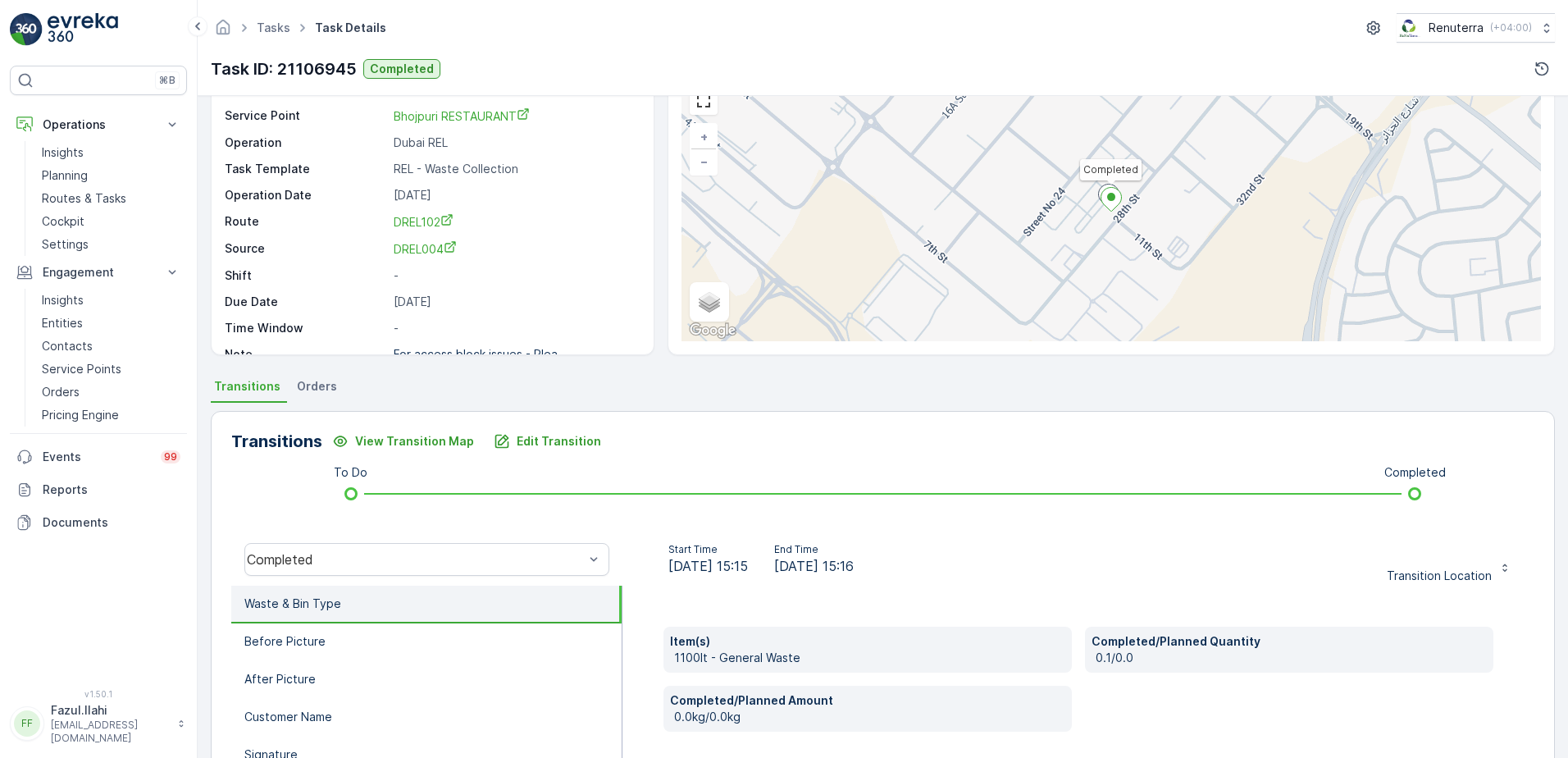
scroll to position [164, 0]
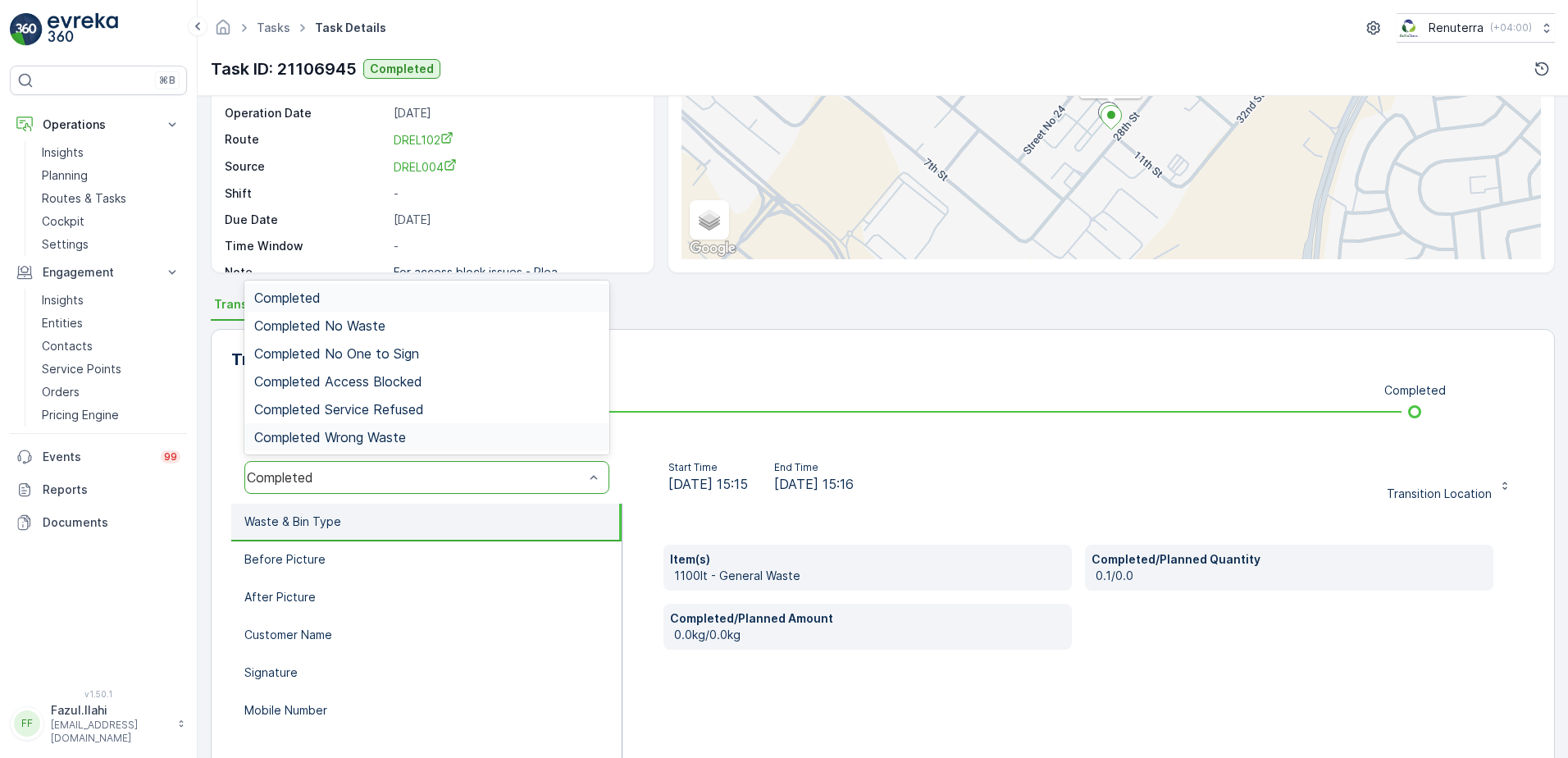
click at [486, 470] on div "Completed" at bounding box center [415, 477] width 337 height 15
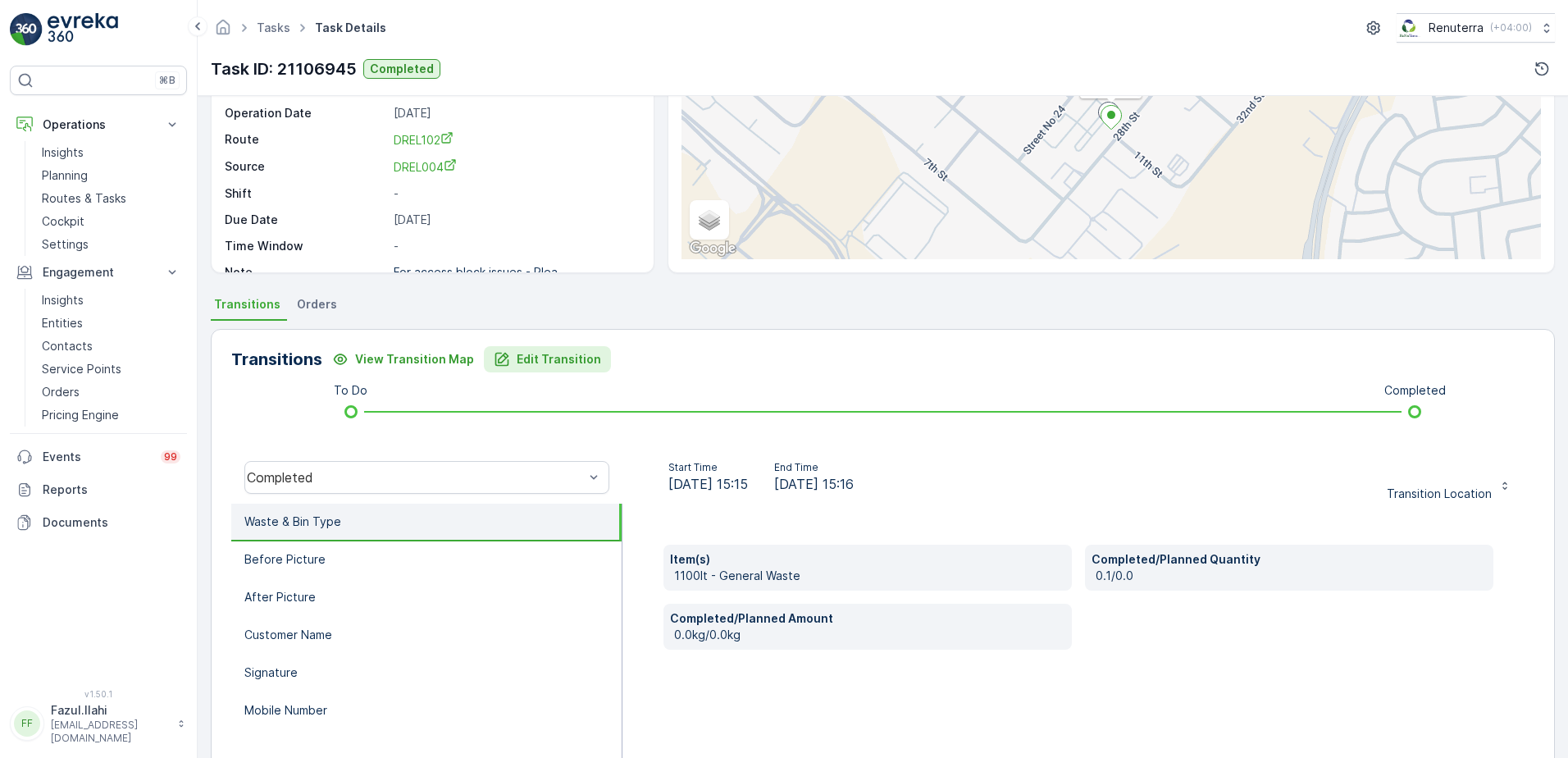
click at [533, 362] on p "Edit Transition" at bounding box center [559, 359] width 85 height 17
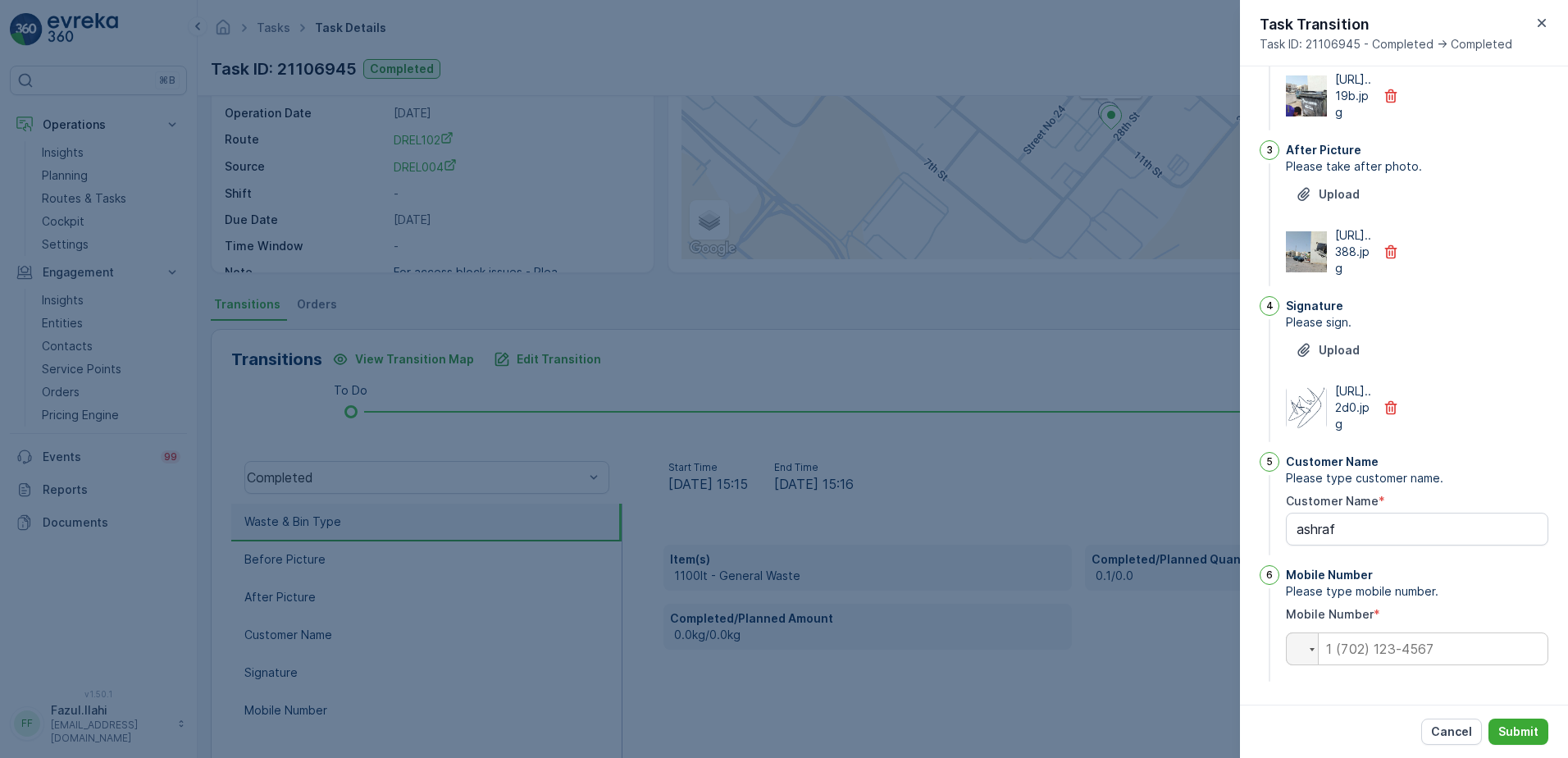
scroll to position [0, 0]
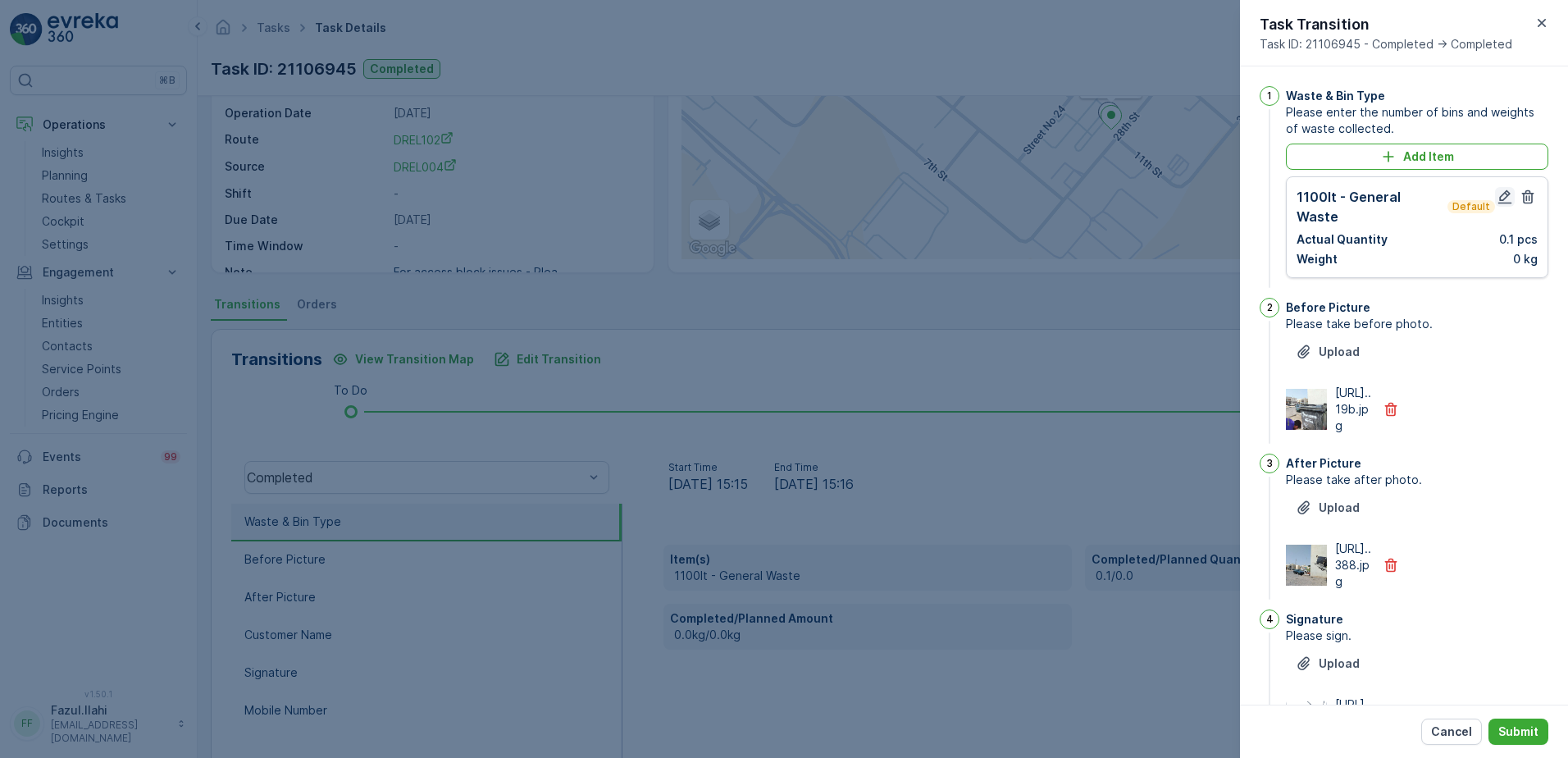
click at [1498, 190] on icon "button" at bounding box center [1505, 197] width 17 height 17
type Name "ashraf"
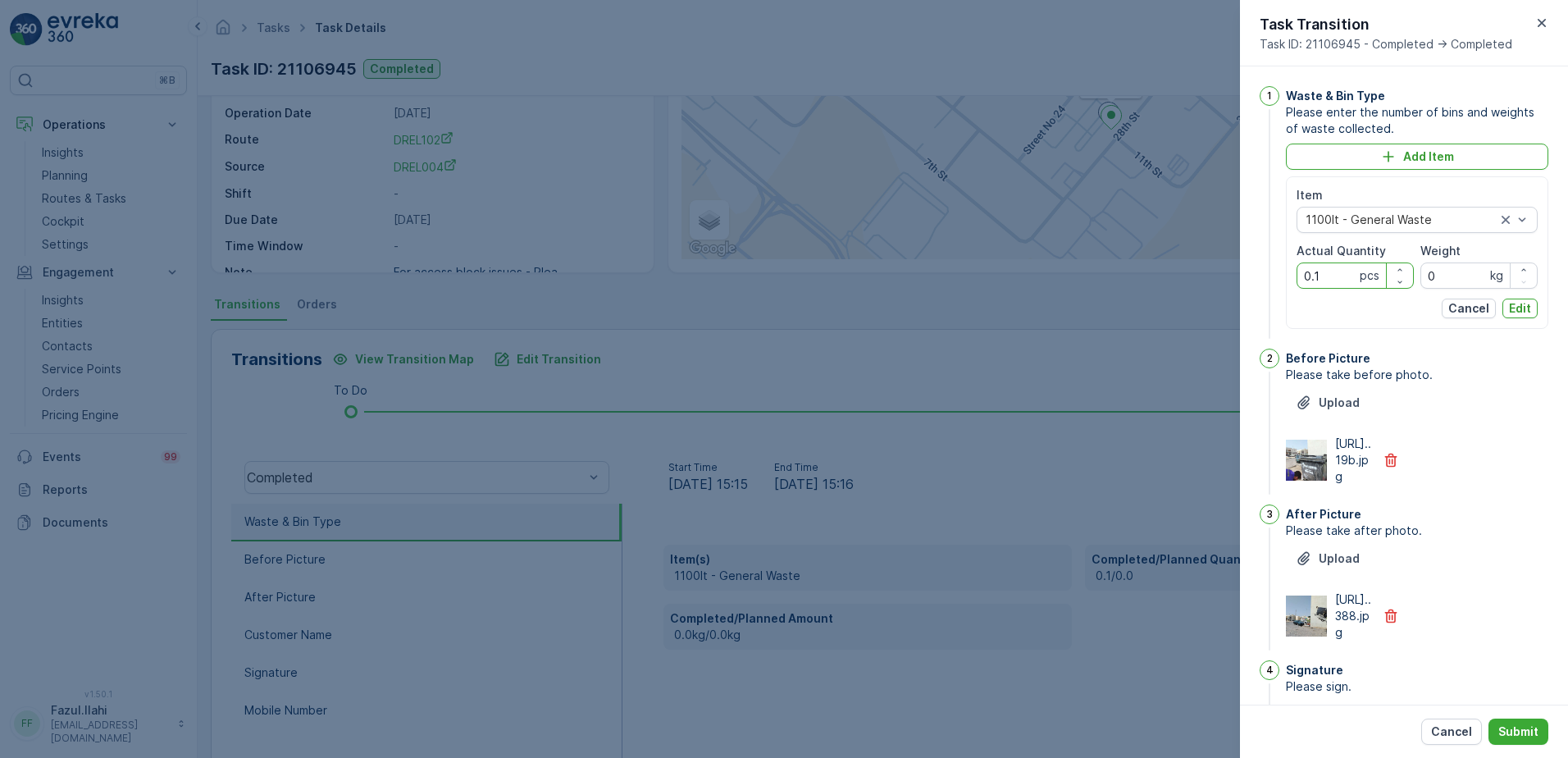
click at [1329, 279] on Quantity "0.1" at bounding box center [1356, 276] width 118 height 27
type Quantity "1"
click at [1516, 305] on p "Edit" at bounding box center [1520, 309] width 22 height 17
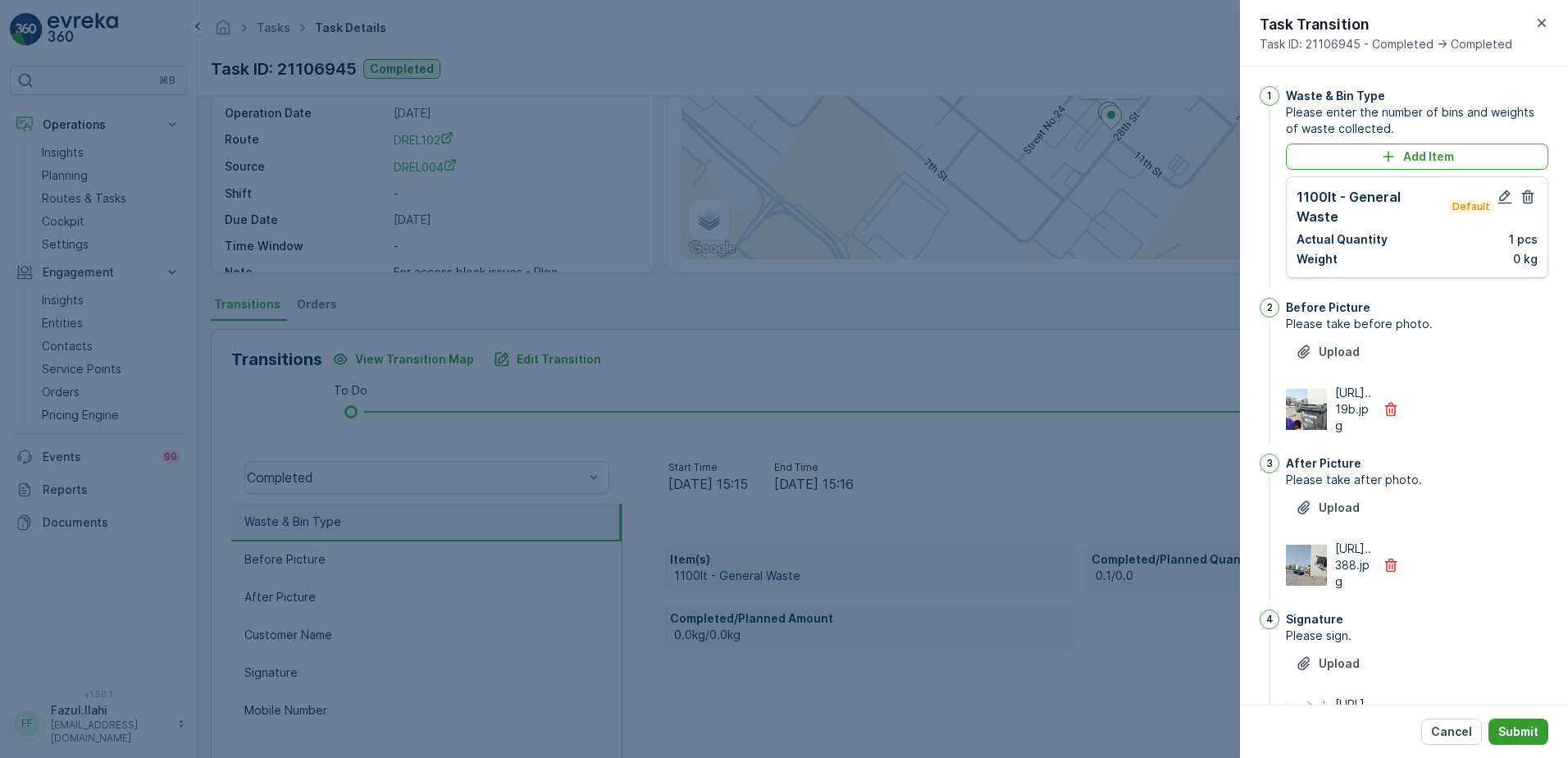
click at [1535, 730] on p "Submit" at bounding box center [1518, 731] width 40 height 17
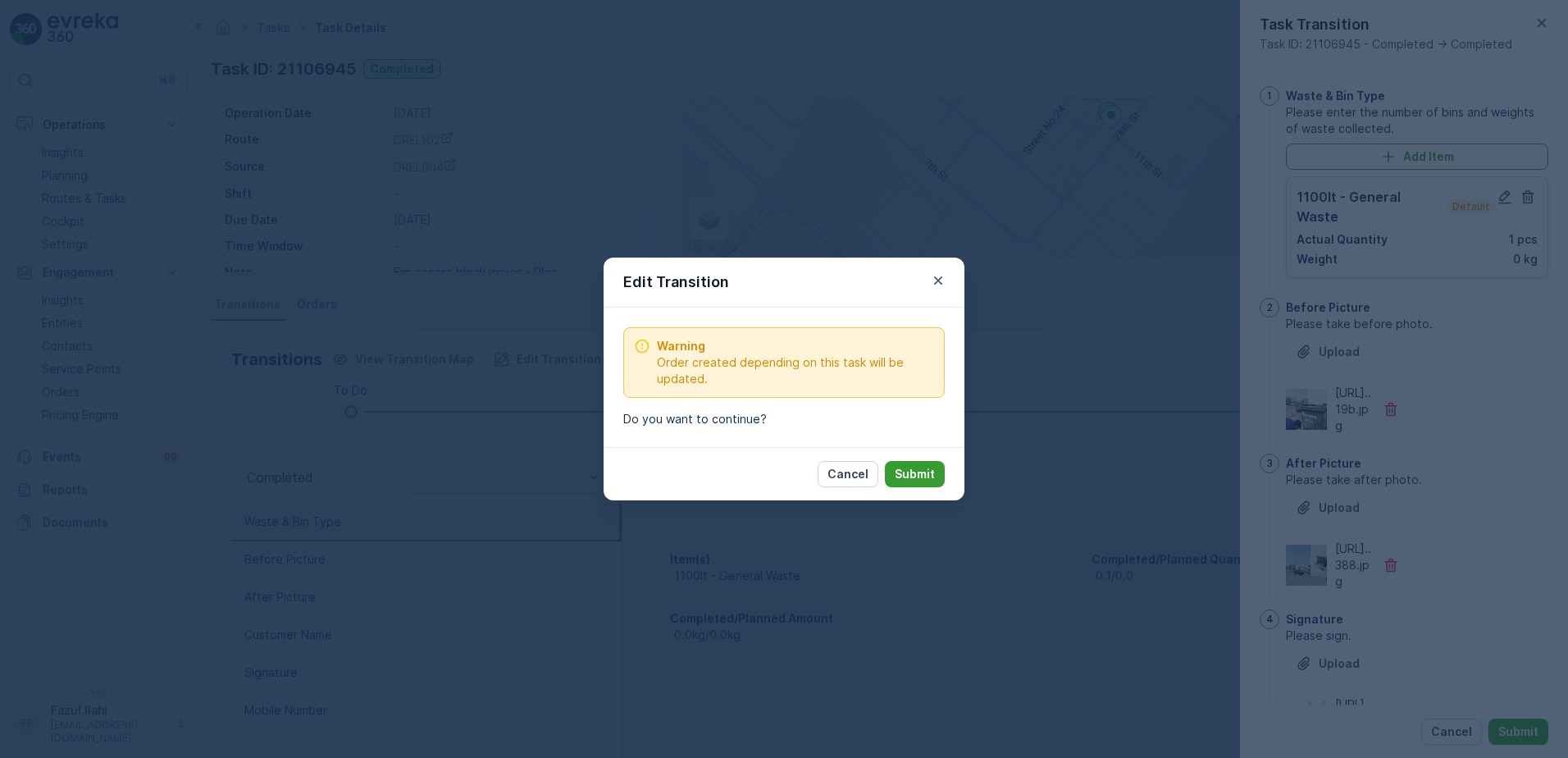
click at [911, 470] on p "Submit" at bounding box center [915, 474] width 40 height 17
type Name "ashraf"
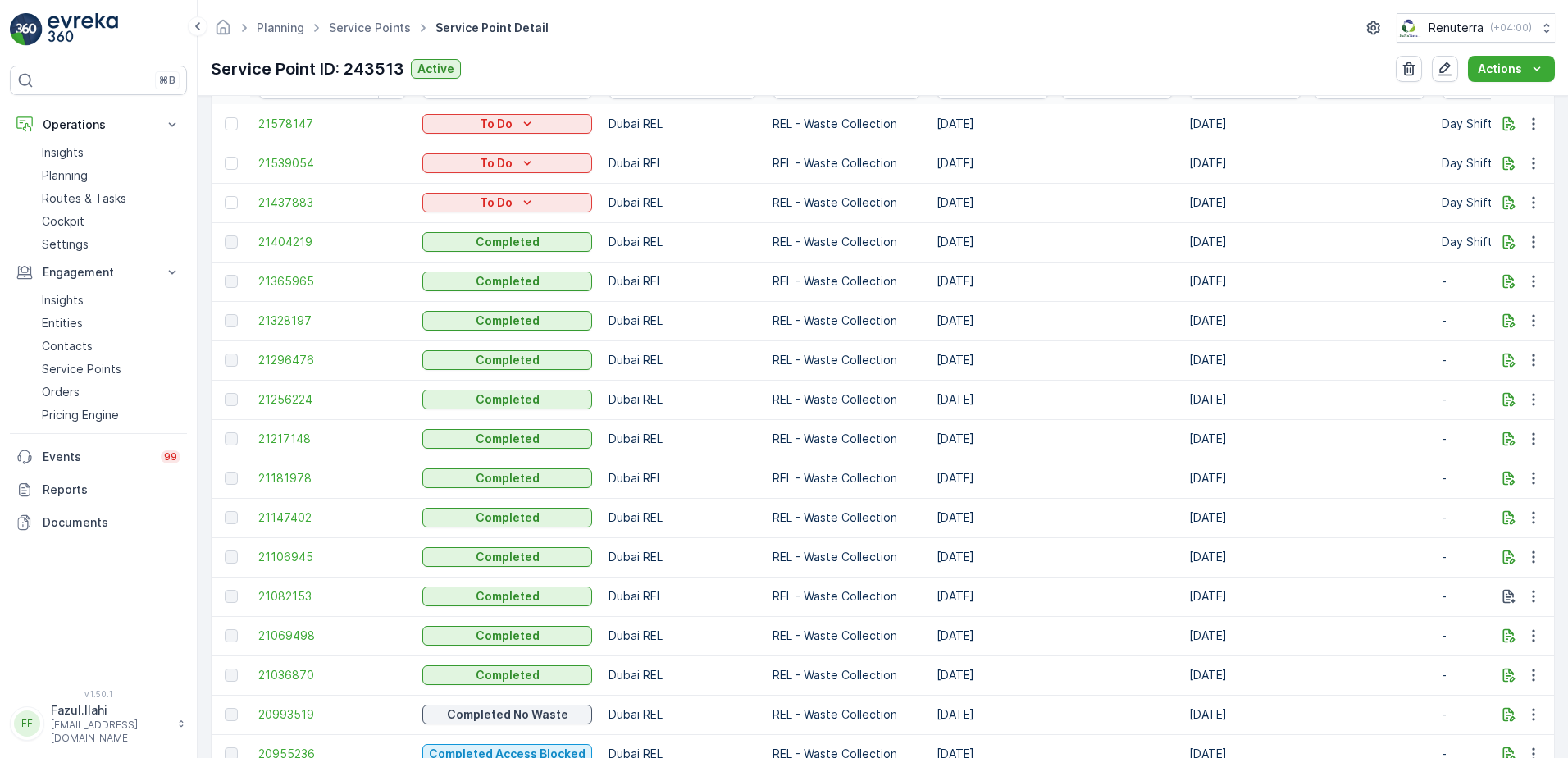
scroll to position [574, 0]
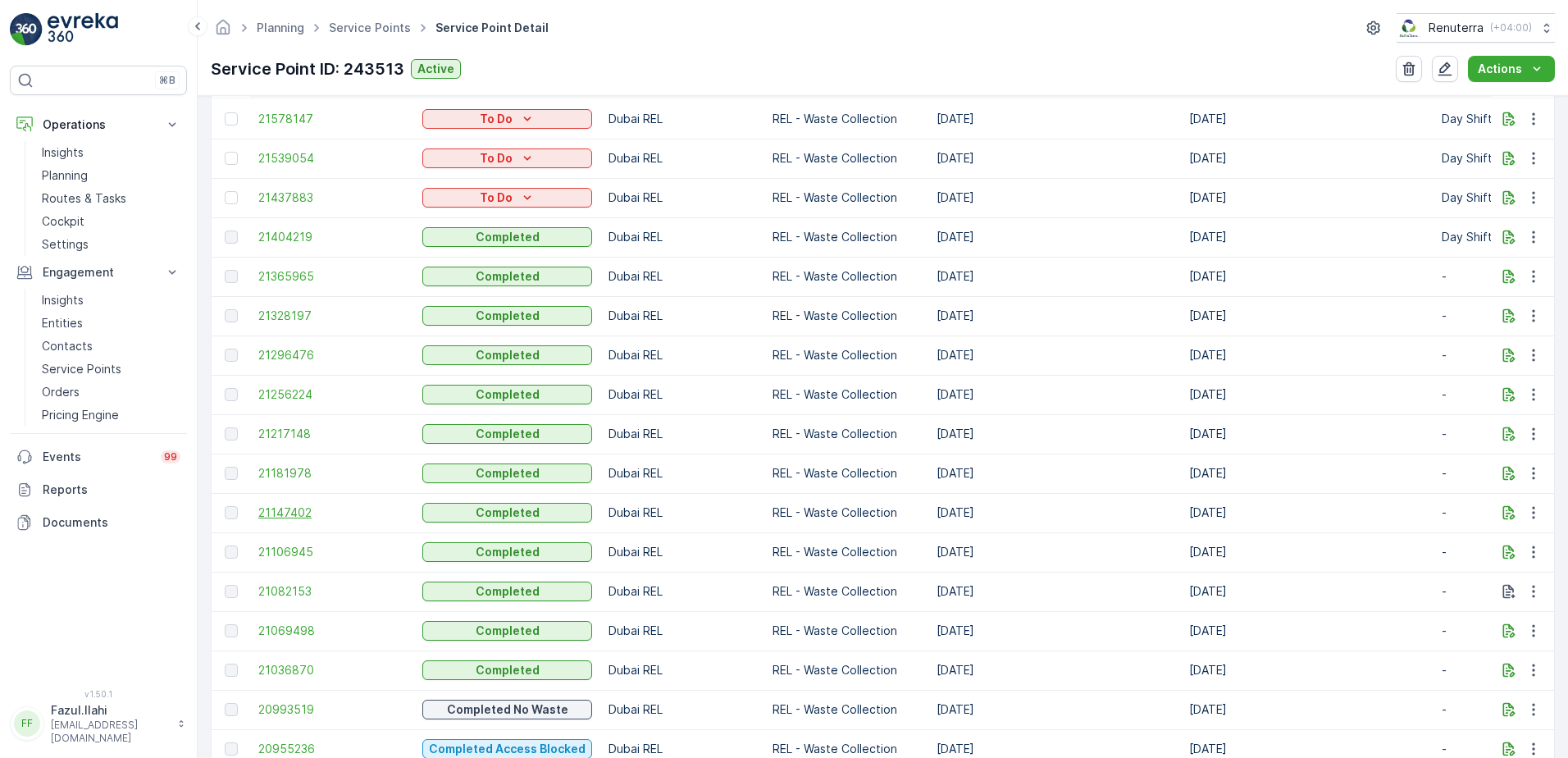
click at [283, 508] on span "21147402" at bounding box center [332, 513] width 148 height 17
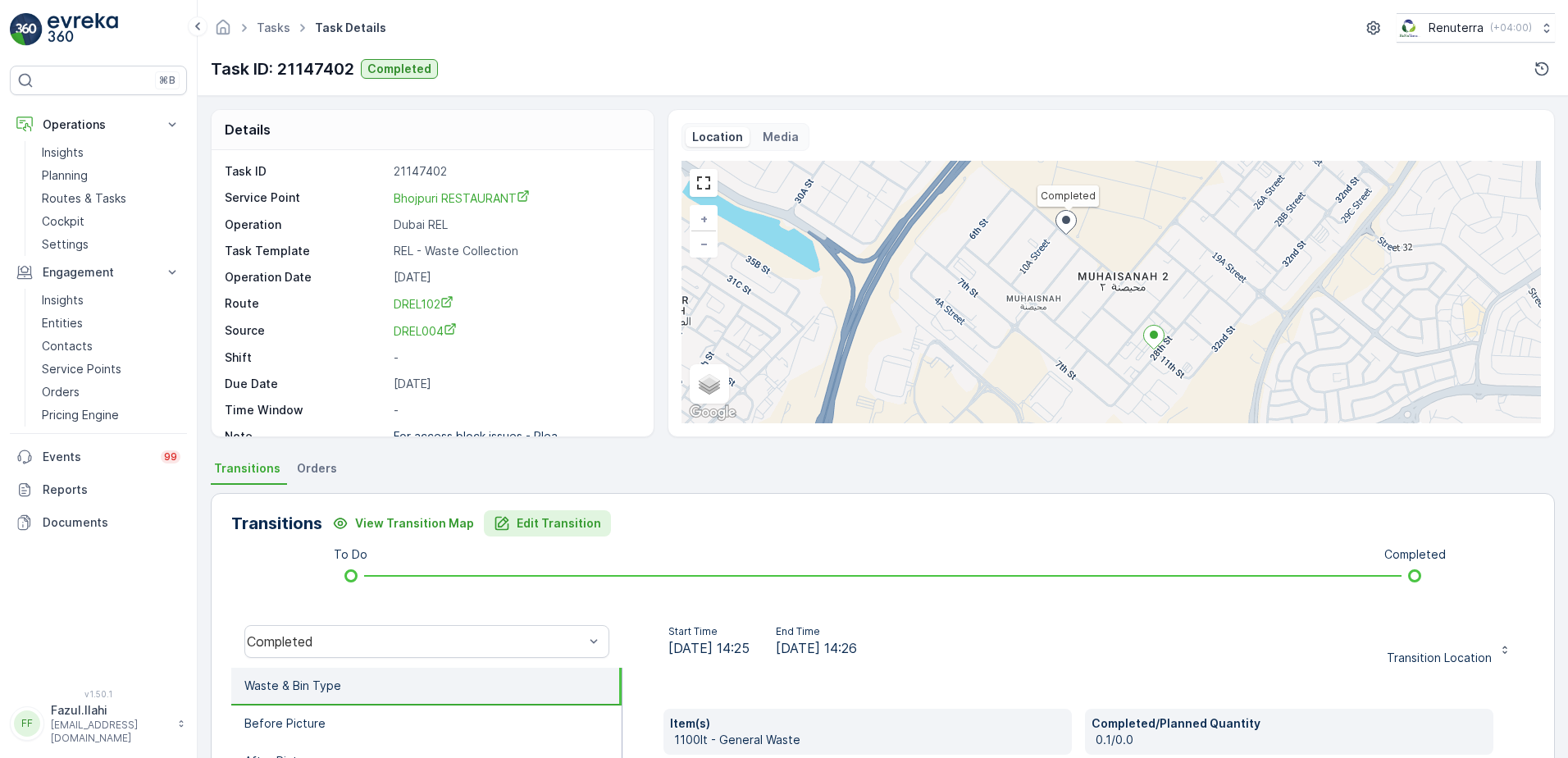
click at [529, 514] on button "Edit Transition" at bounding box center [547, 523] width 127 height 27
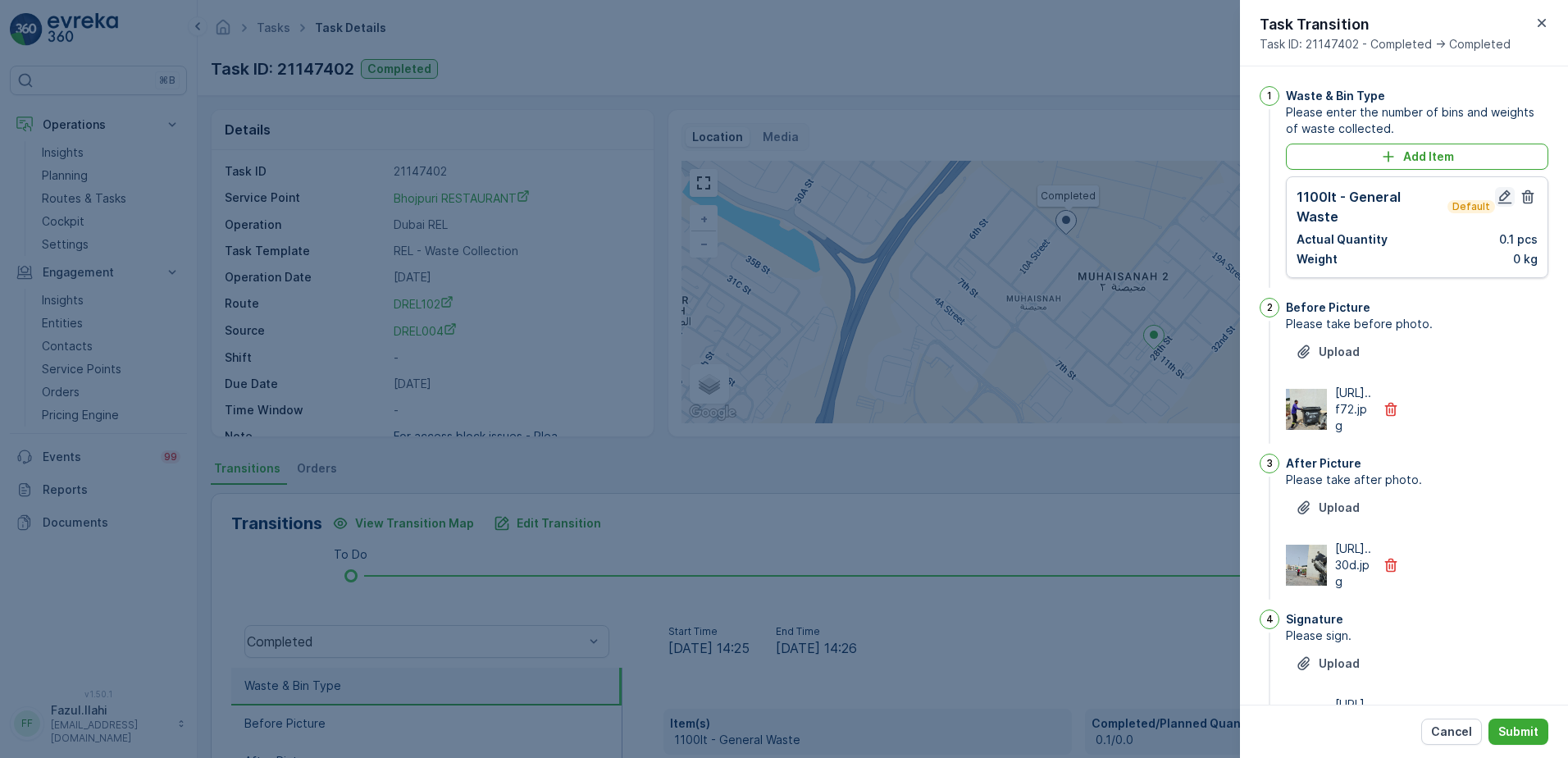
click at [1505, 193] on icon "button" at bounding box center [1505, 197] width 14 height 14
type Name "Dal bahadur"
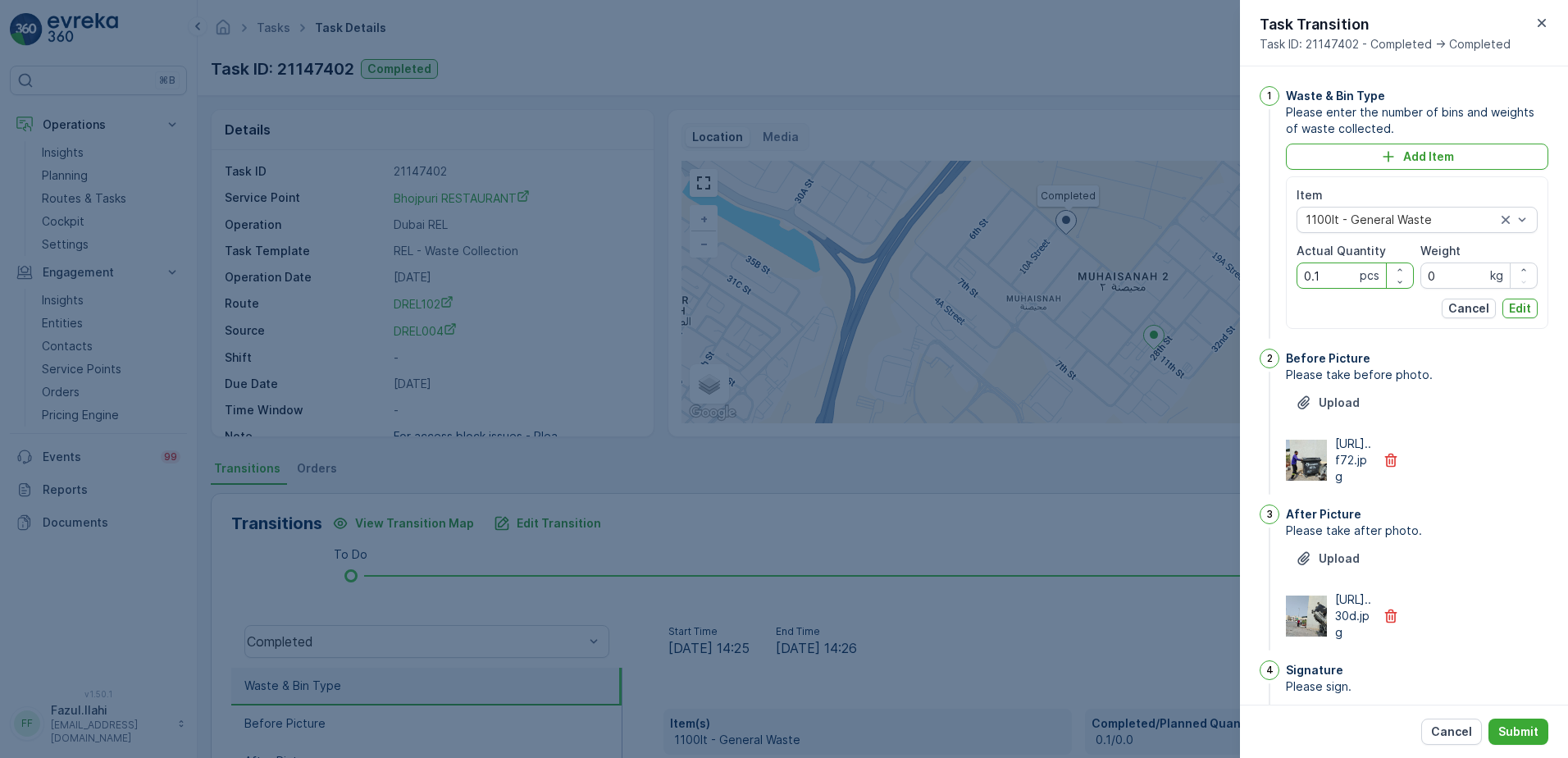
click at [1329, 277] on Quantity "0.1" at bounding box center [1356, 276] width 118 height 27
type Quantity "1"
click at [1509, 300] on p "Edit" at bounding box center [1520, 309] width 22 height 17
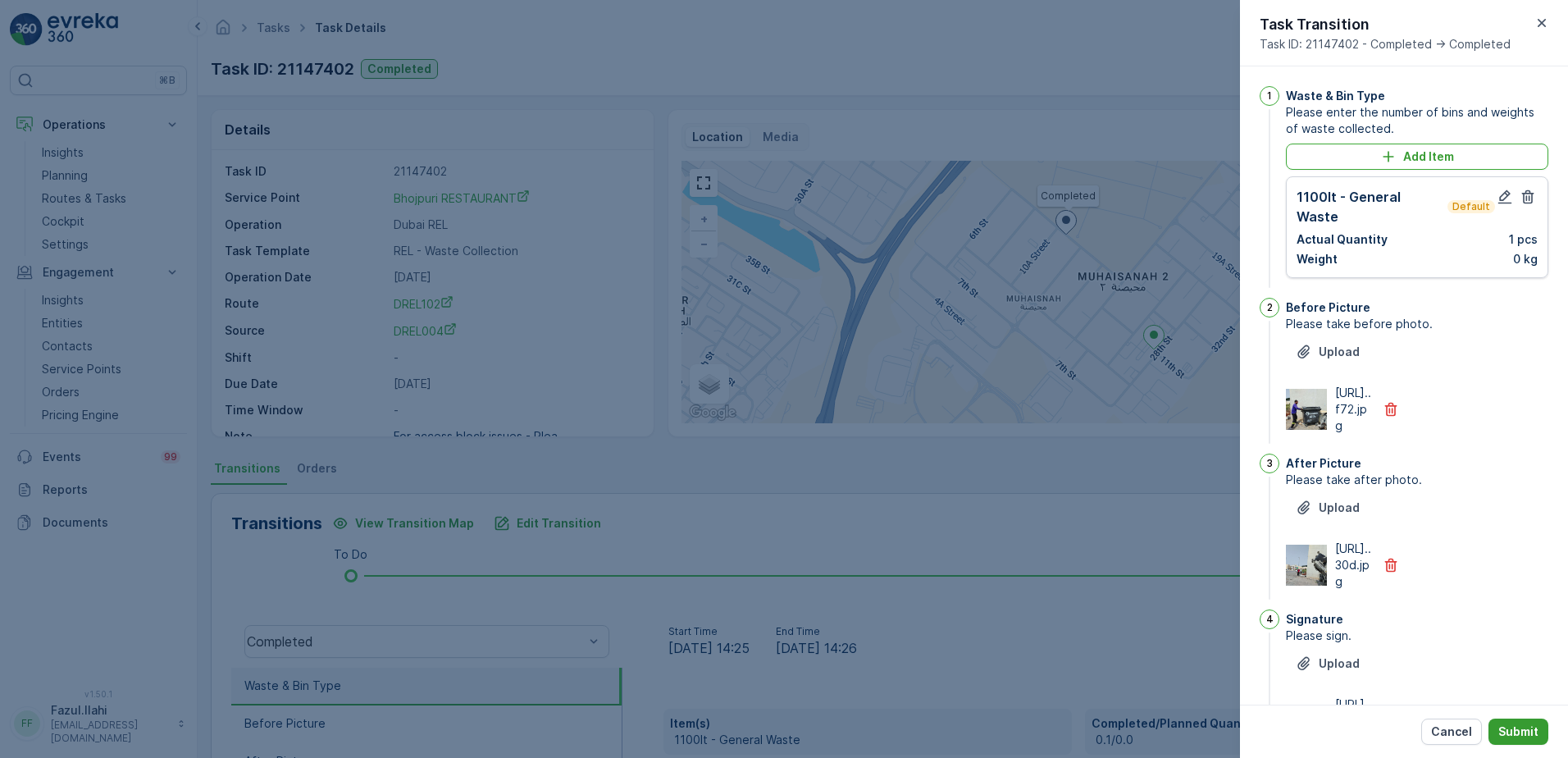
click at [1518, 729] on p "Submit" at bounding box center [1518, 731] width 40 height 17
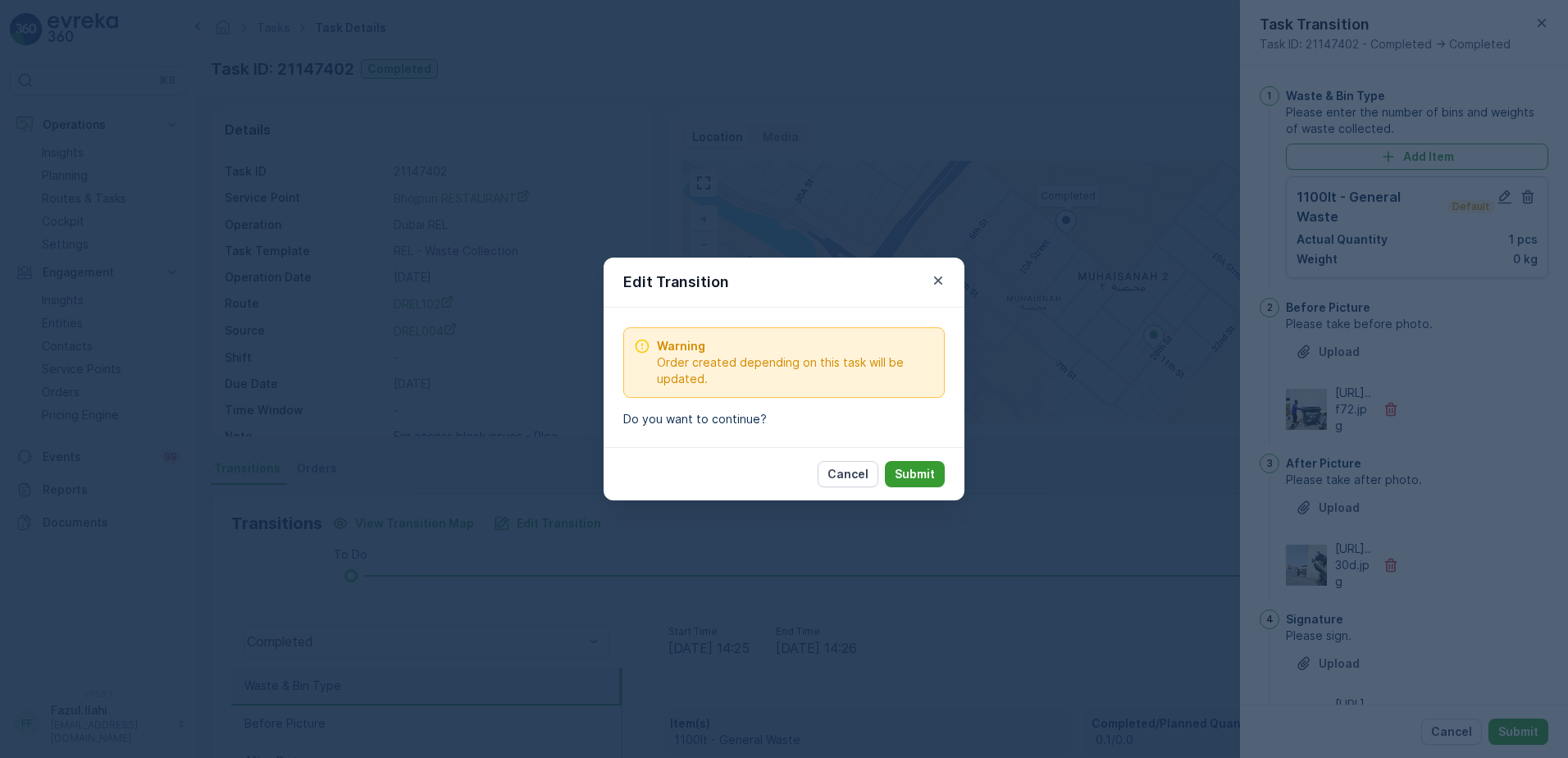
click at [910, 470] on p "Submit" at bounding box center [915, 474] width 40 height 17
type Name "Dal bahadur"
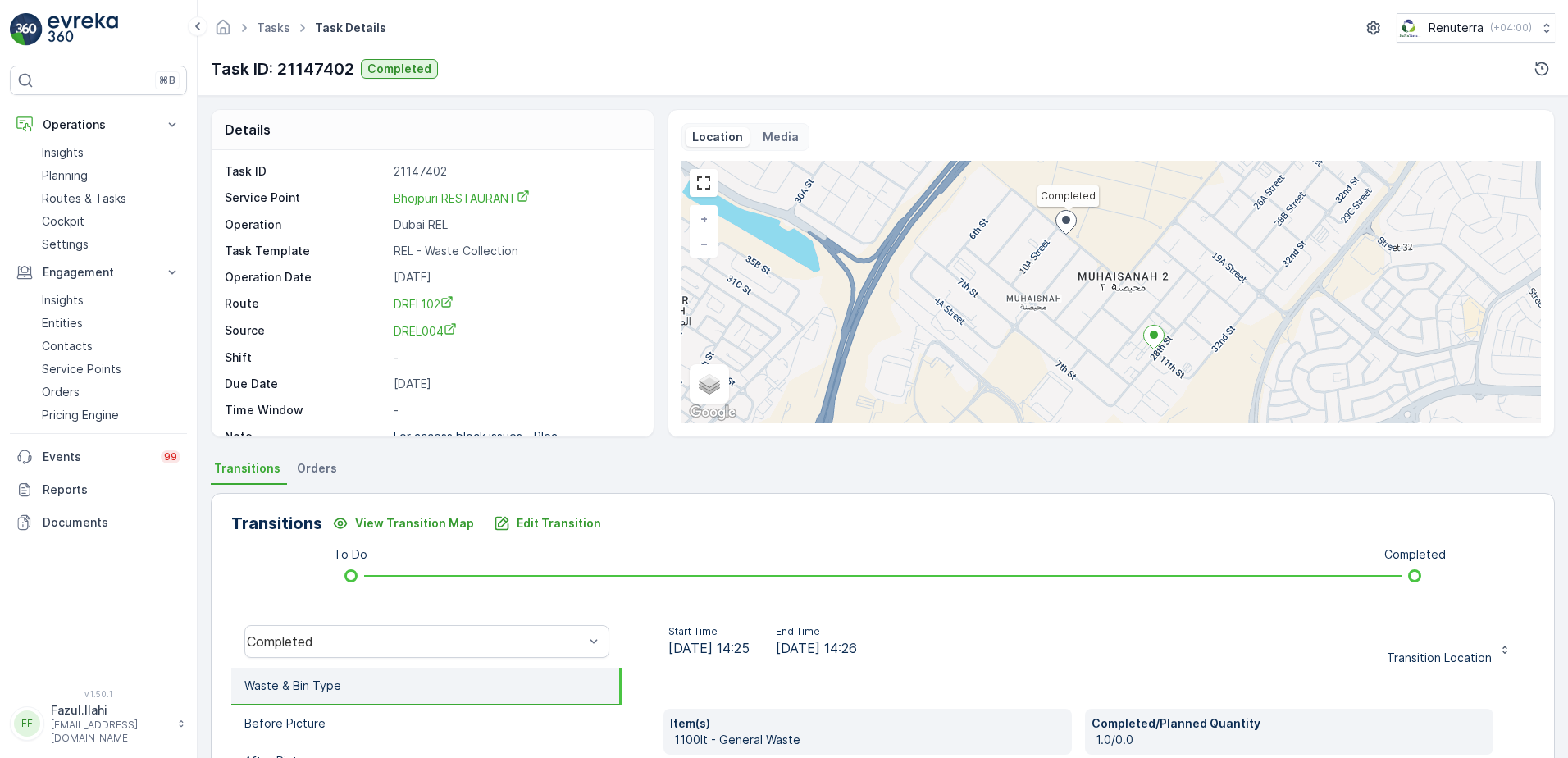
scroll to position [82, 0]
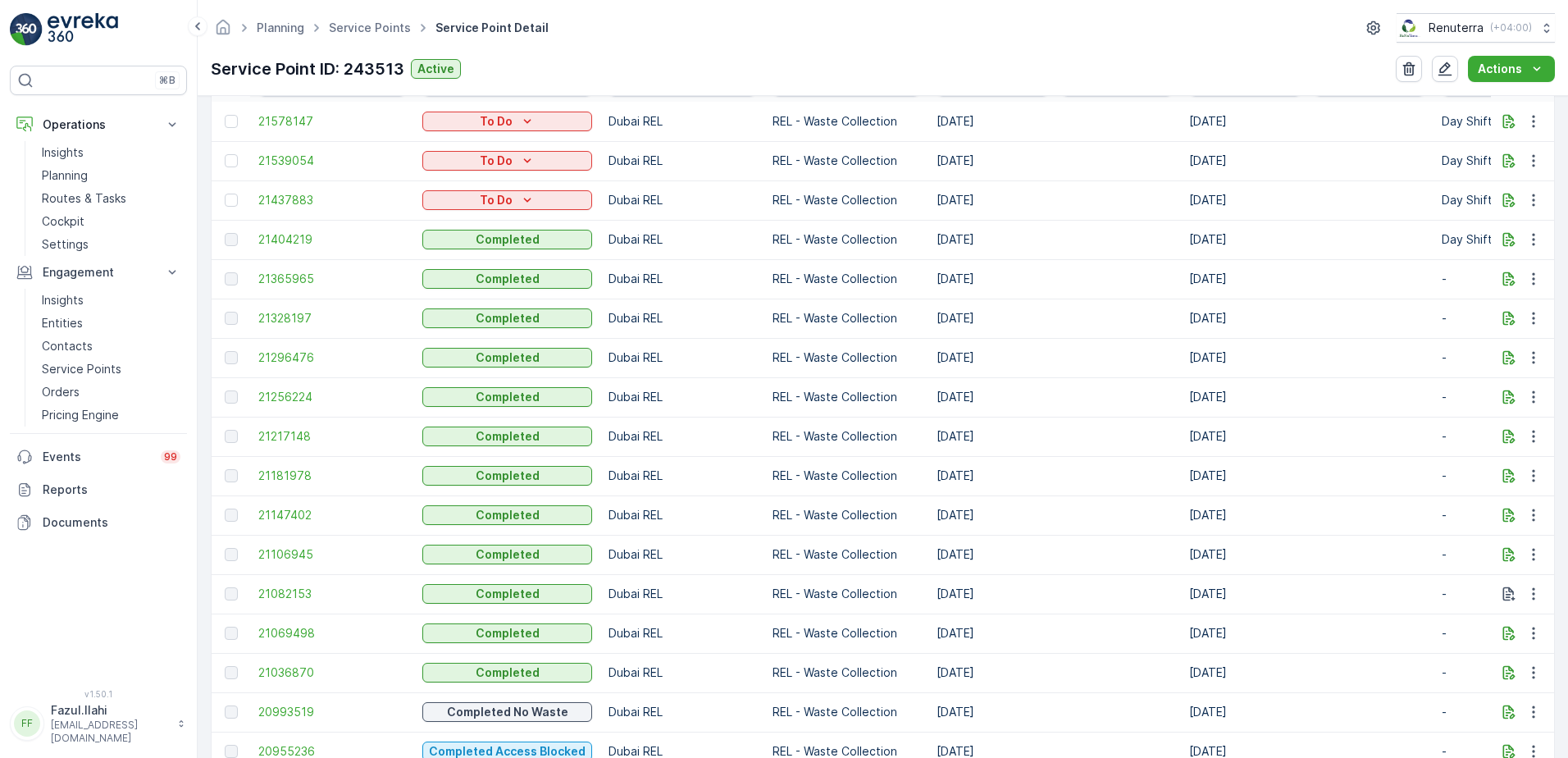
scroll to position [574, 0]
click at [272, 470] on span "21181978" at bounding box center [332, 473] width 148 height 17
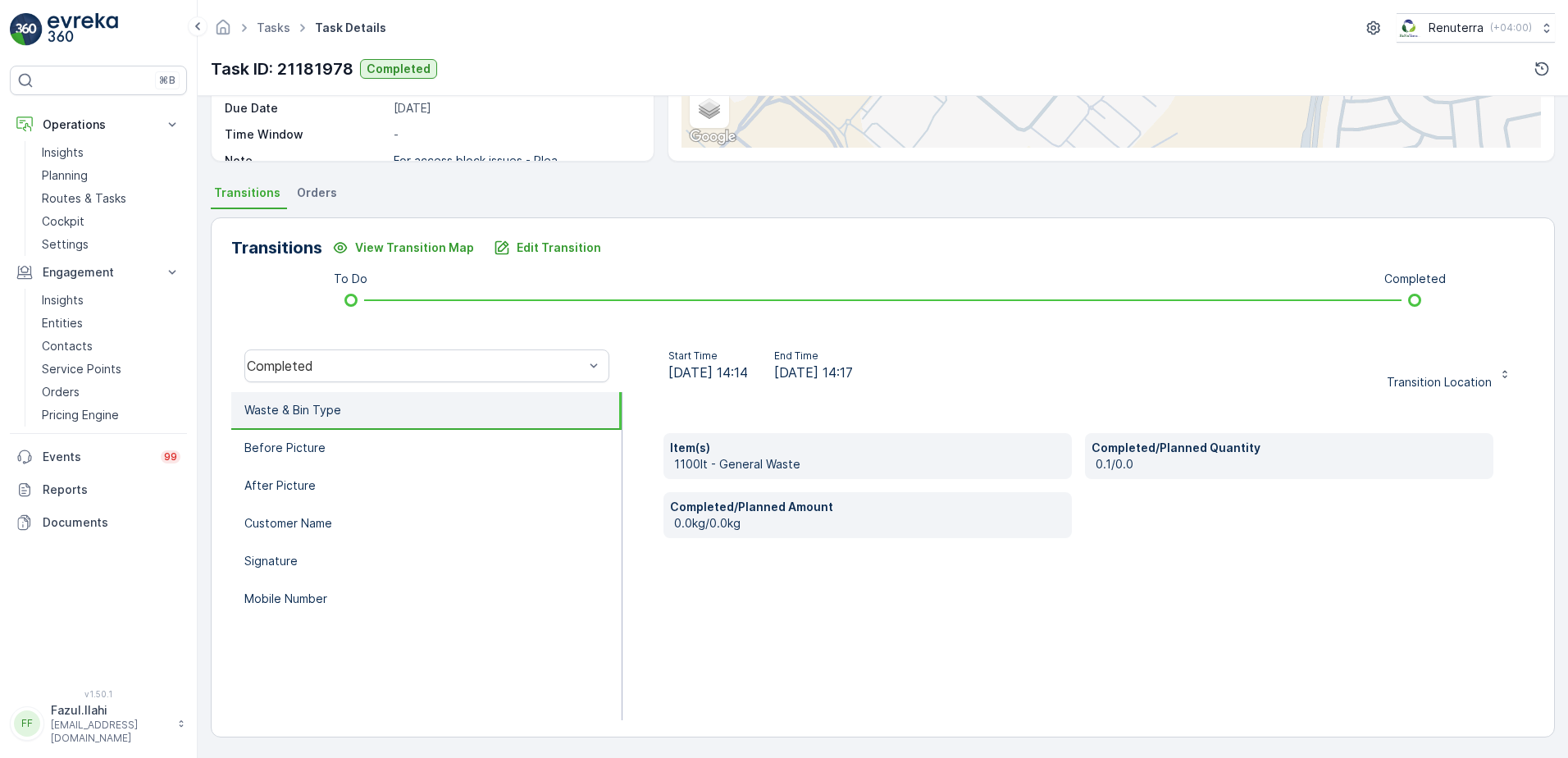
scroll to position [277, 0]
click at [446, 347] on div "Completed" at bounding box center [427, 365] width 392 height 52
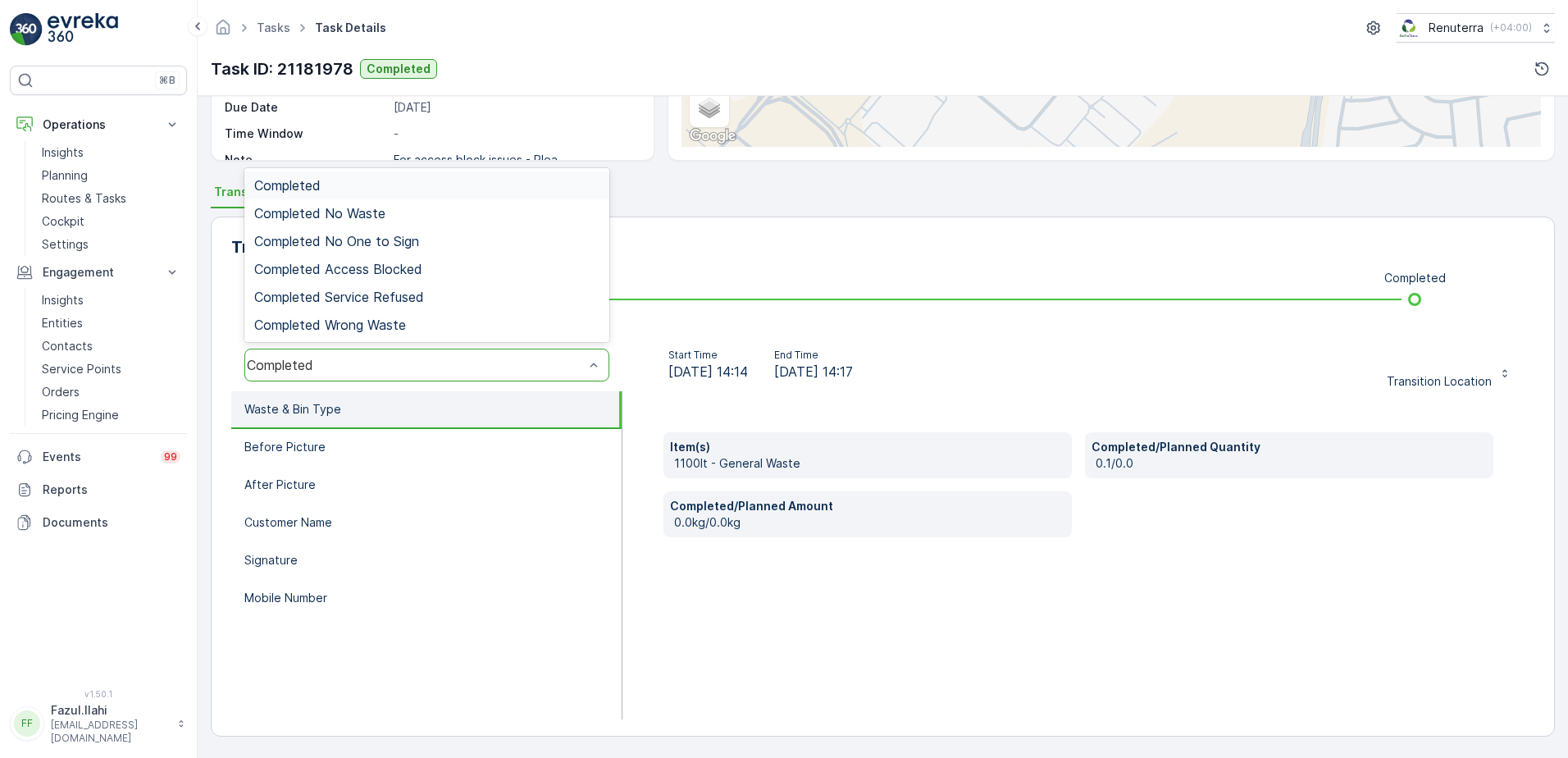
click at [433, 373] on div "Completed" at bounding box center [426, 365] width 365 height 33
click at [347, 181] on div "Completed" at bounding box center [427, 186] width 346 height 15
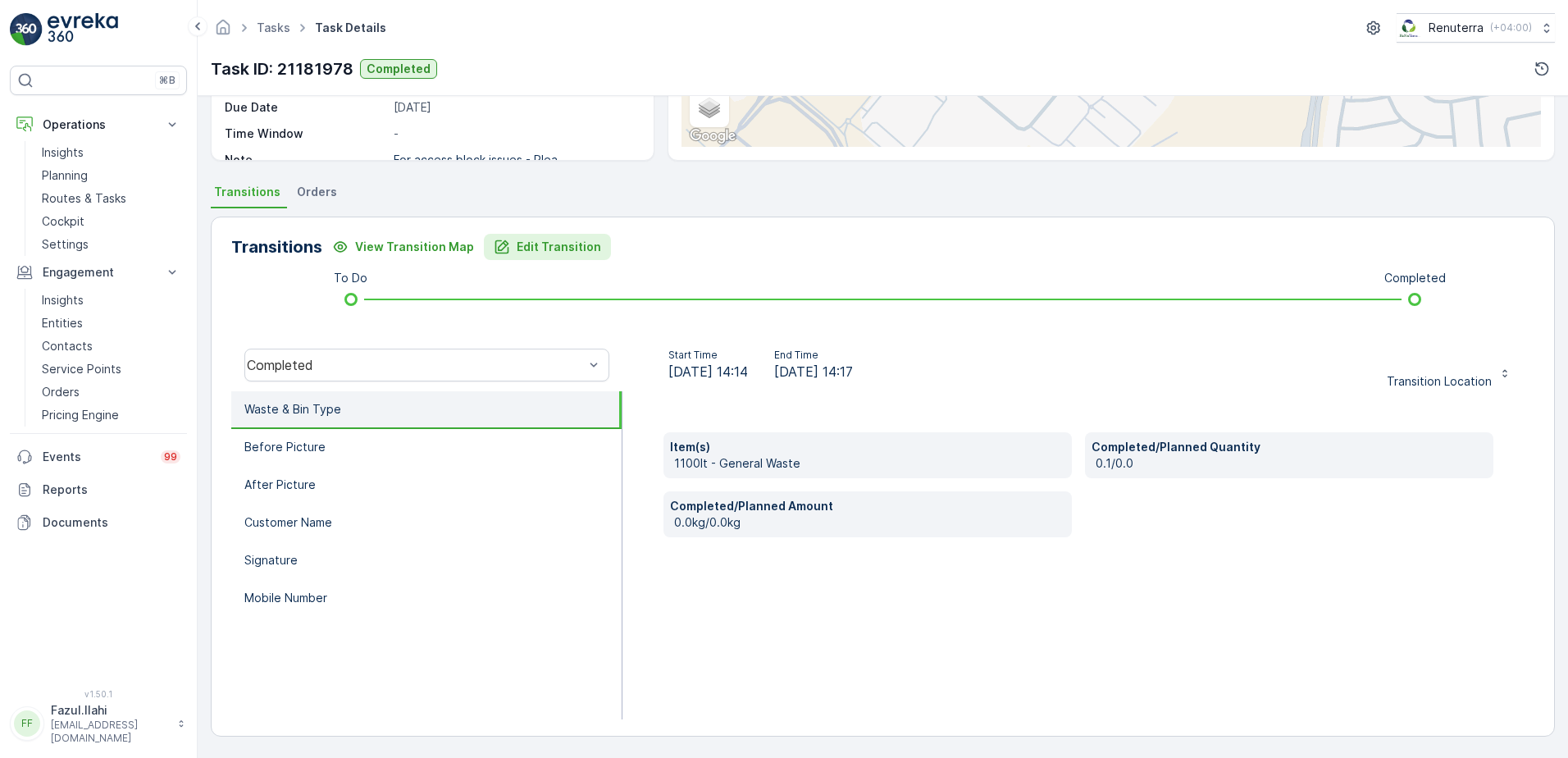
click at [559, 245] on p "Edit Transition" at bounding box center [559, 247] width 85 height 17
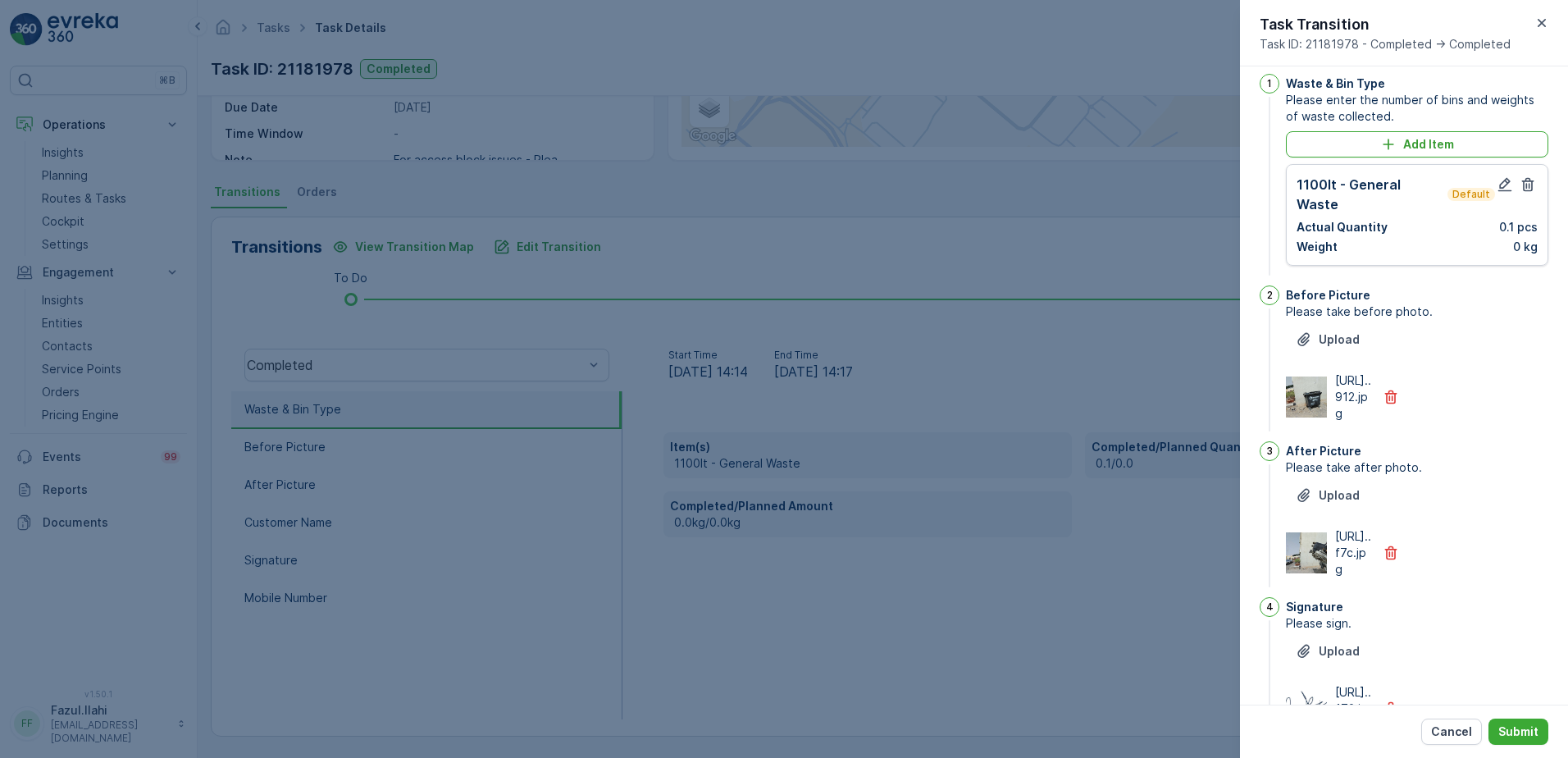
scroll to position [0, 0]
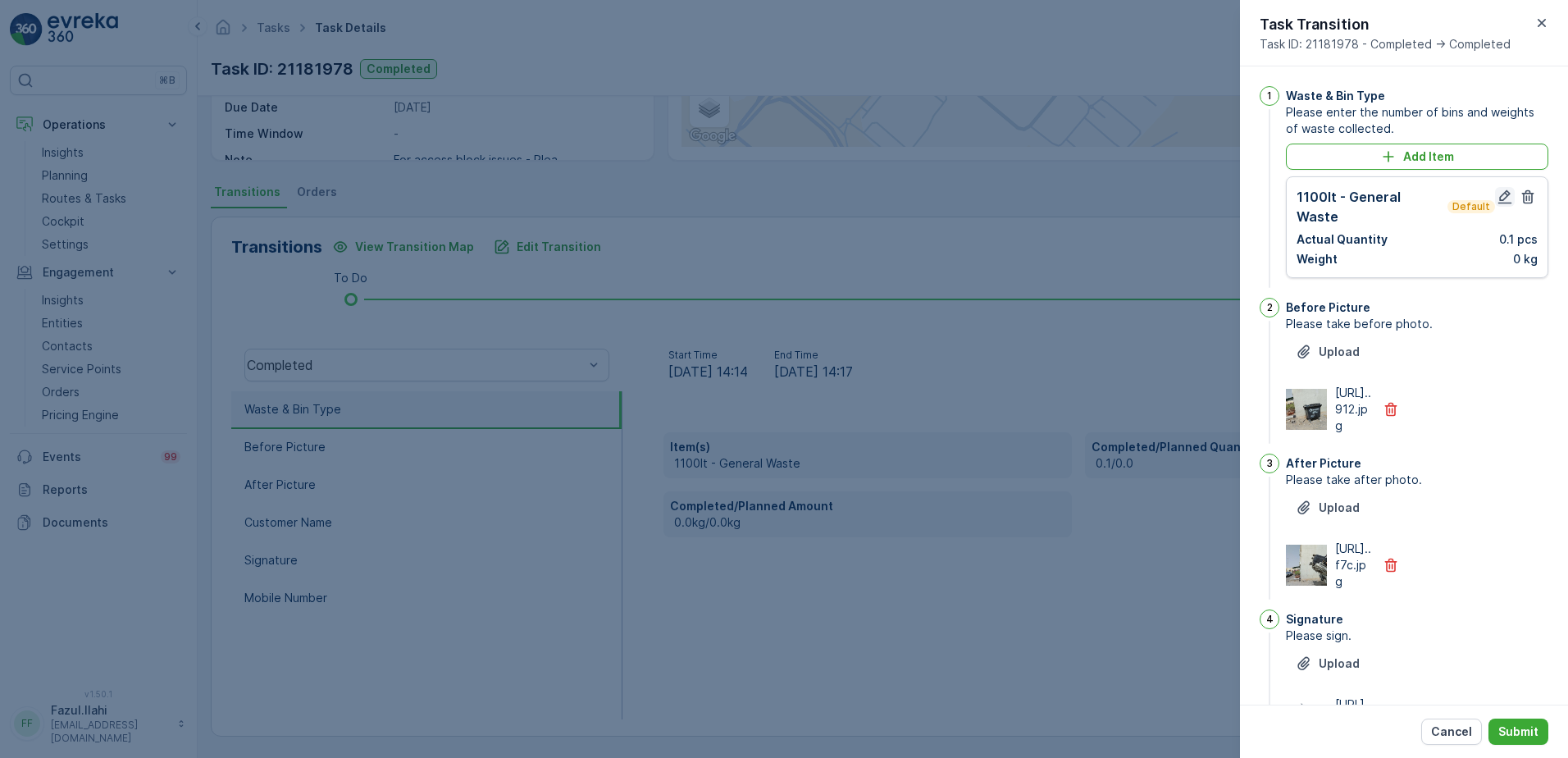
click at [1500, 195] on icon "button" at bounding box center [1505, 197] width 17 height 17
type Name "bablu"
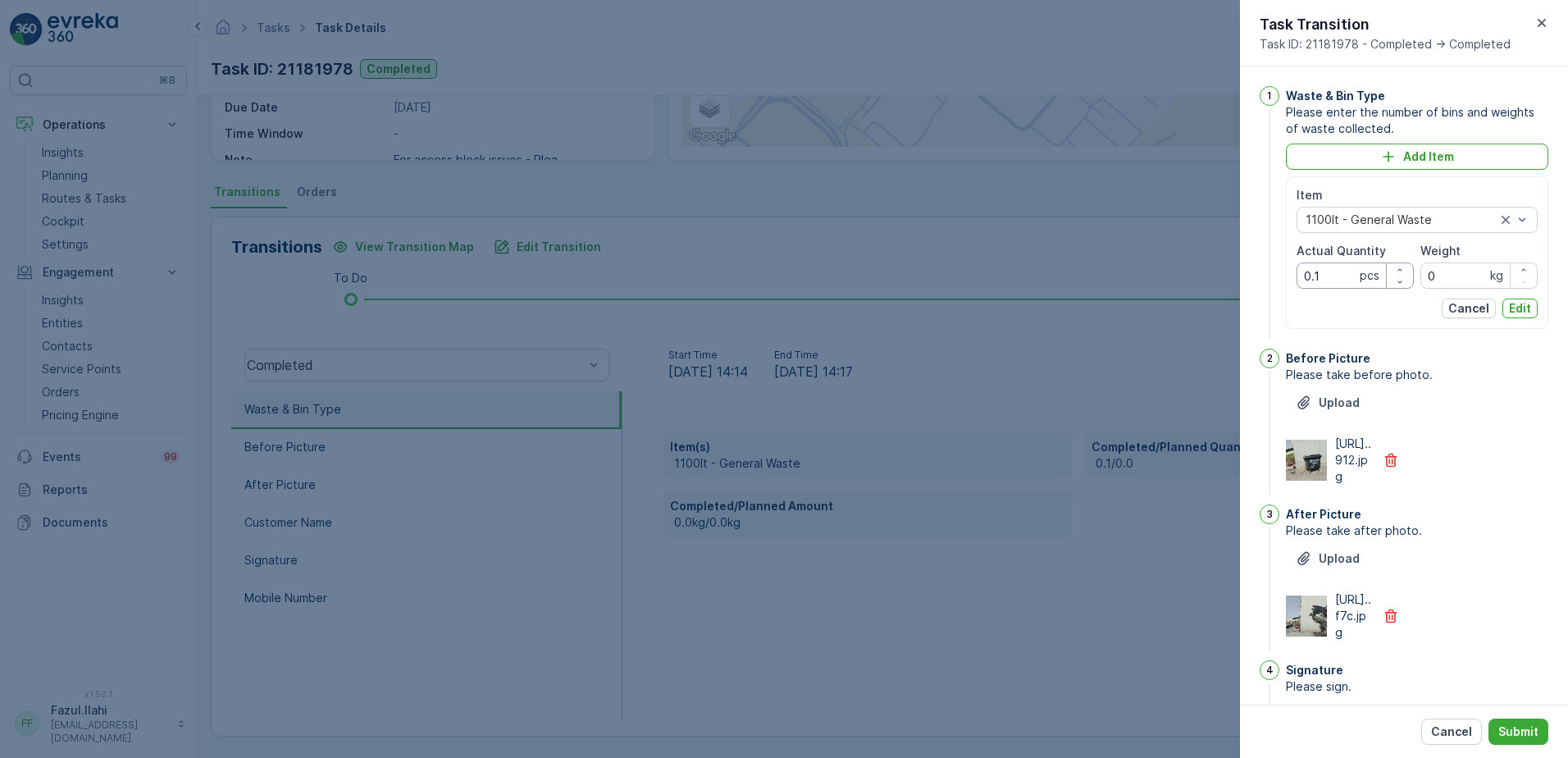
click at [1316, 277] on Quantity "0.1" at bounding box center [1356, 276] width 118 height 27
type Quantity "1"
click at [1517, 298] on div "Item 1100lt - General Waste Actual Quantity 1 pcs Weight 0 kg Cancel Edit" at bounding box center [1417, 252] width 241 height 131
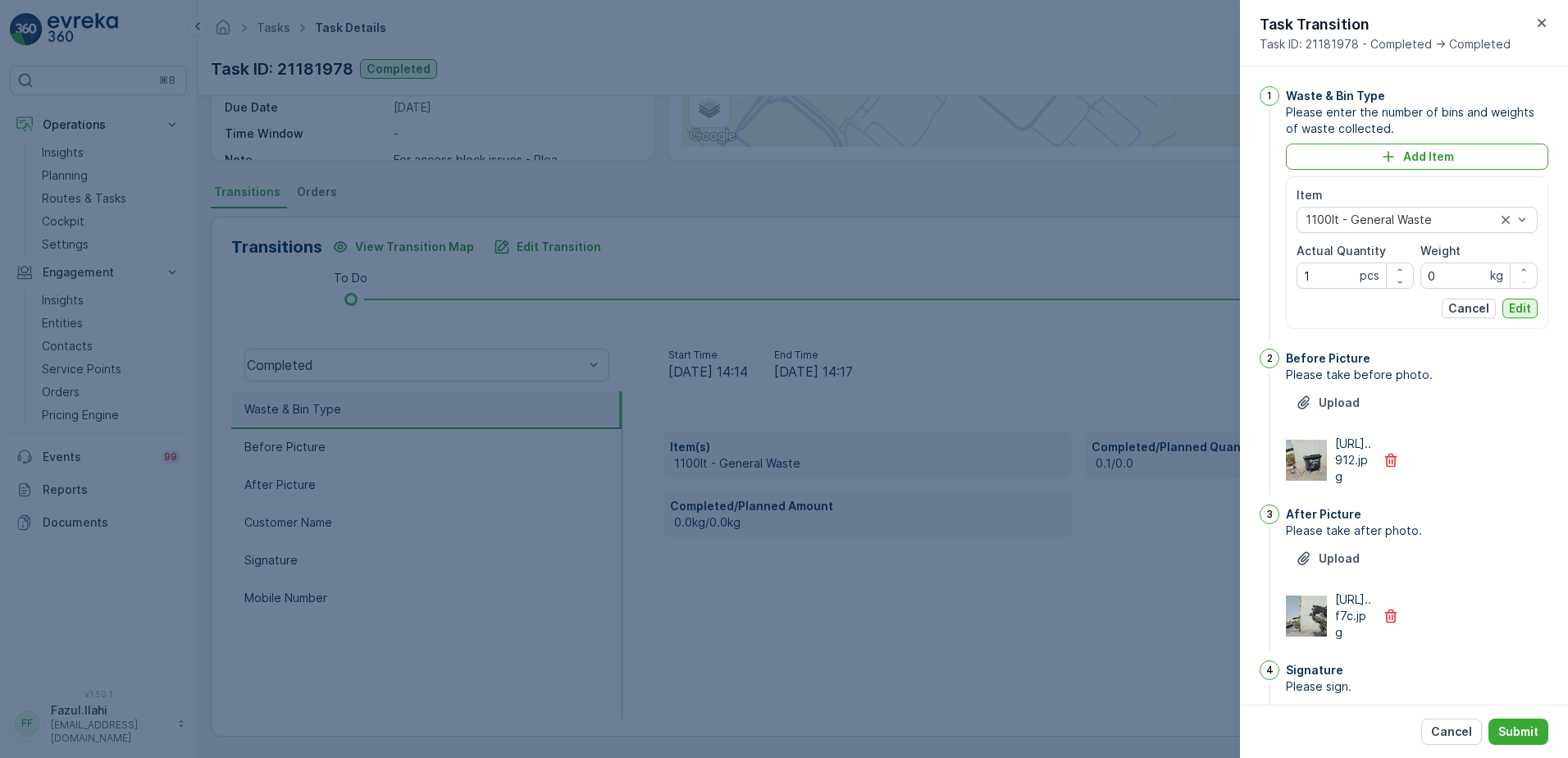
click at [1514, 308] on p "Edit" at bounding box center [1520, 309] width 22 height 17
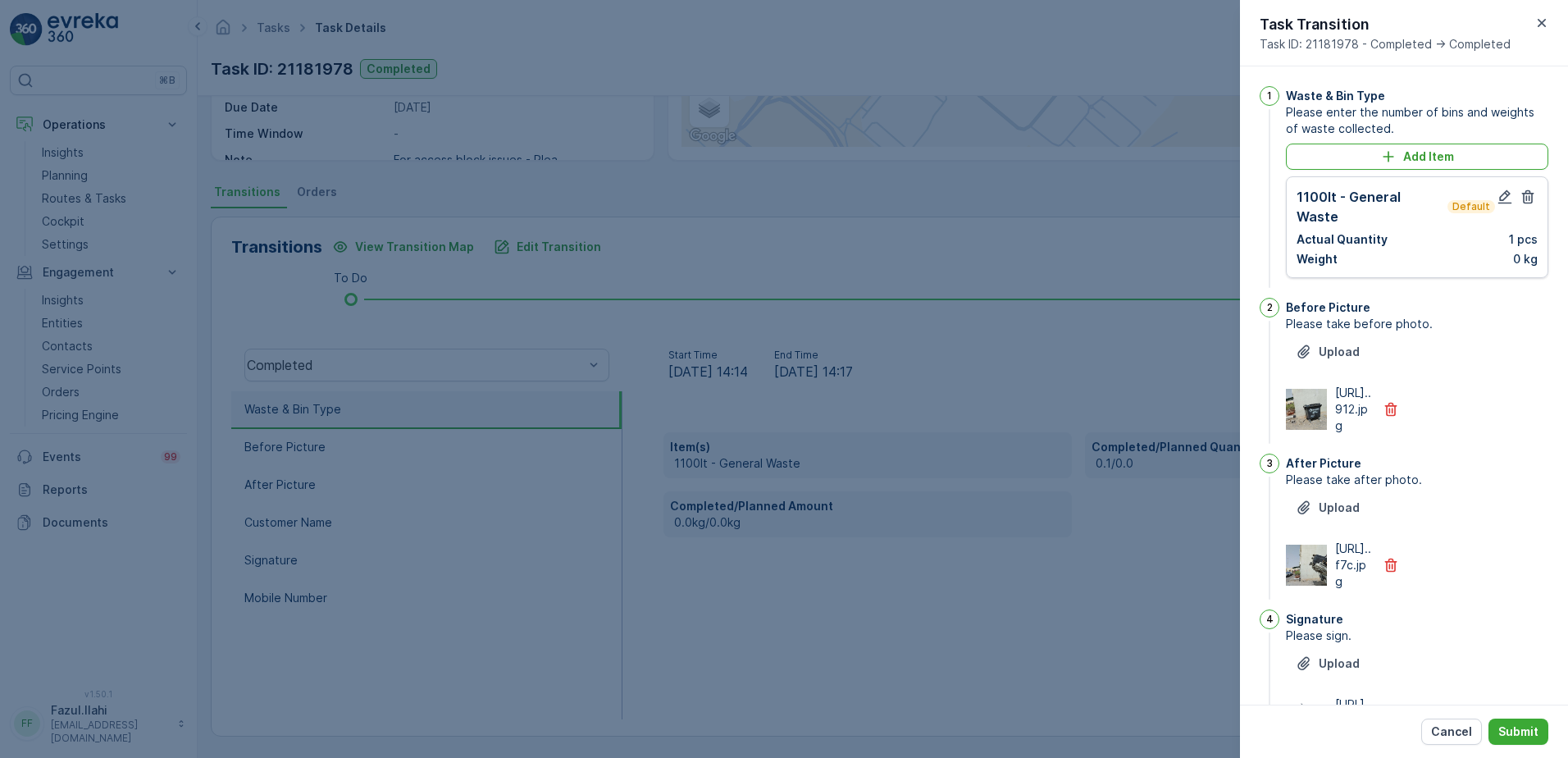
click at [1528, 718] on div "Cancel Submit" at bounding box center [1403, 731] width 328 height 53
click at [1517, 741] on button "Submit" at bounding box center [1518, 731] width 60 height 27
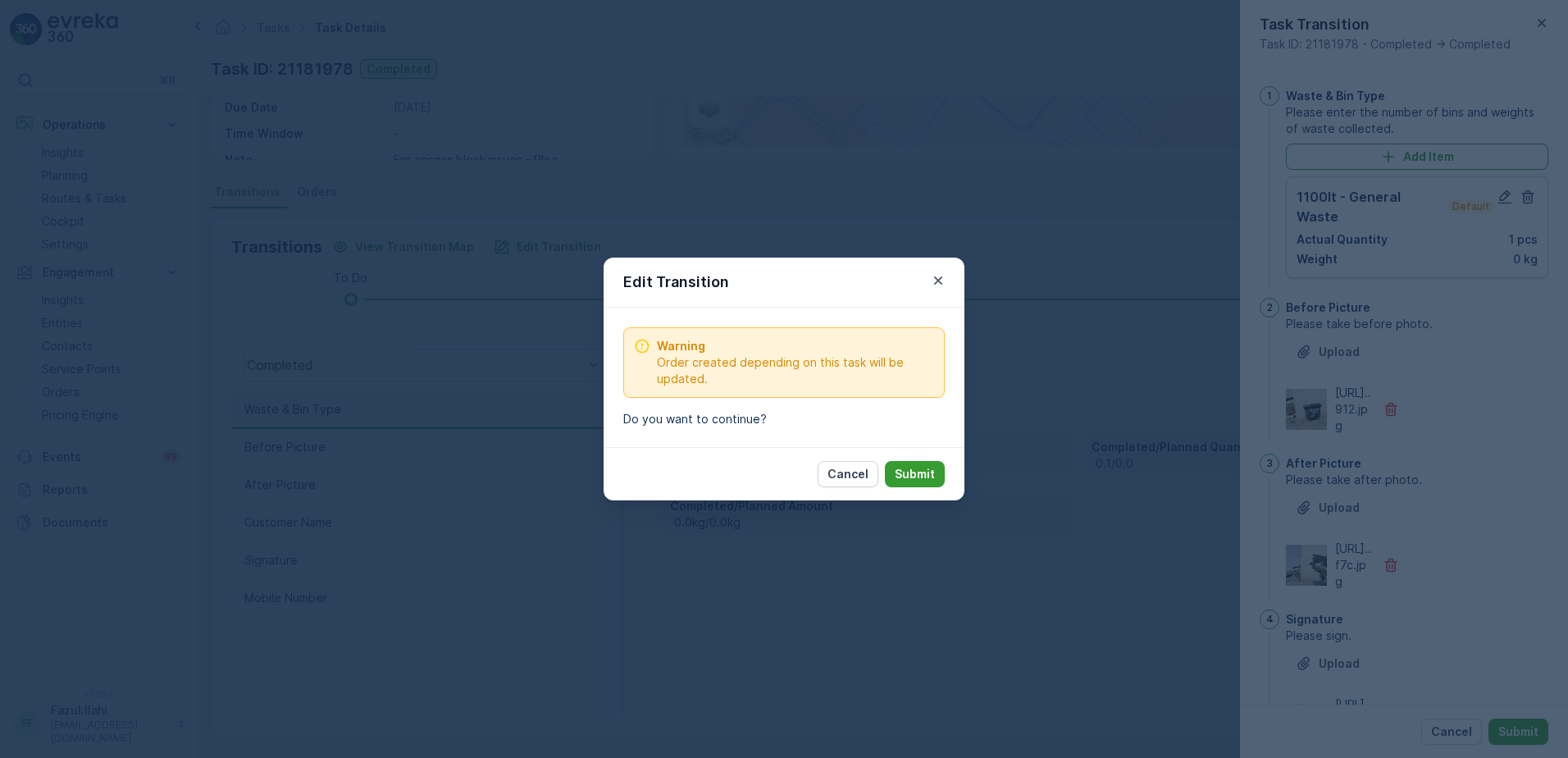
click at [900, 468] on p "Submit" at bounding box center [915, 474] width 40 height 17
type Name "bablu"
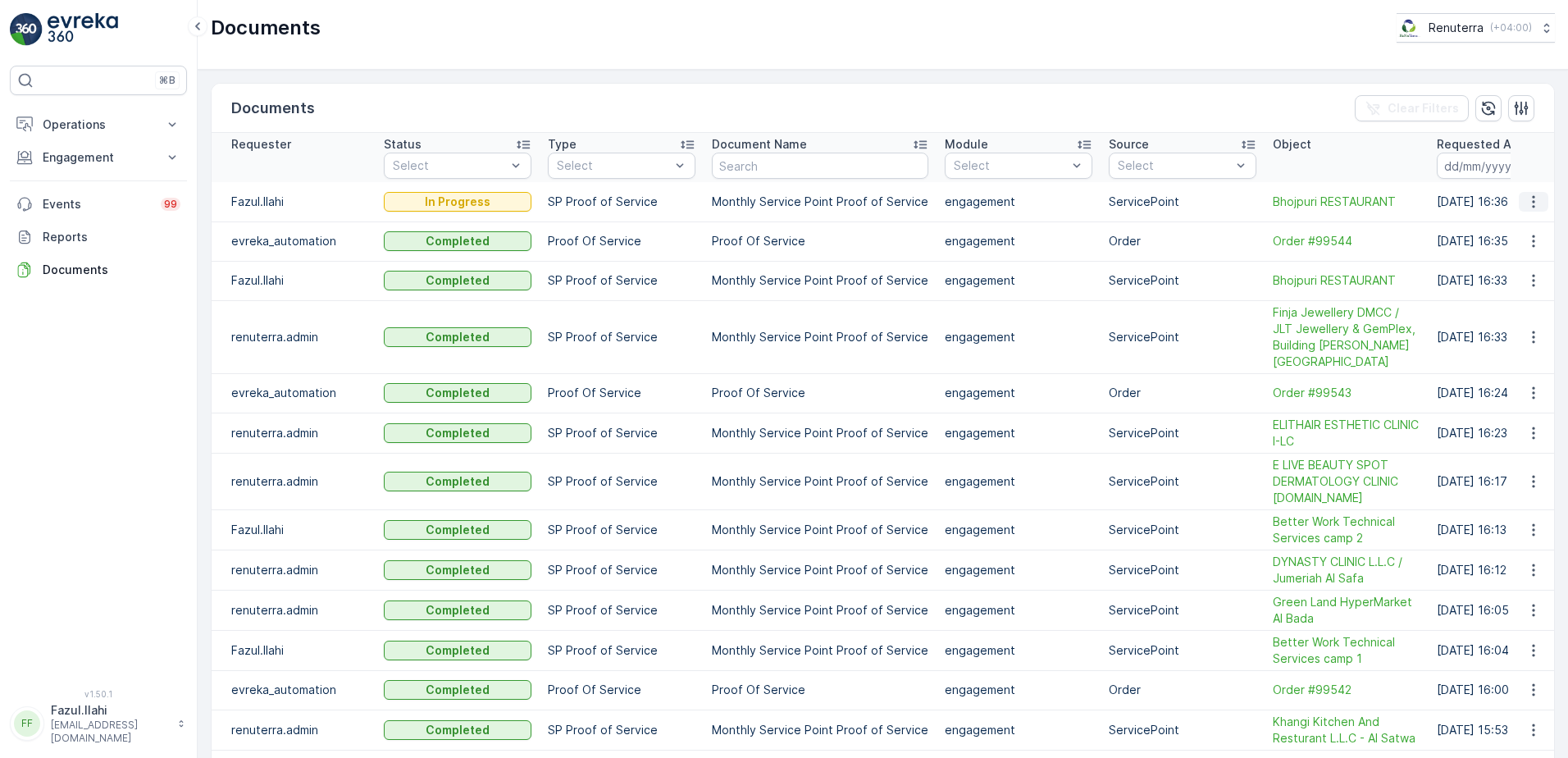
click at [1530, 199] on icon "button" at bounding box center [1534, 202] width 17 height 17
click at [1532, 201] on icon "button" at bounding box center [1533, 200] width 3 height 12
click at [1518, 224] on span "See Details" at bounding box center [1528, 226] width 63 height 17
